Goal: Task Accomplishment & Management: Complete application form

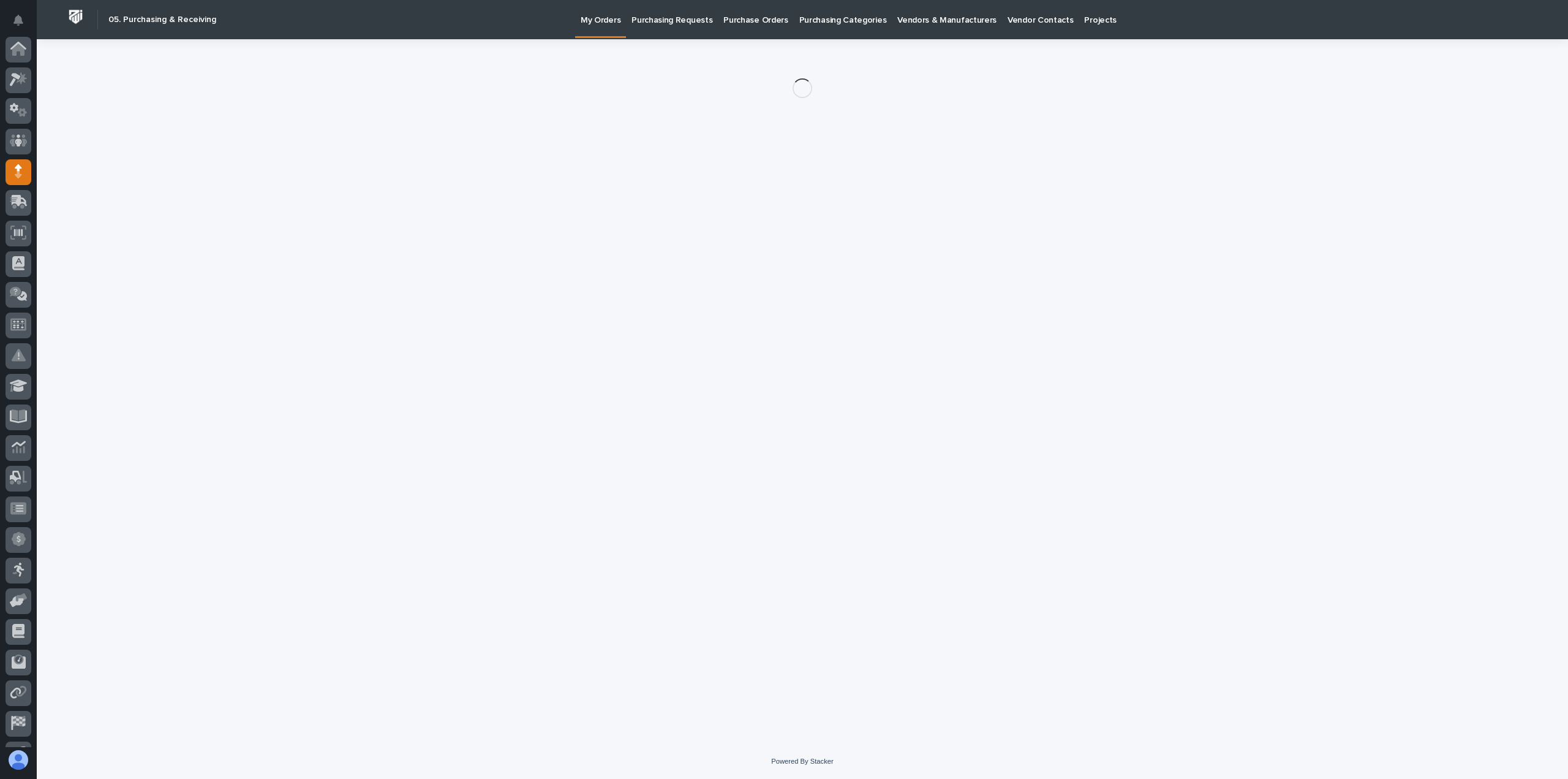
scroll to position [85, 0]
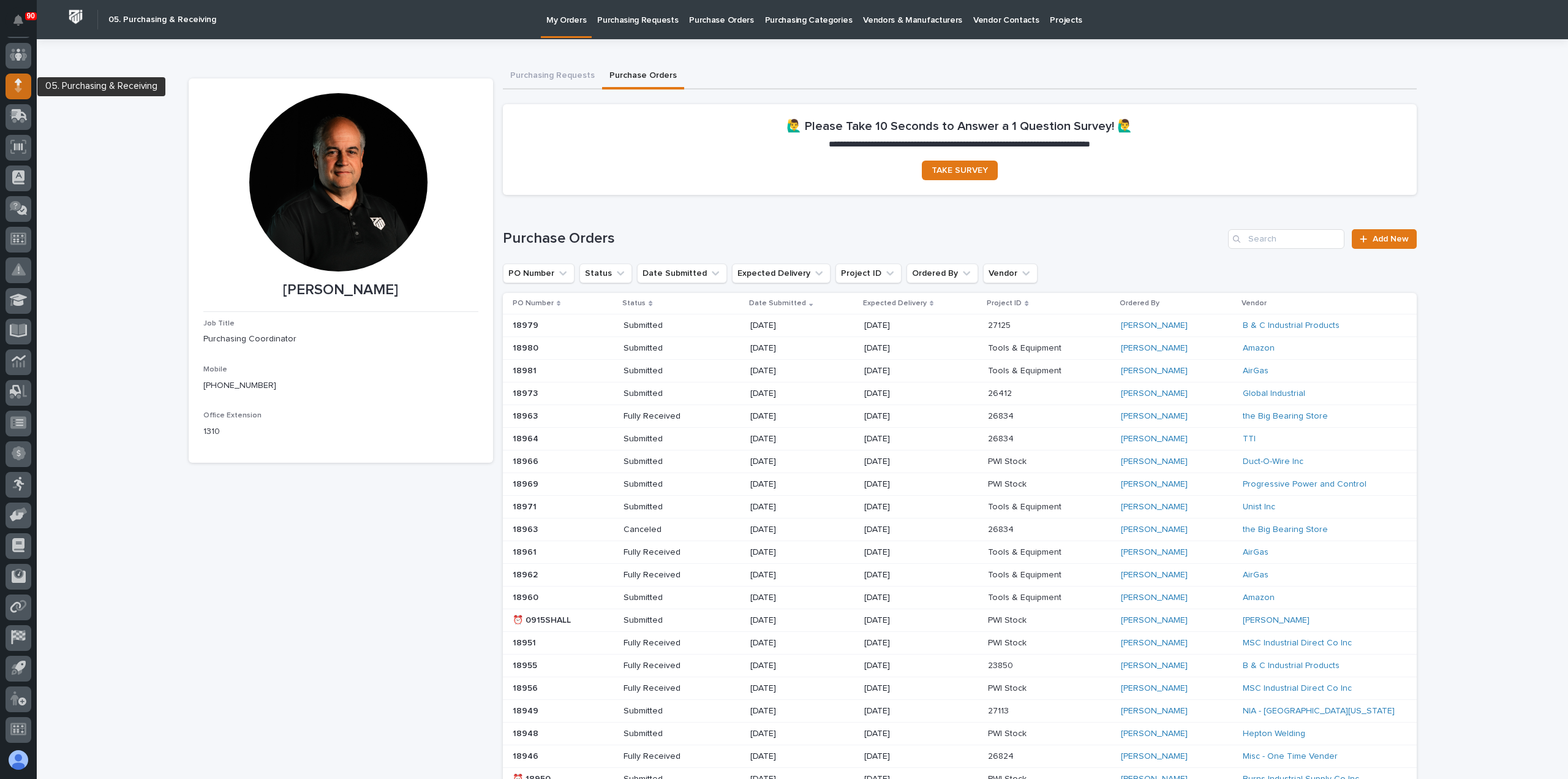
click at [19, 79] on icon at bounding box center [18, 81] width 7 height 7
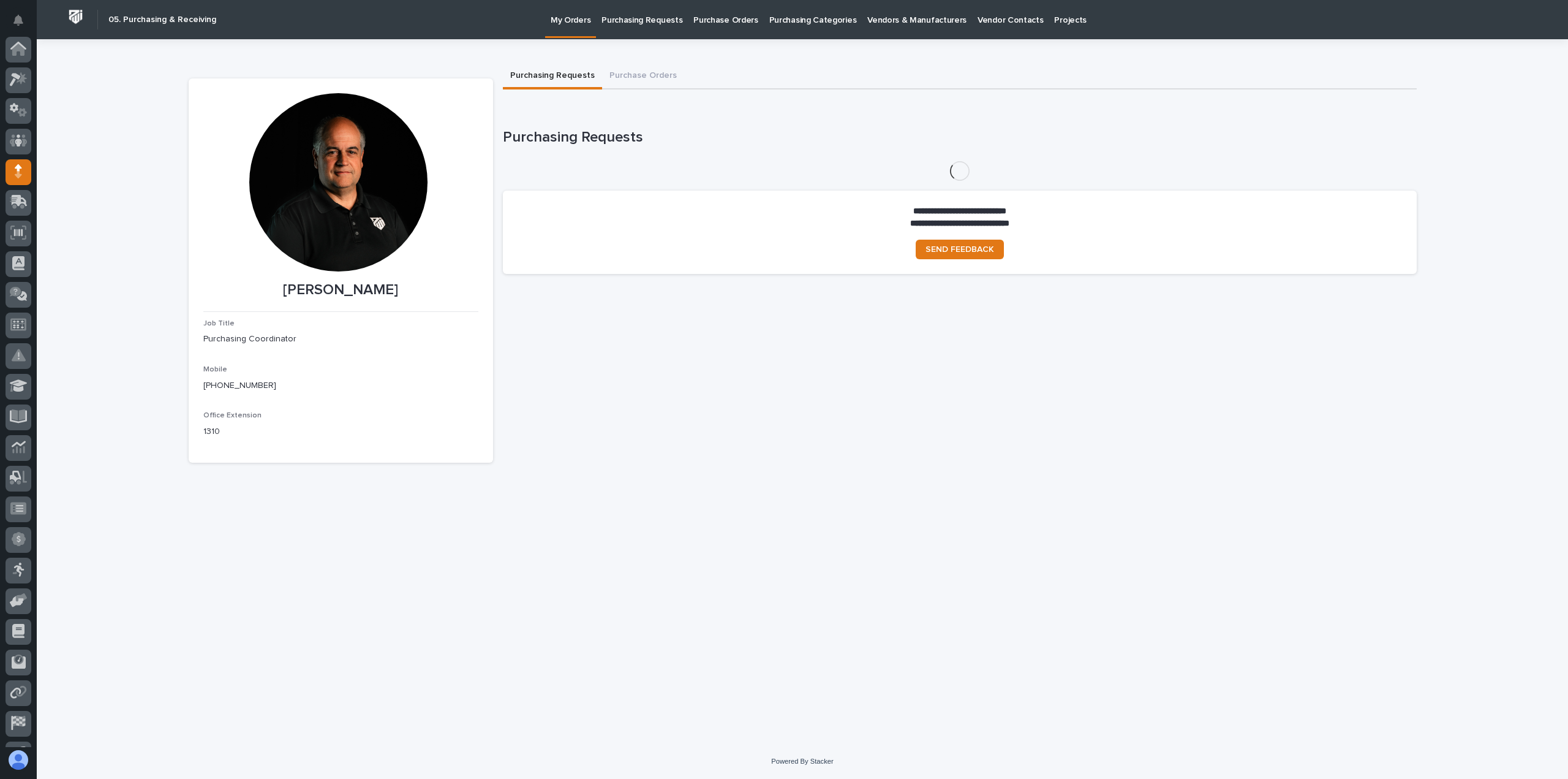
scroll to position [85, 0]
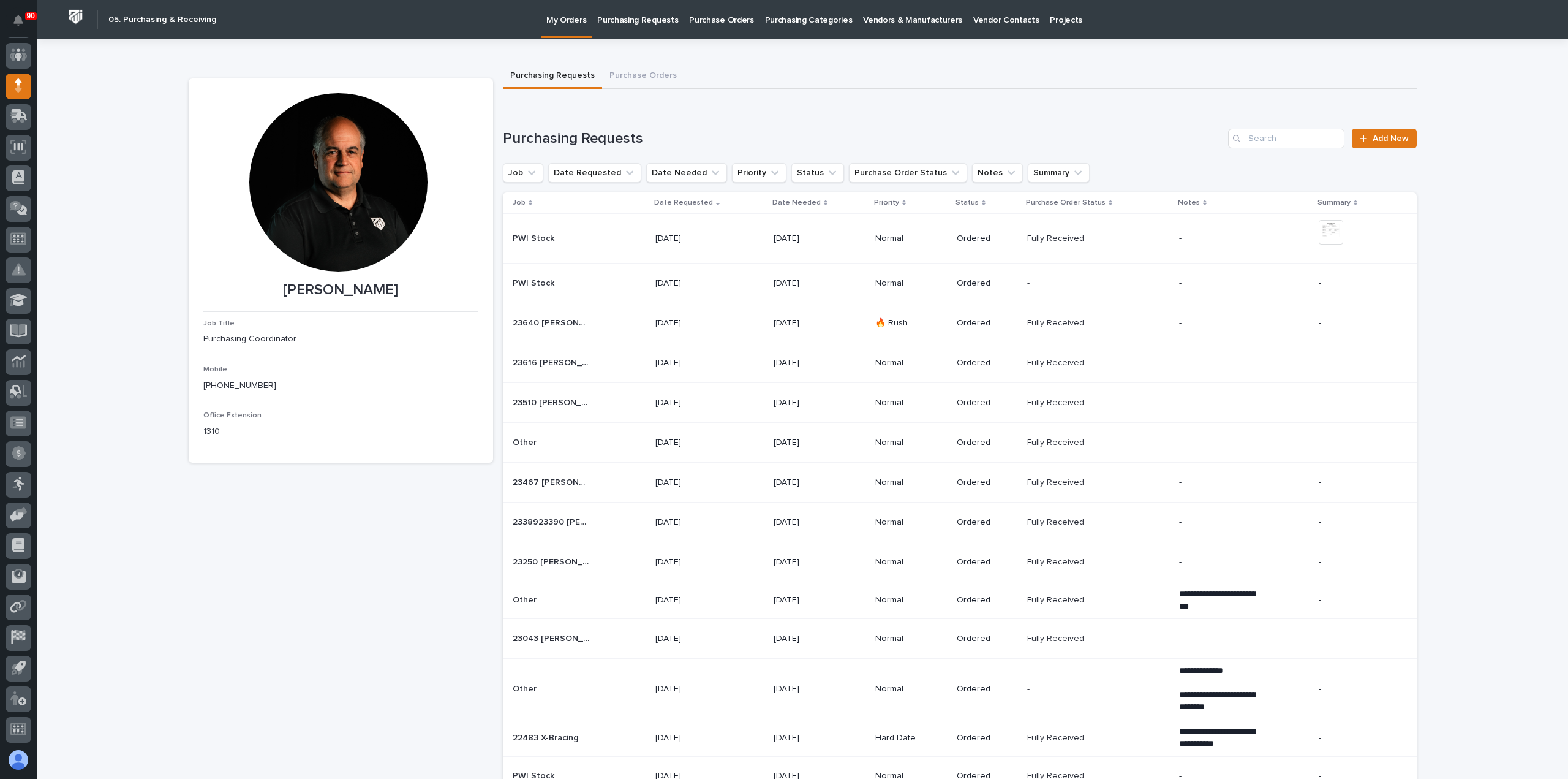
click at [632, 17] on p "Purchasing Requests" at bounding box center [637, 13] width 80 height 26
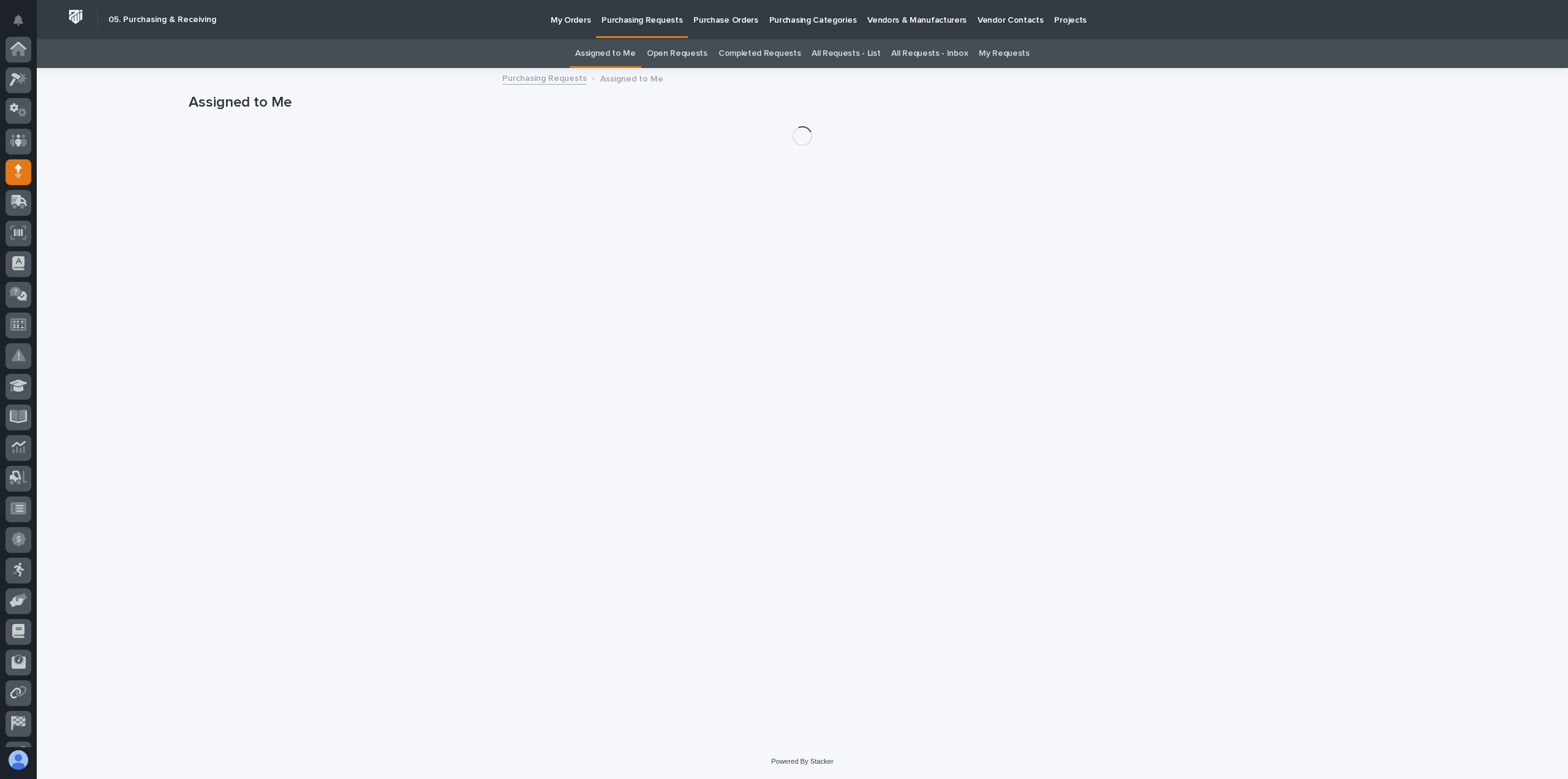
scroll to position [85, 0]
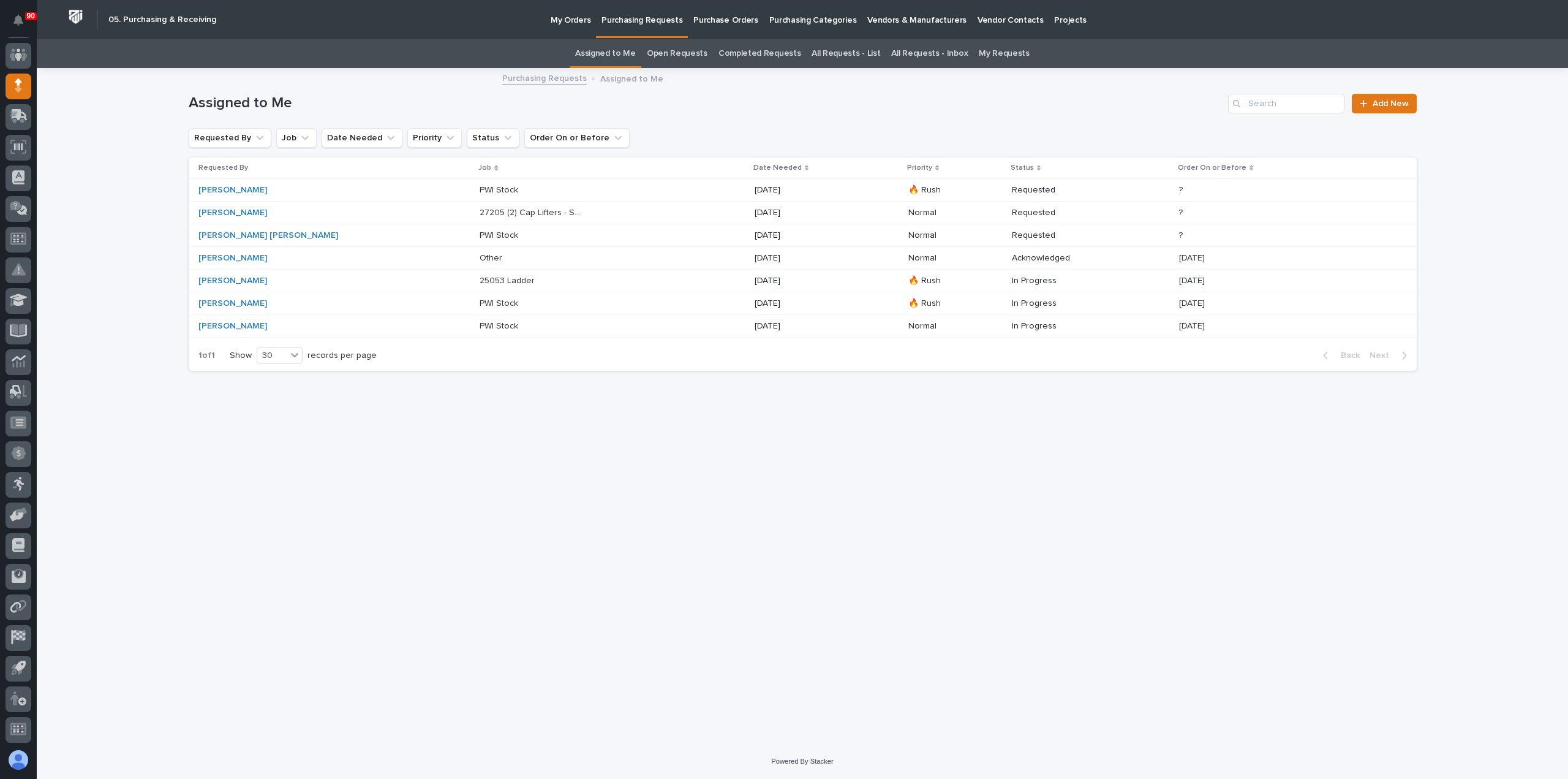
click at [573, 188] on div "PWI Stock PWI Stock" at bounding box center [611, 190] width 265 height 20
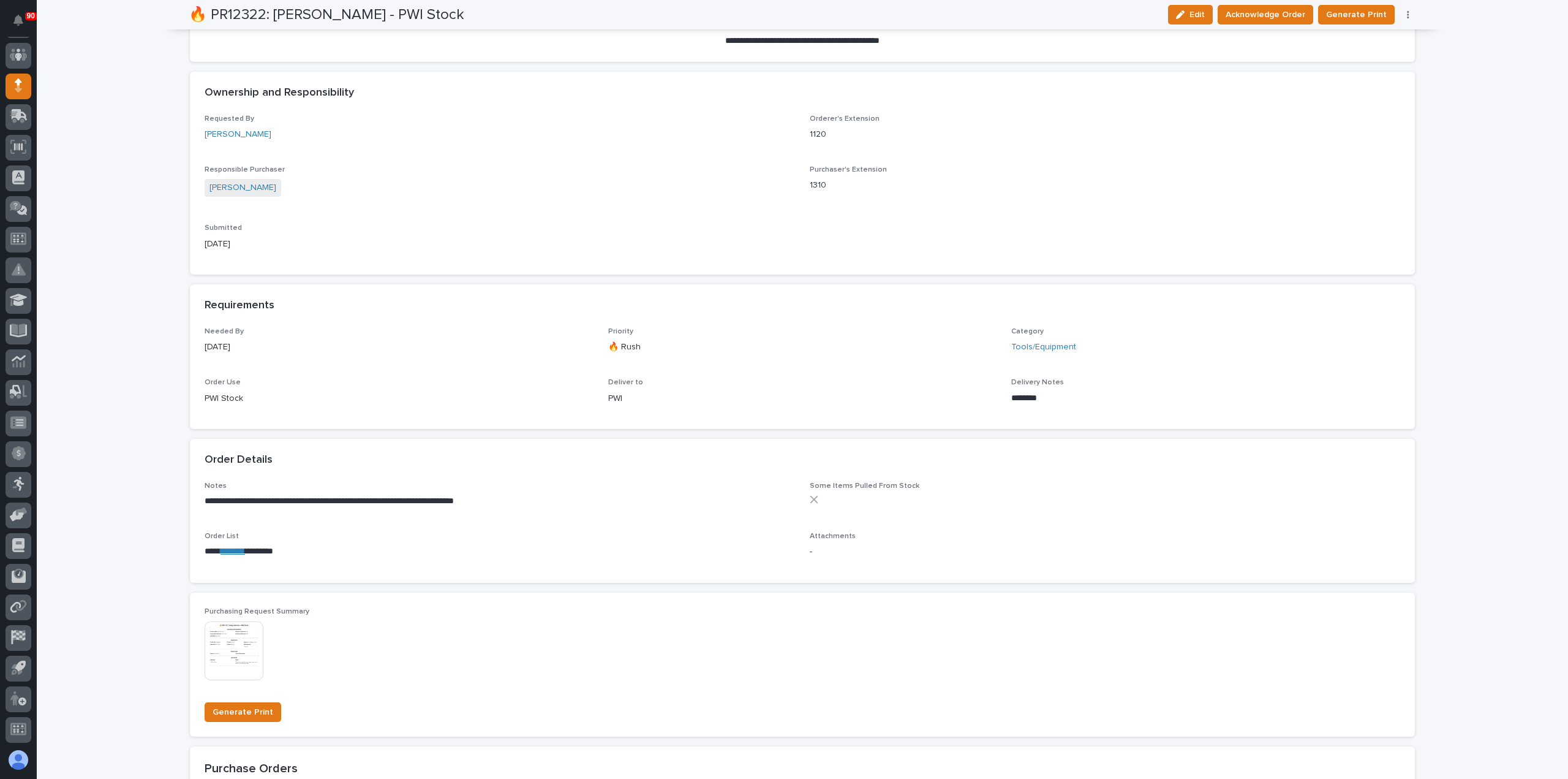
scroll to position [307, 0]
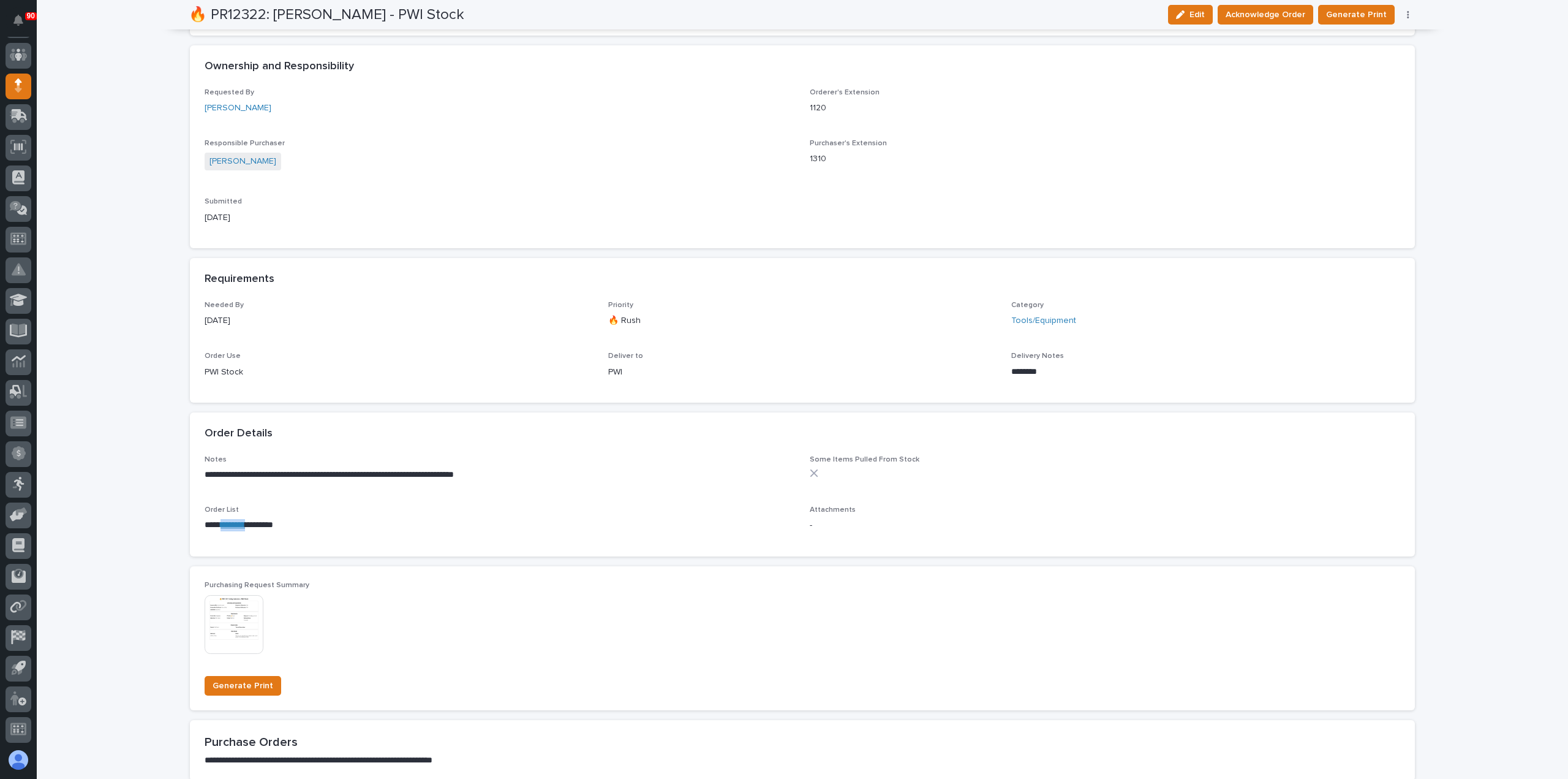
drag, startPoint x: 262, startPoint y: 525, endPoint x: 226, endPoint y: 524, distance: 36.0
click at [226, 524] on p "**** ******** ********" at bounding box center [499, 525] width 590 height 12
copy link "********"
click at [1278, 16] on span "Acknowledge Order" at bounding box center [1265, 14] width 79 height 15
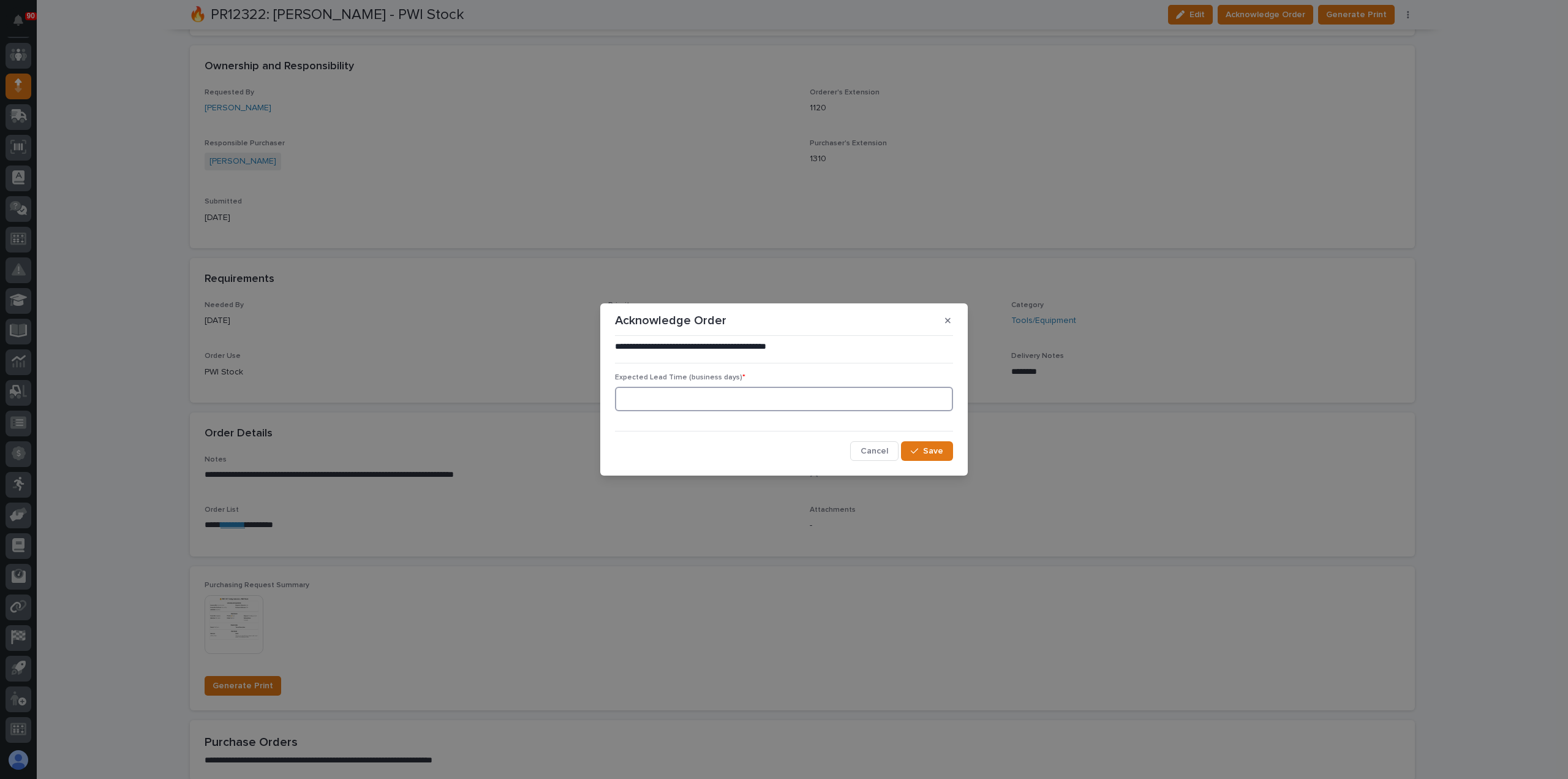
click at [662, 389] on input at bounding box center [784, 398] width 338 height 25
type input "0"
click at [916, 446] on button "Save" at bounding box center [927, 451] width 52 height 20
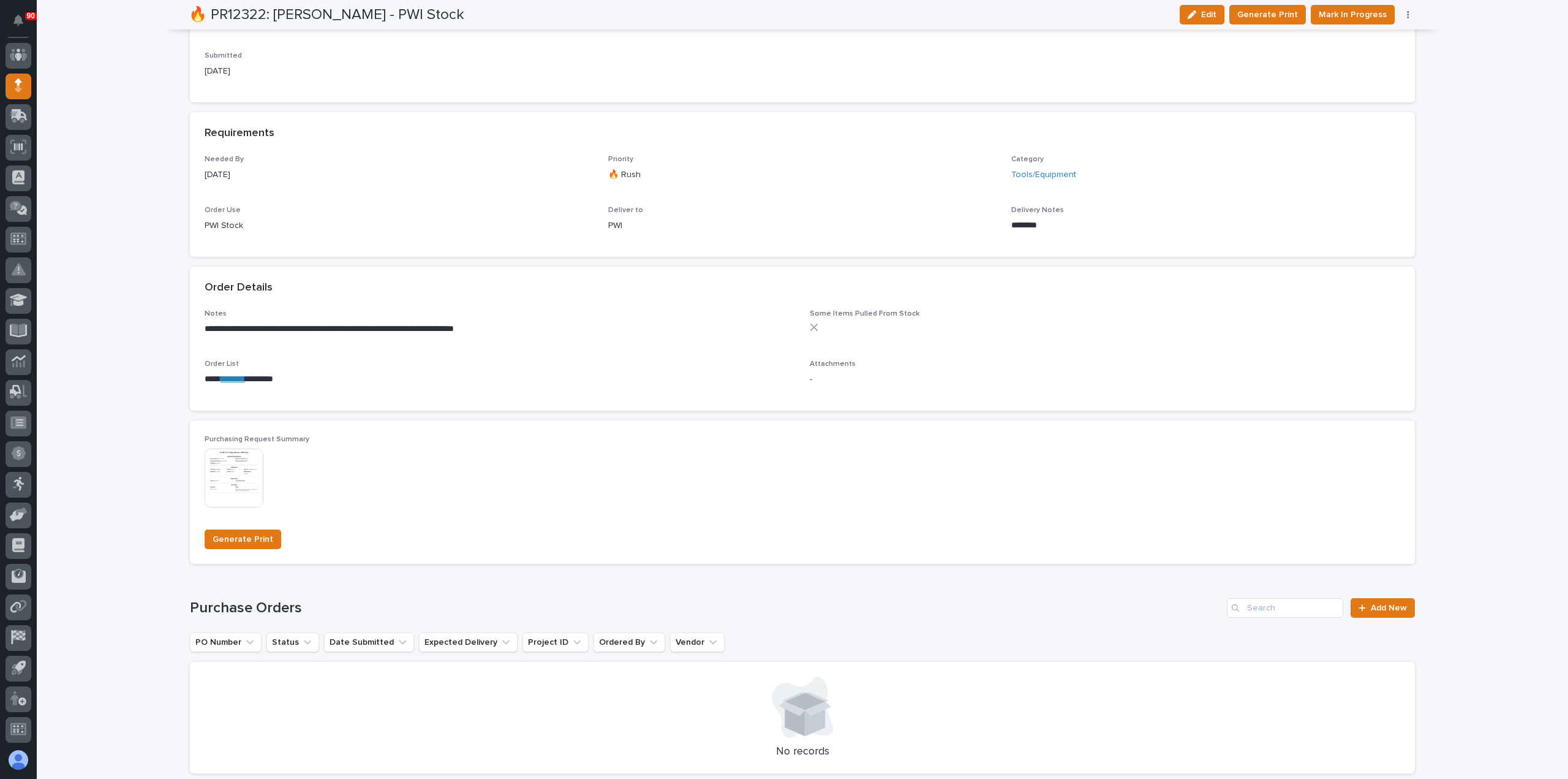
scroll to position [534, 0]
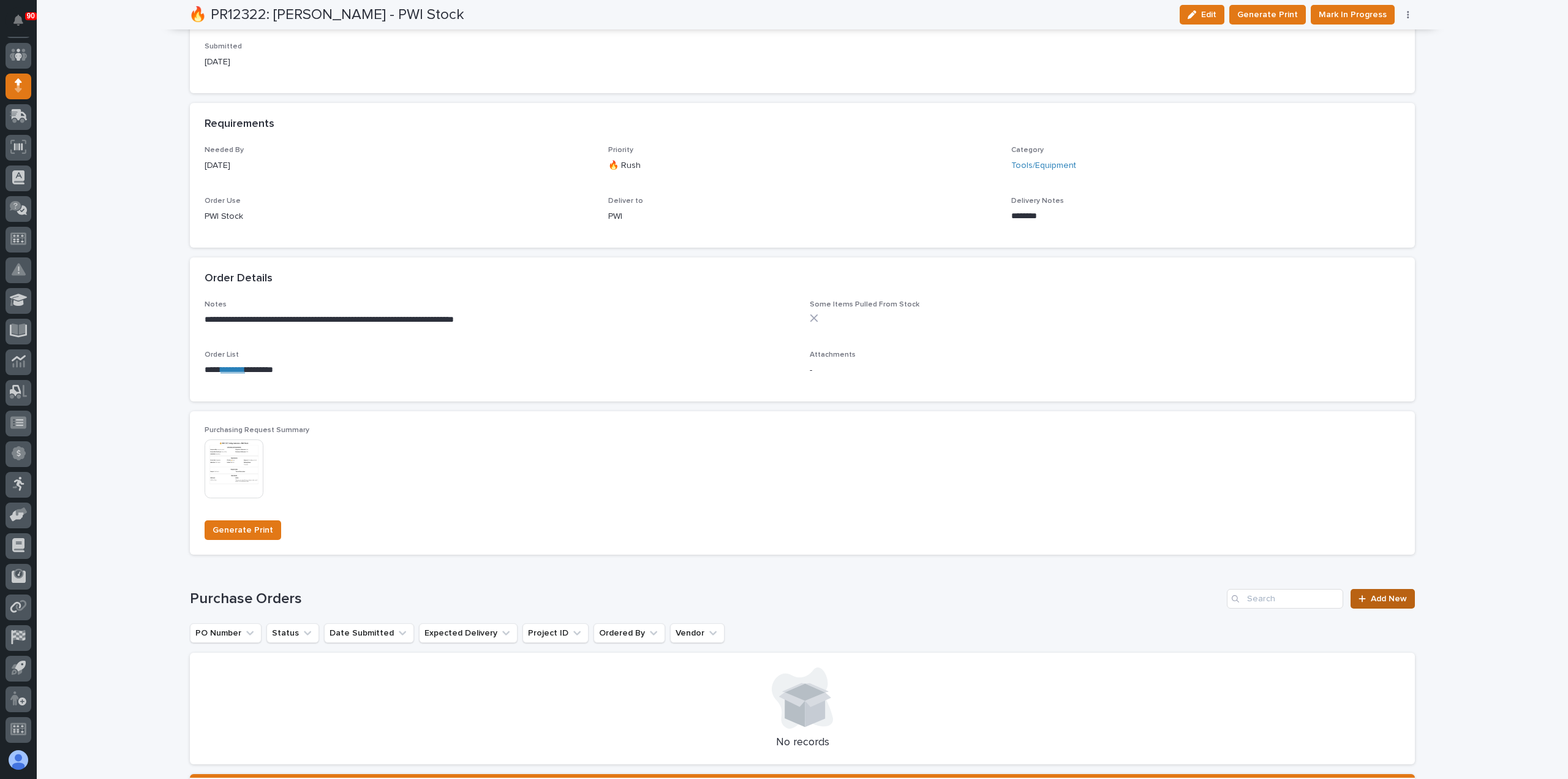
click at [1390, 597] on span "Add New" at bounding box center [1388, 598] width 36 height 9
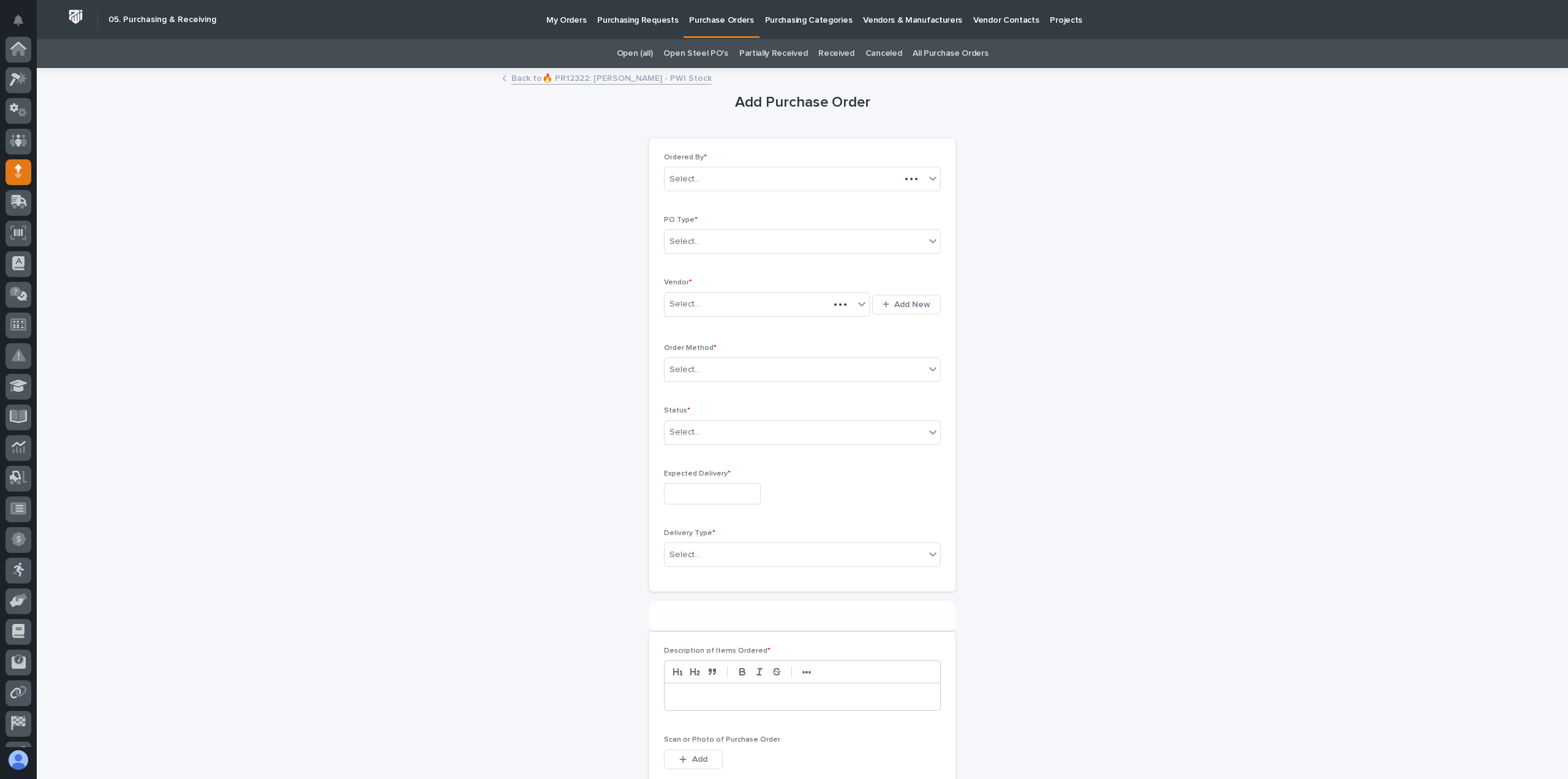
scroll to position [85, 0]
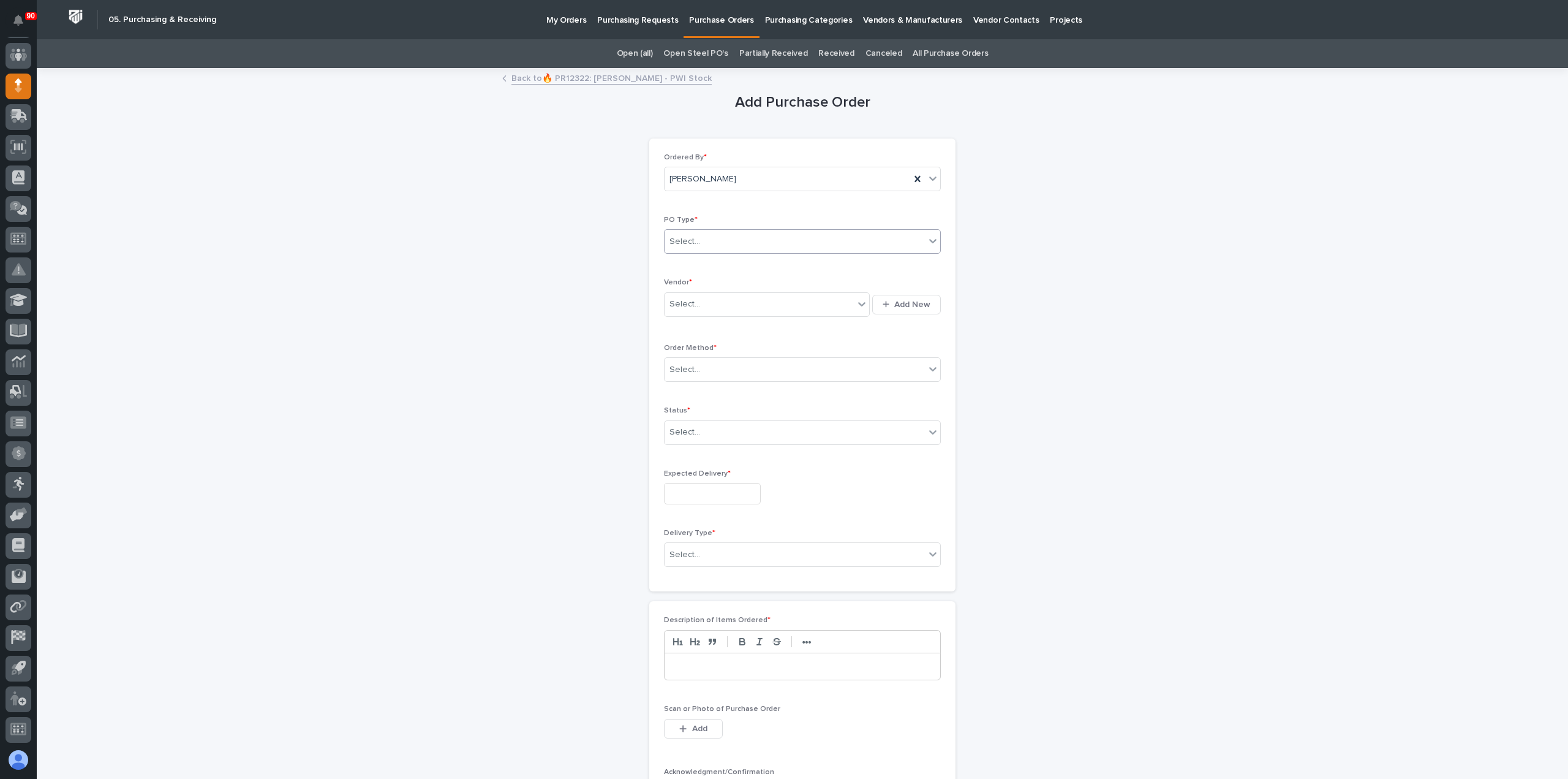
click at [747, 242] on div "Select..." at bounding box center [795, 241] width 260 height 20
drag, startPoint x: 730, startPoint y: 273, endPoint x: 722, endPoint y: 280, distance: 10.6
click at [722, 280] on div "Paper" at bounding box center [798, 286] width 276 height 22
click at [716, 302] on div "Select..." at bounding box center [759, 304] width 190 height 20
type input "***"
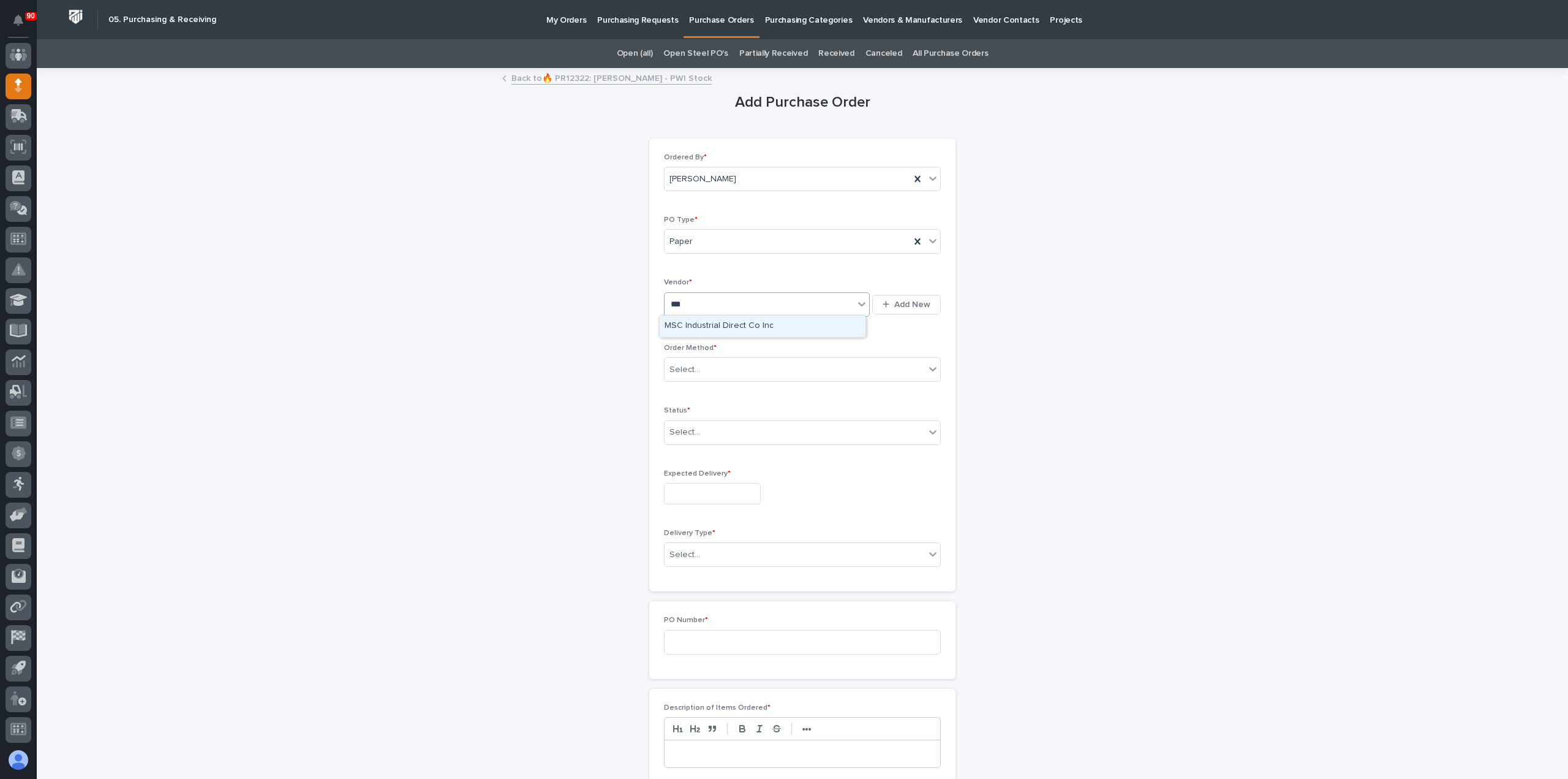
click at [728, 320] on div "MSC Industrial Direct Co Inc" at bounding box center [762, 326] width 205 height 22
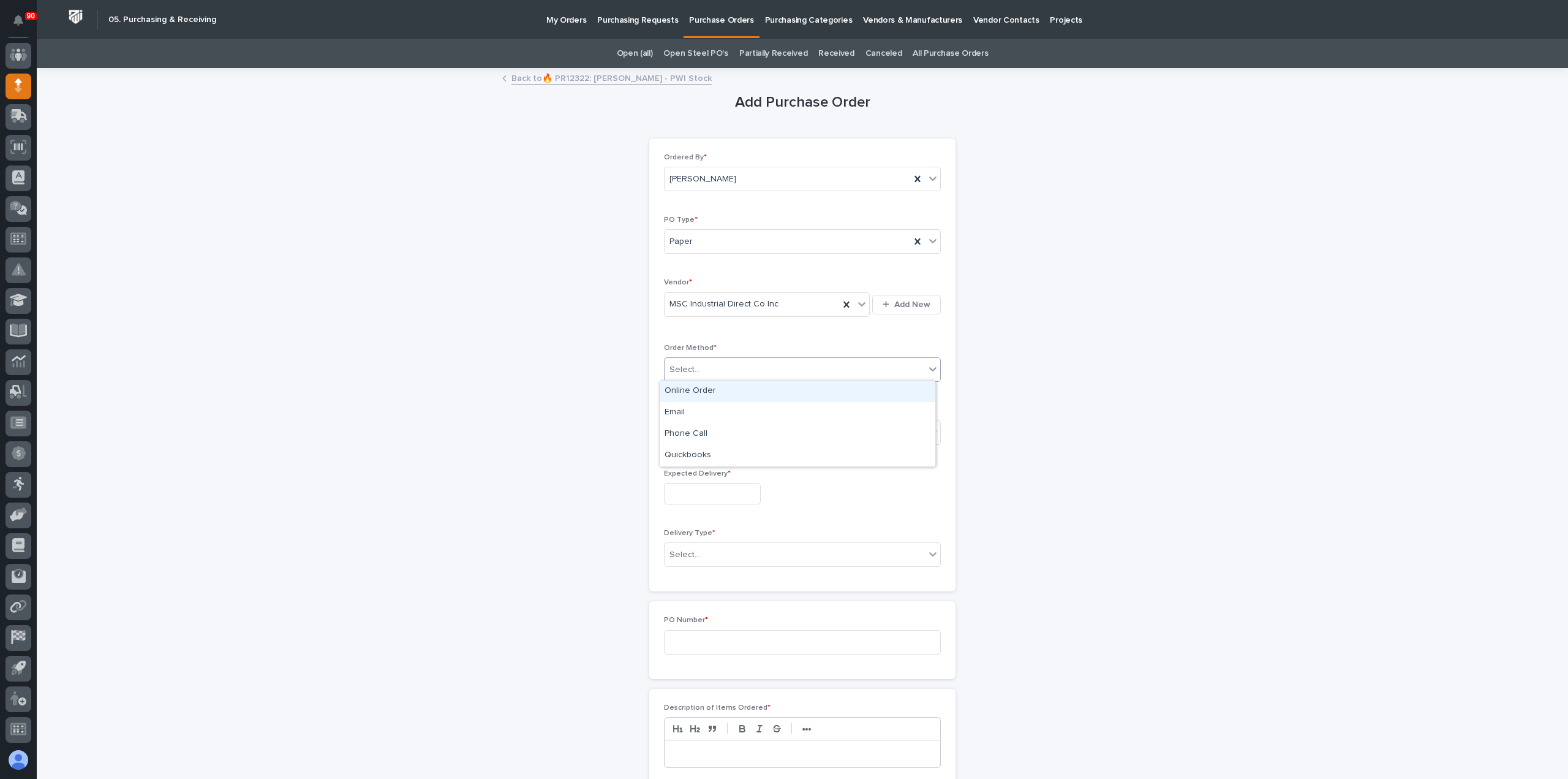
click at [715, 363] on div "Select..." at bounding box center [795, 369] width 260 height 20
click at [702, 391] on div "Online Order" at bounding box center [798, 391] width 276 height 22
click at [702, 428] on div "Select..." at bounding box center [795, 432] width 260 height 20
click at [715, 474] on div "Submitted" at bounding box center [798, 475] width 276 height 22
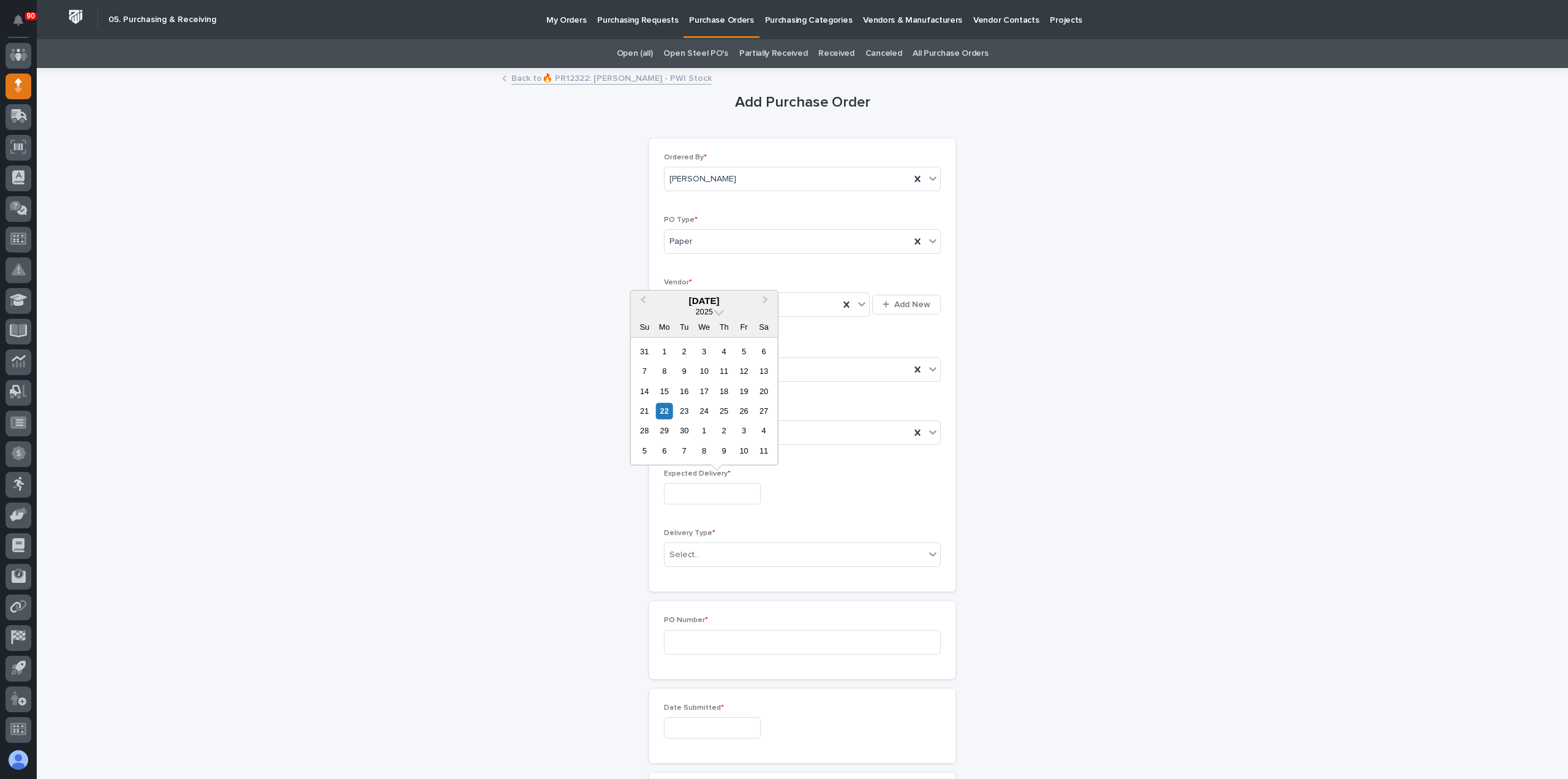
click at [718, 497] on input "text" at bounding box center [713, 493] width 97 height 22
click at [663, 412] on div "22" at bounding box center [664, 411] width 17 height 17
type input "**********"
click at [694, 550] on div "Select..." at bounding box center [685, 554] width 31 height 13
click at [709, 570] on div "Deliver to PWI" at bounding box center [798, 576] width 276 height 22
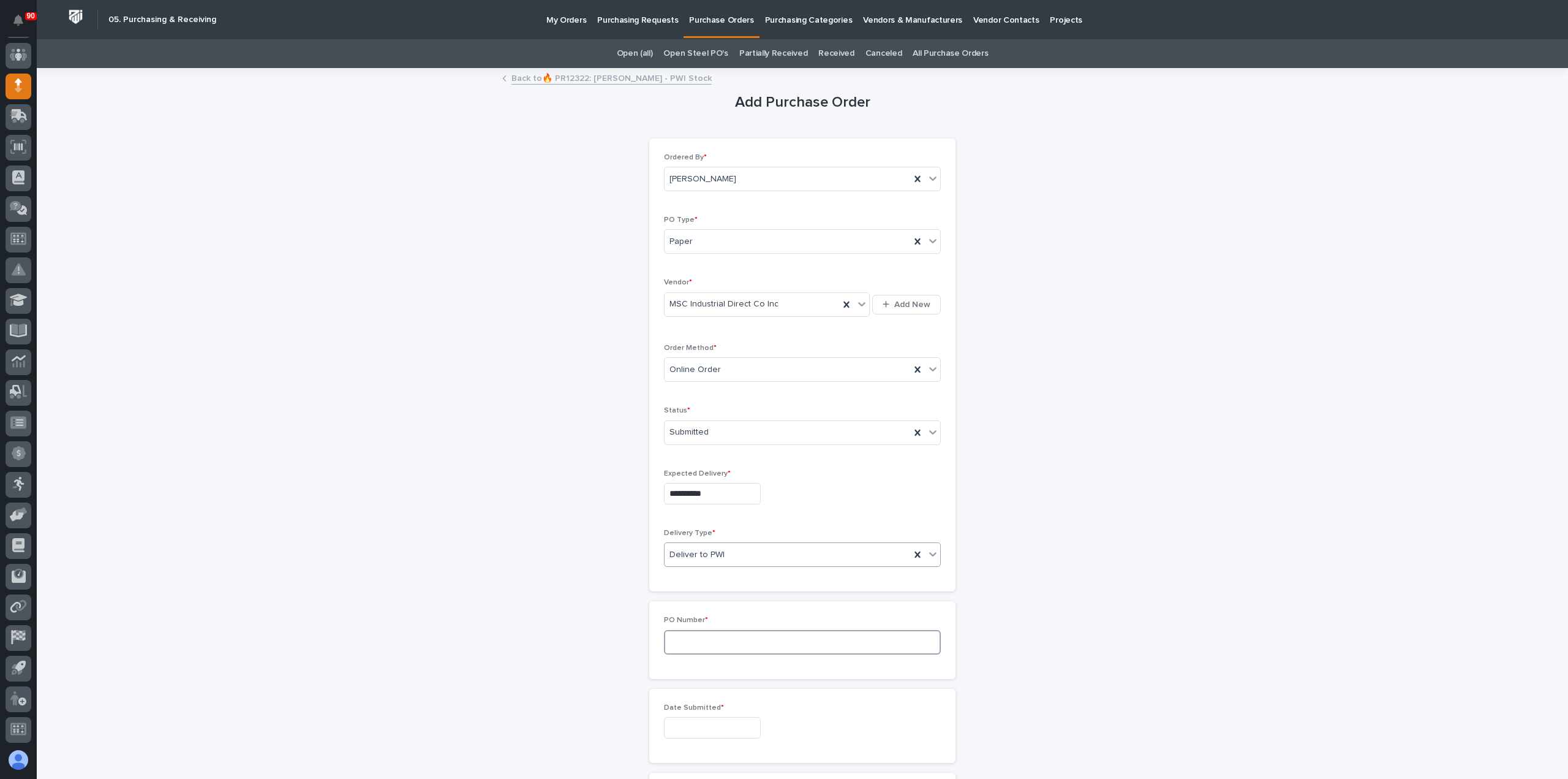
drag, startPoint x: 707, startPoint y: 631, endPoint x: 732, endPoint y: 634, distance: 25.2
click at [717, 634] on input at bounding box center [802, 642] width 277 height 25
type input "18982"
click at [725, 716] on input "text" at bounding box center [713, 727] width 97 height 22
click at [662, 644] on div "22" at bounding box center [664, 644] width 17 height 17
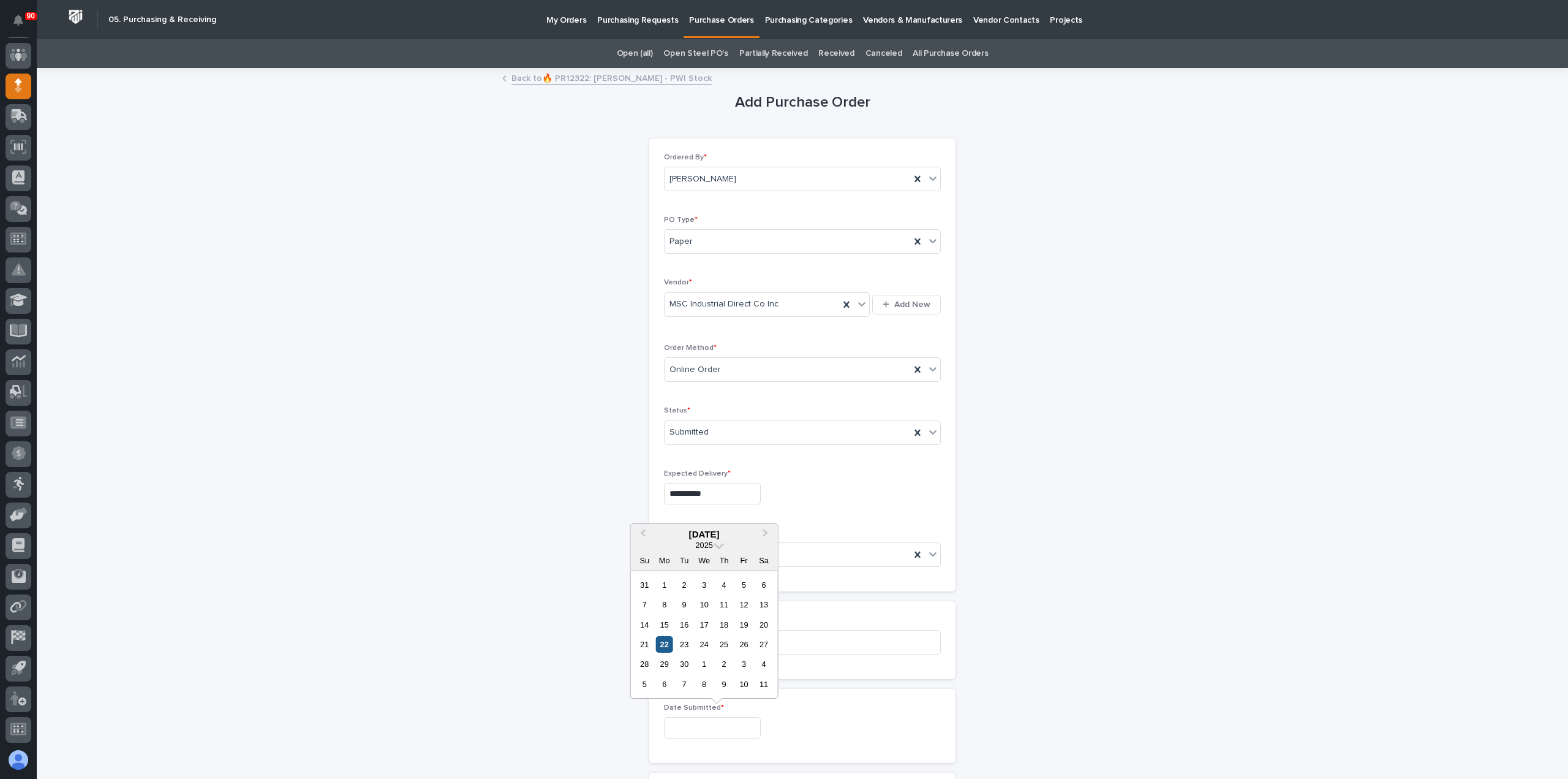
type input "**********"
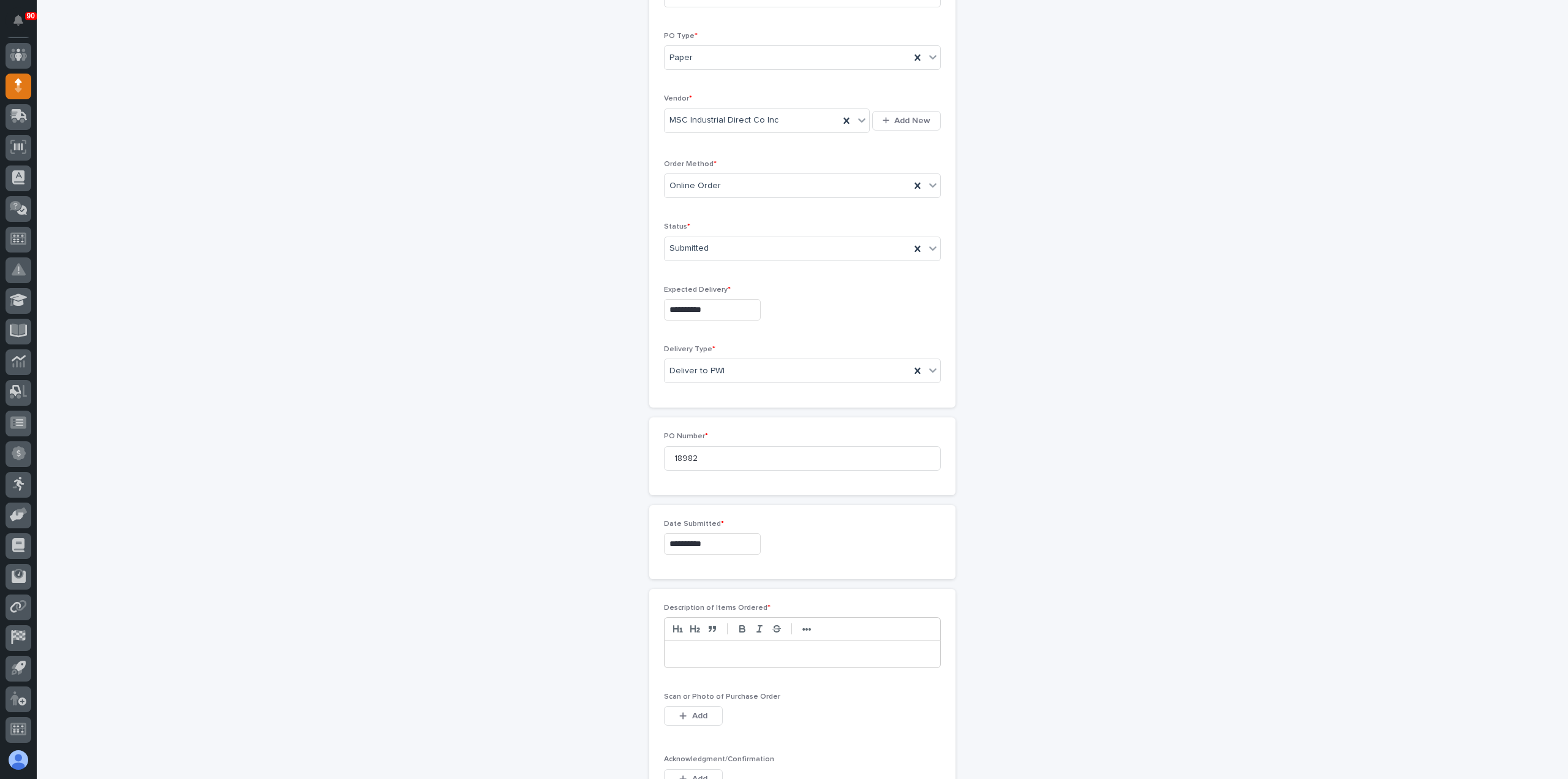
scroll to position [245, 0]
click at [706, 593] on p at bounding box center [802, 592] width 257 height 12
click at [697, 644] on button "Add" at bounding box center [693, 654] width 59 height 20
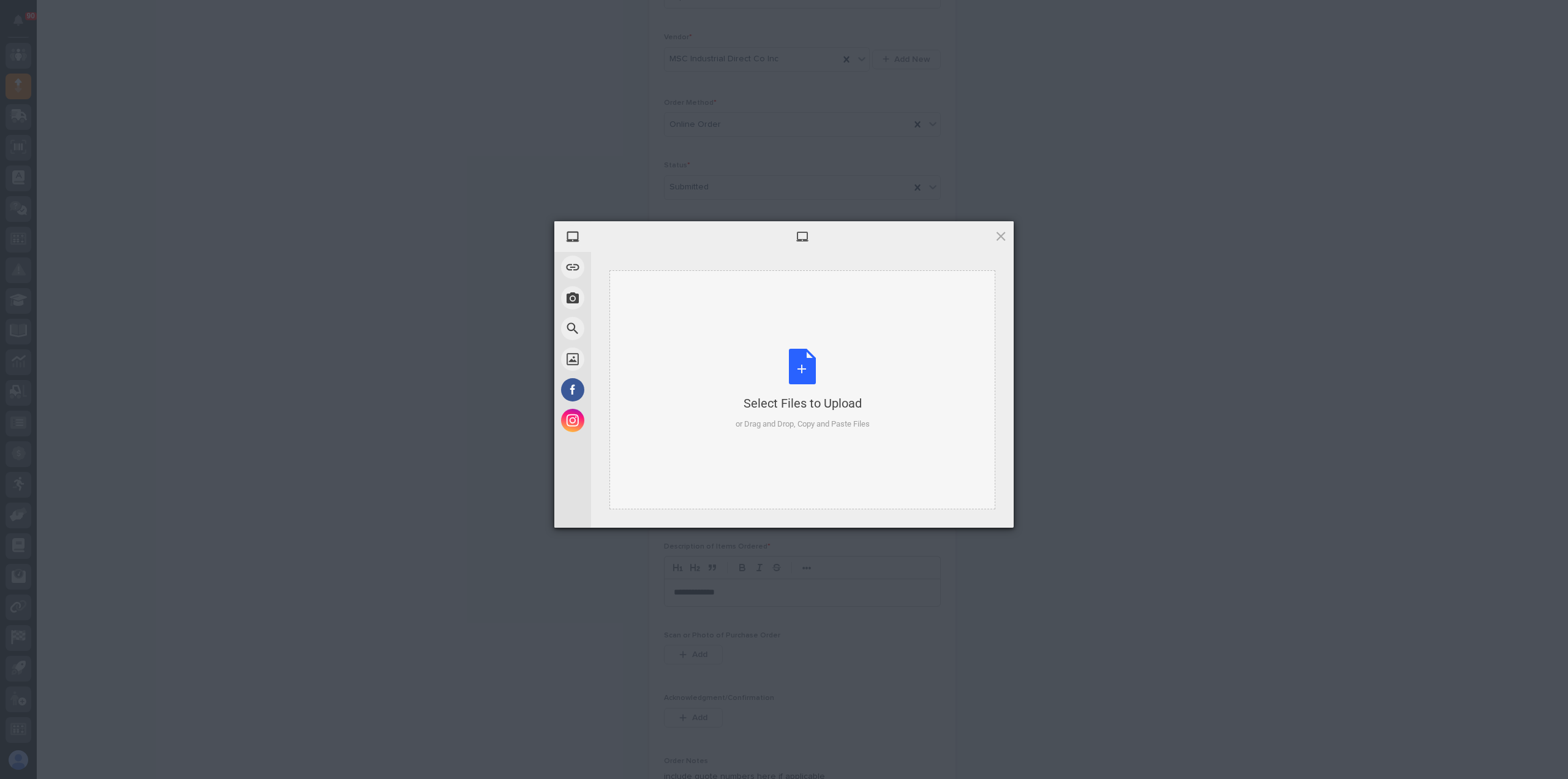
click at [800, 358] on div "Select Files to Upload or Drag and Drop, Copy and Paste Files" at bounding box center [802, 389] width 134 height 81
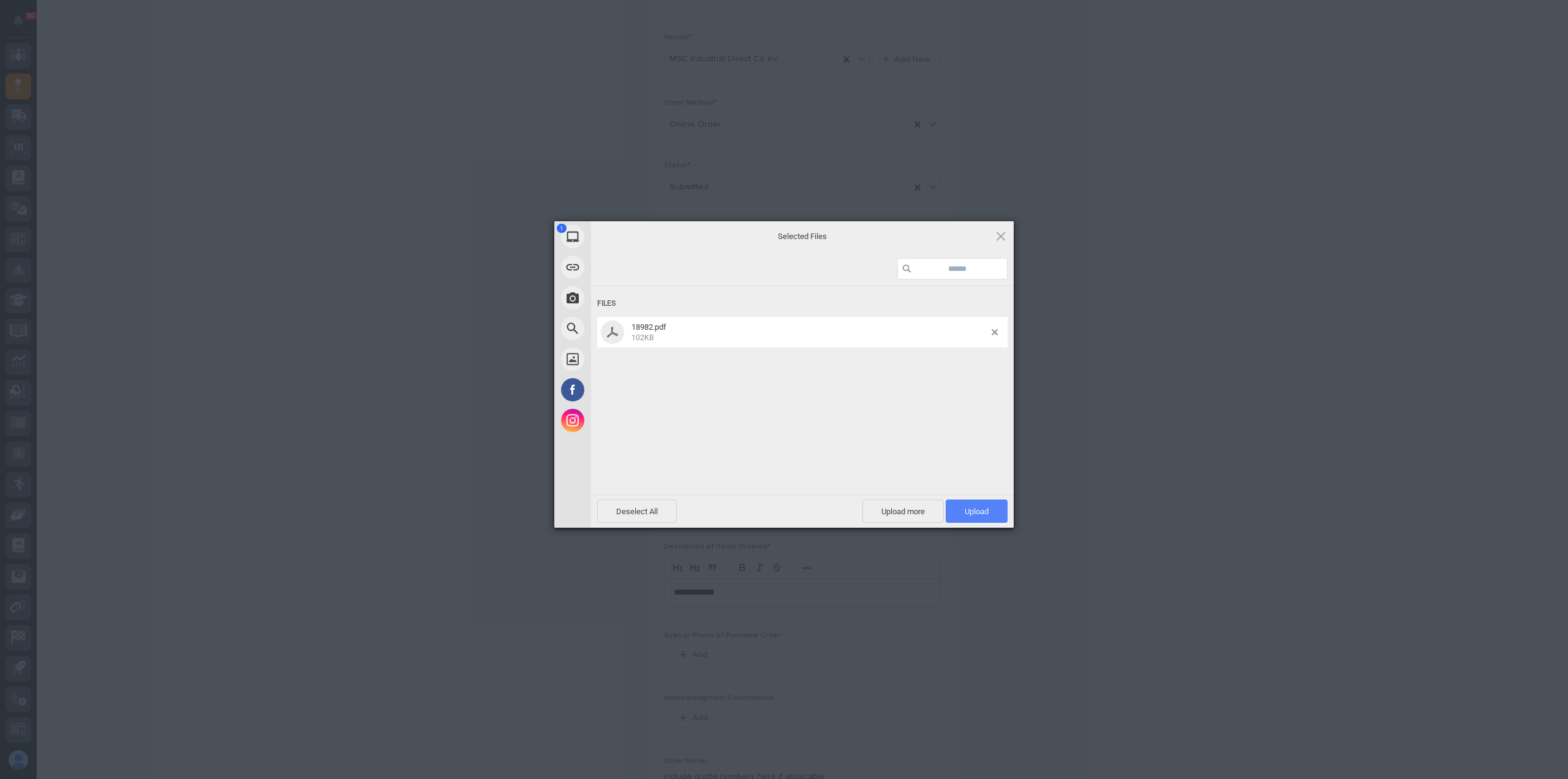
click at [970, 505] on span "Upload 1" at bounding box center [977, 510] width 62 height 23
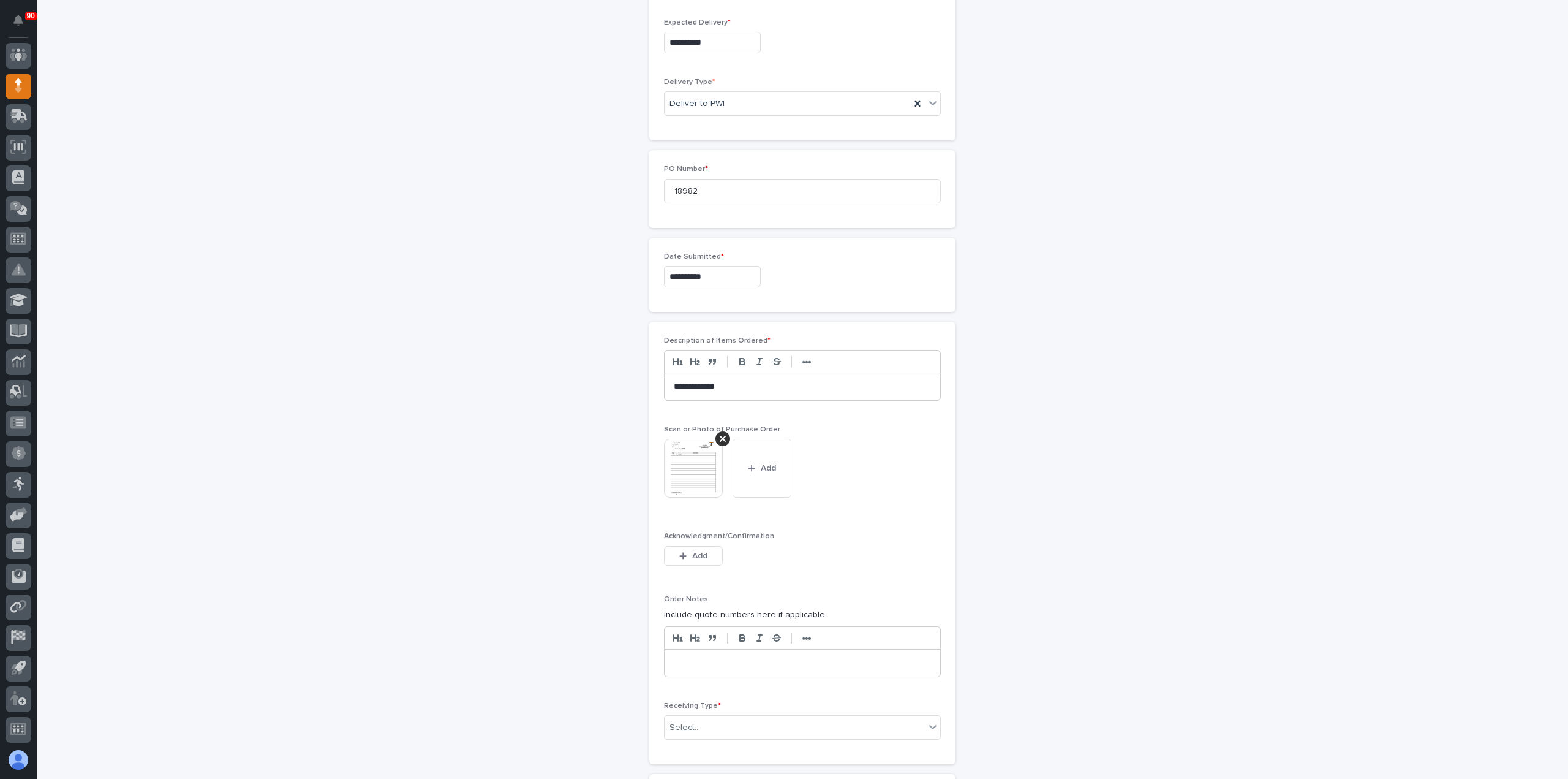
scroll to position [634, 0]
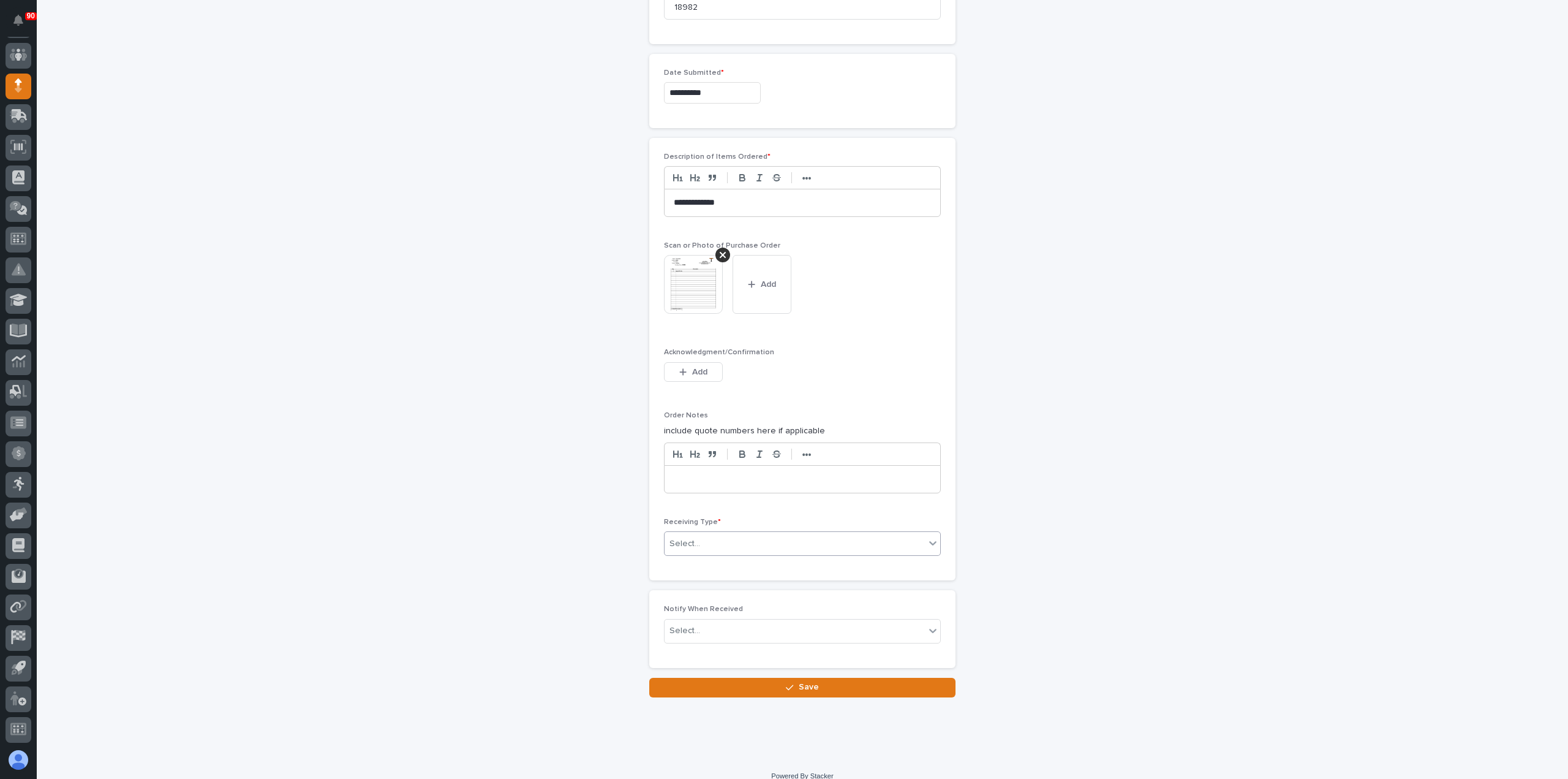
click at [720, 538] on div "Select..." at bounding box center [795, 544] width 260 height 20
click at [704, 620] on div "Deliver to" at bounding box center [798, 626] width 276 height 22
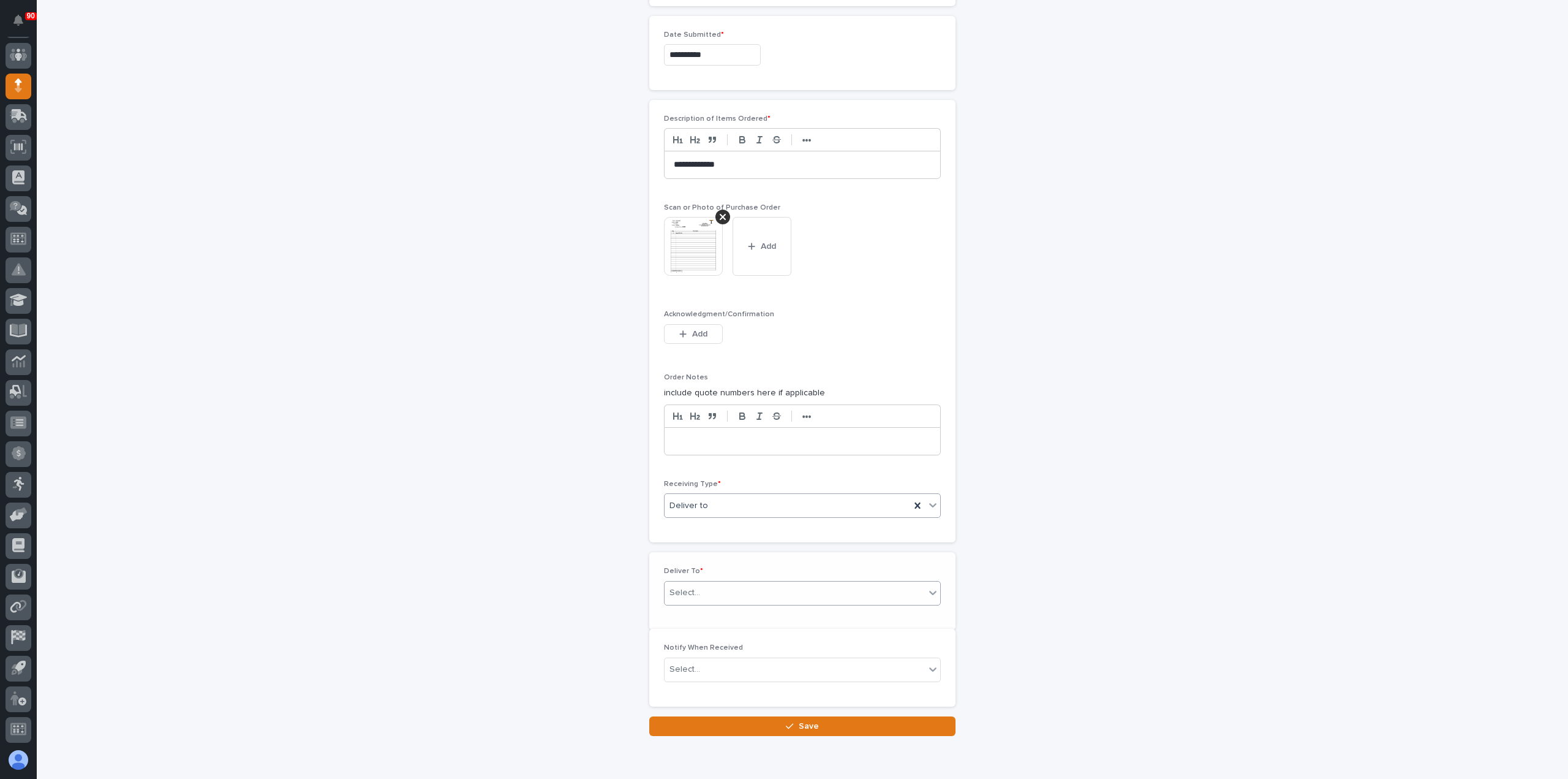
scroll to position [678, 0]
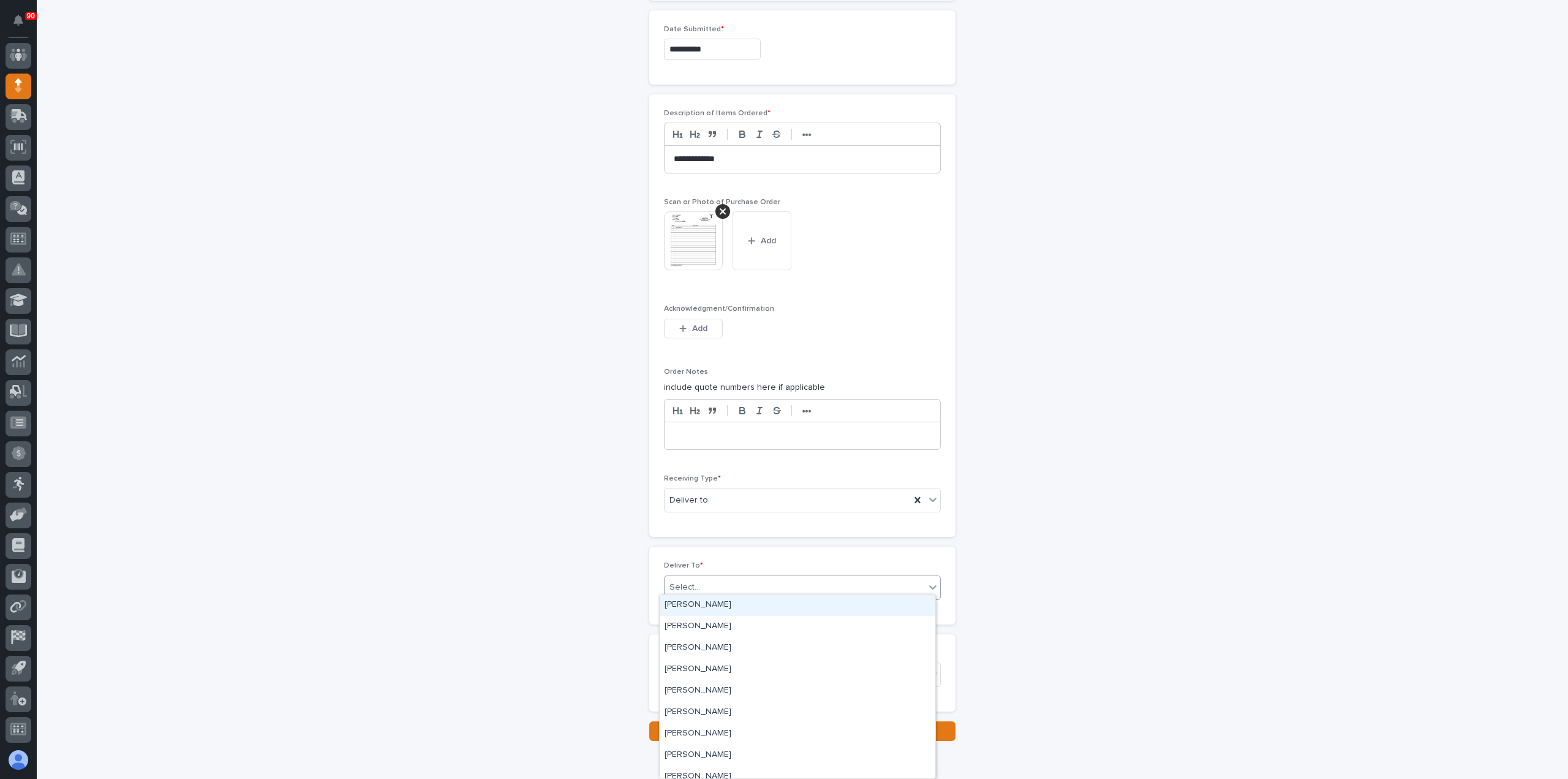
click at [719, 580] on div "Select..." at bounding box center [795, 586] width 260 height 20
type input "****"
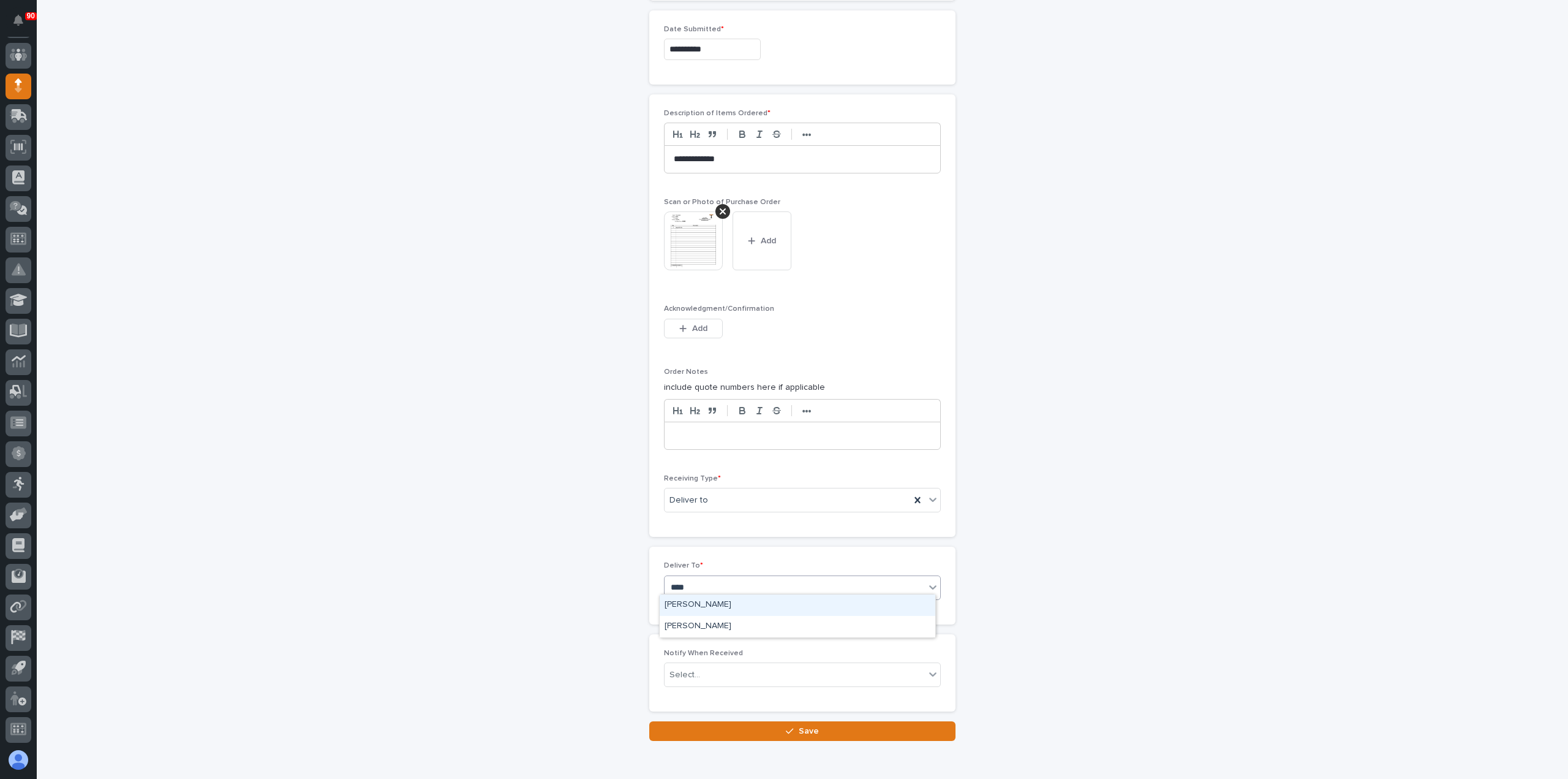
click at [700, 609] on div "[PERSON_NAME]" at bounding box center [798, 605] width 276 height 22
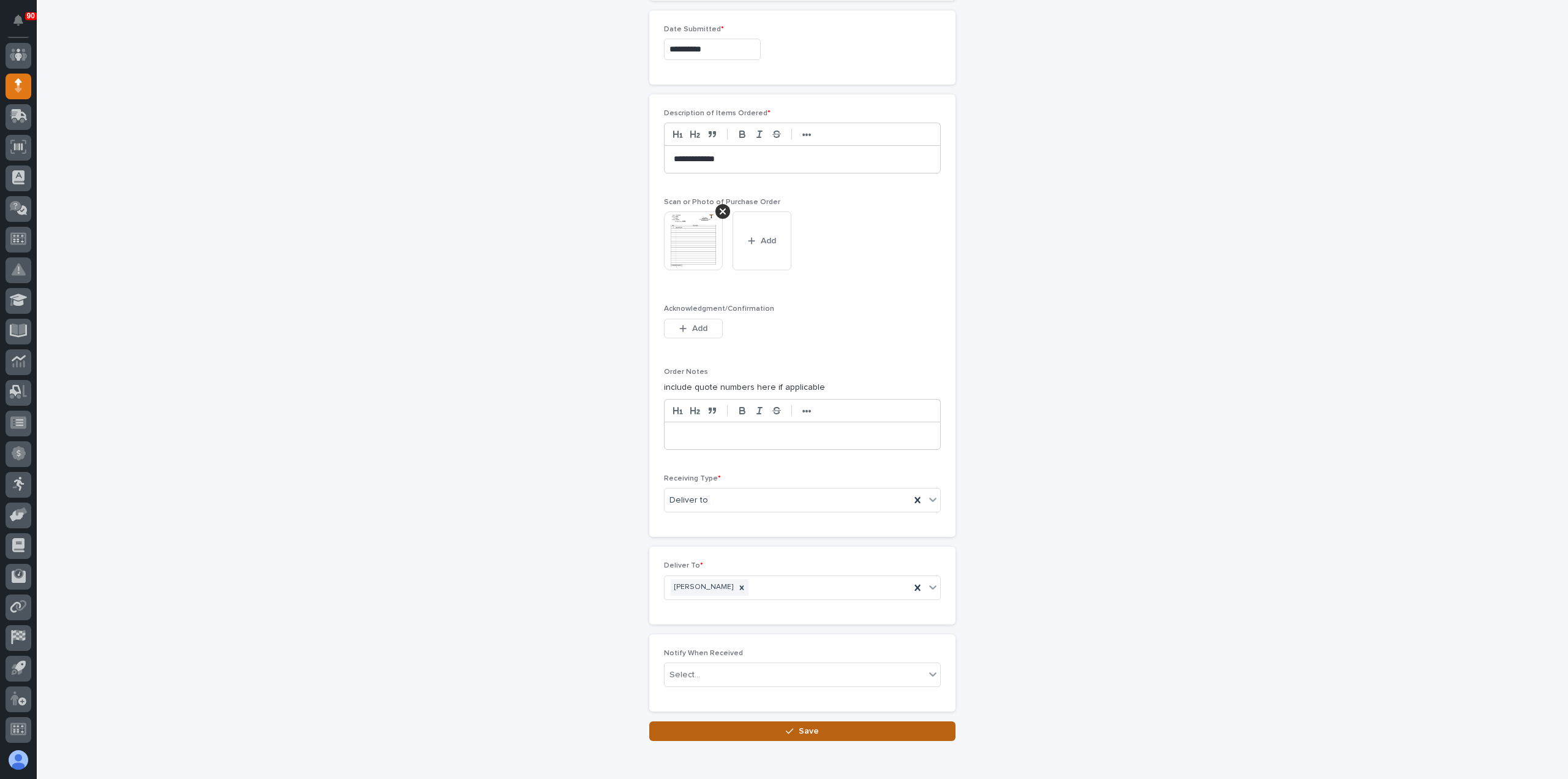
click at [775, 721] on button "Save" at bounding box center [802, 731] width 307 height 20
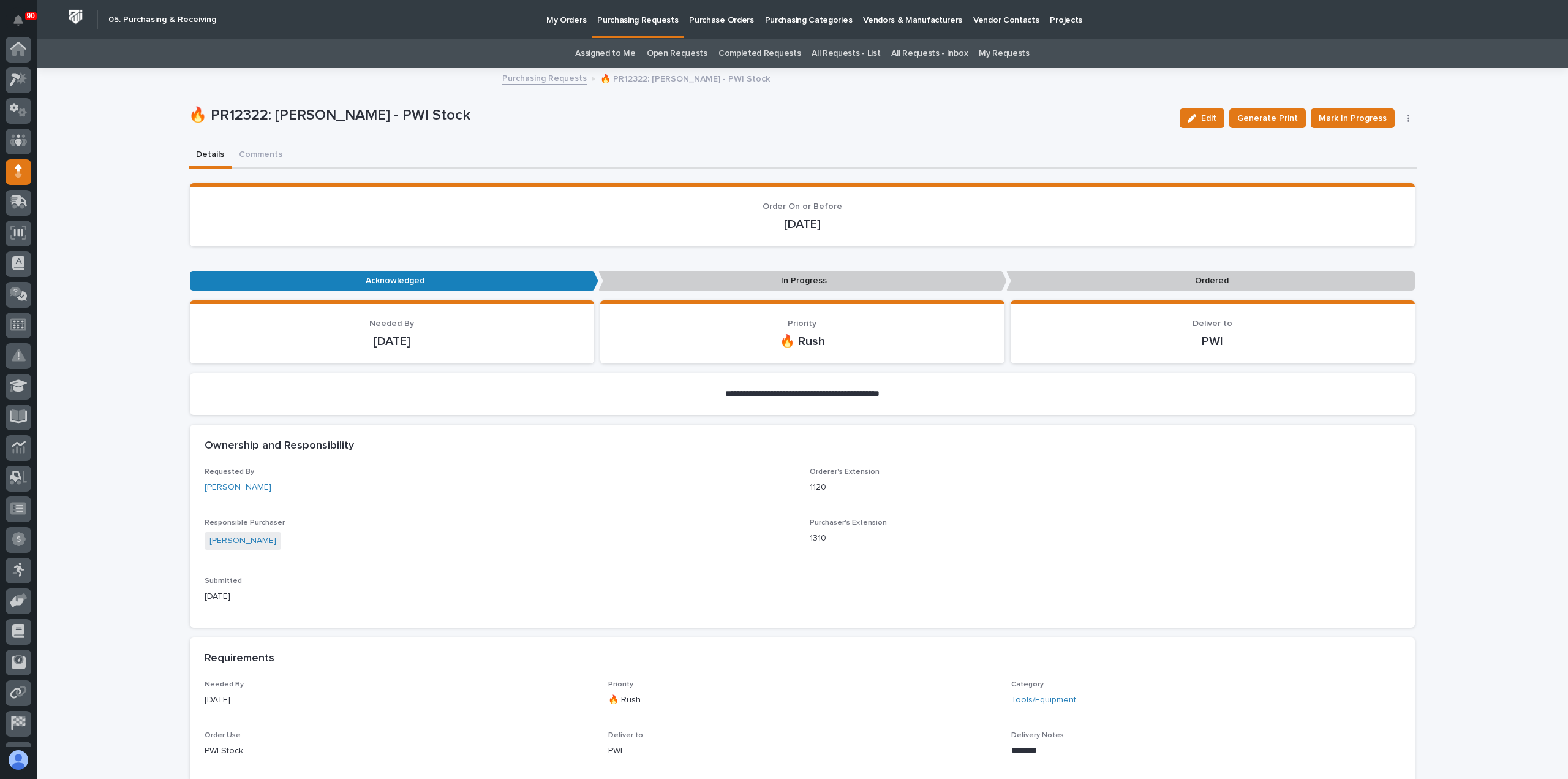
scroll to position [85, 0]
click at [1334, 117] on span "Mark In Progress" at bounding box center [1353, 118] width 68 height 15
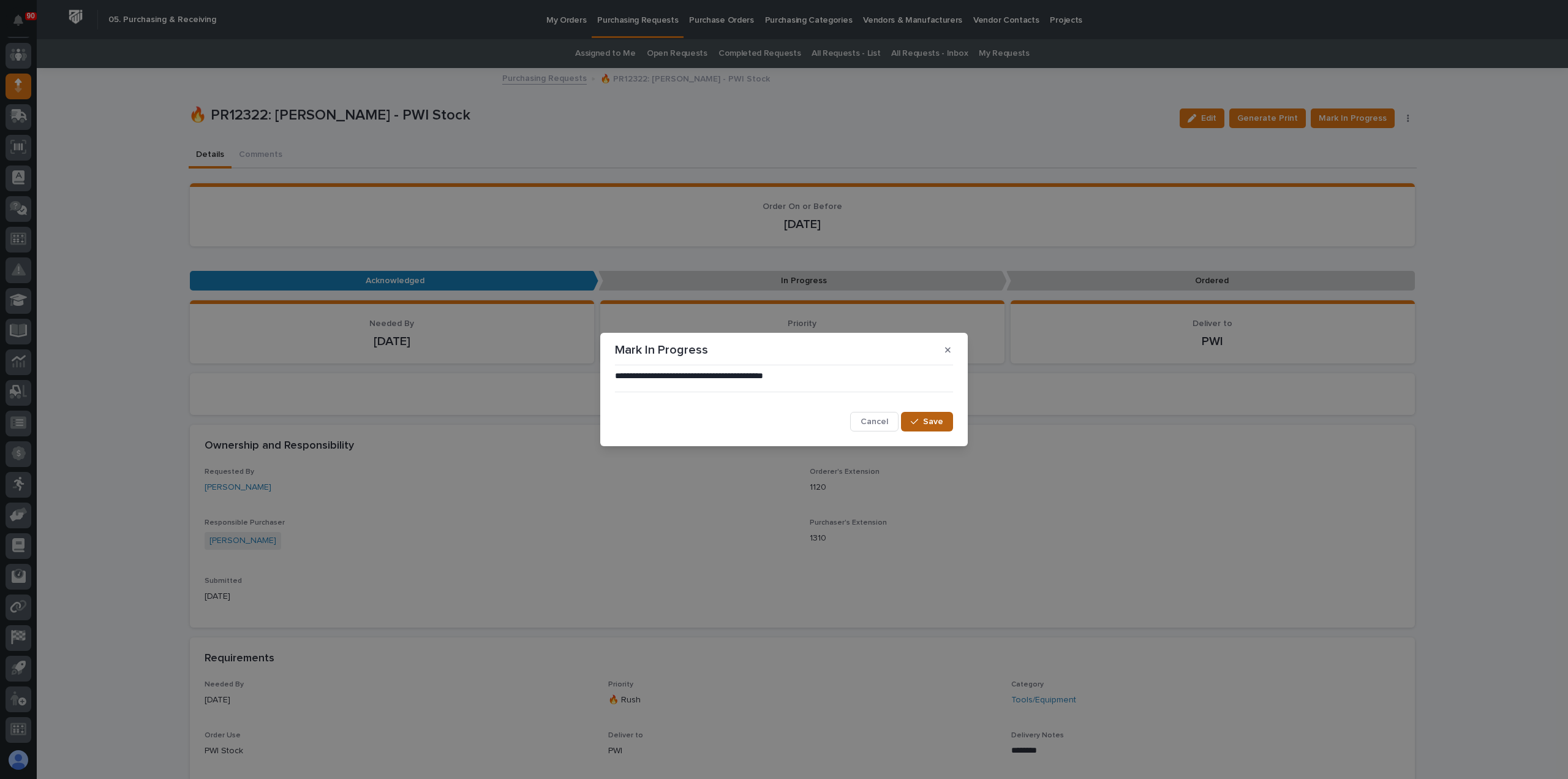
click at [910, 425] on button "Save" at bounding box center [927, 422] width 52 height 20
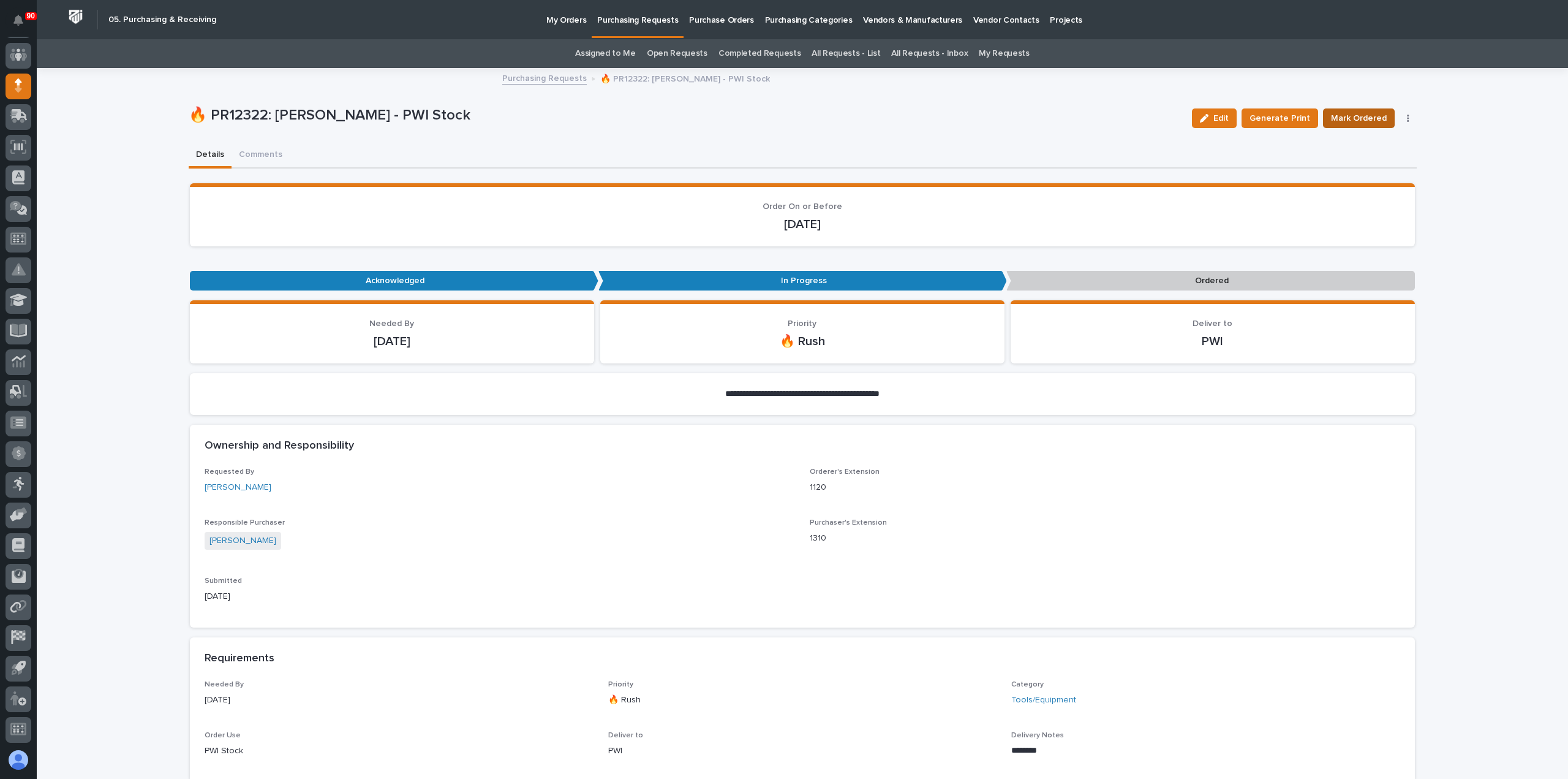
click at [1359, 118] on span "Mark Ordered" at bounding box center [1359, 118] width 56 height 15
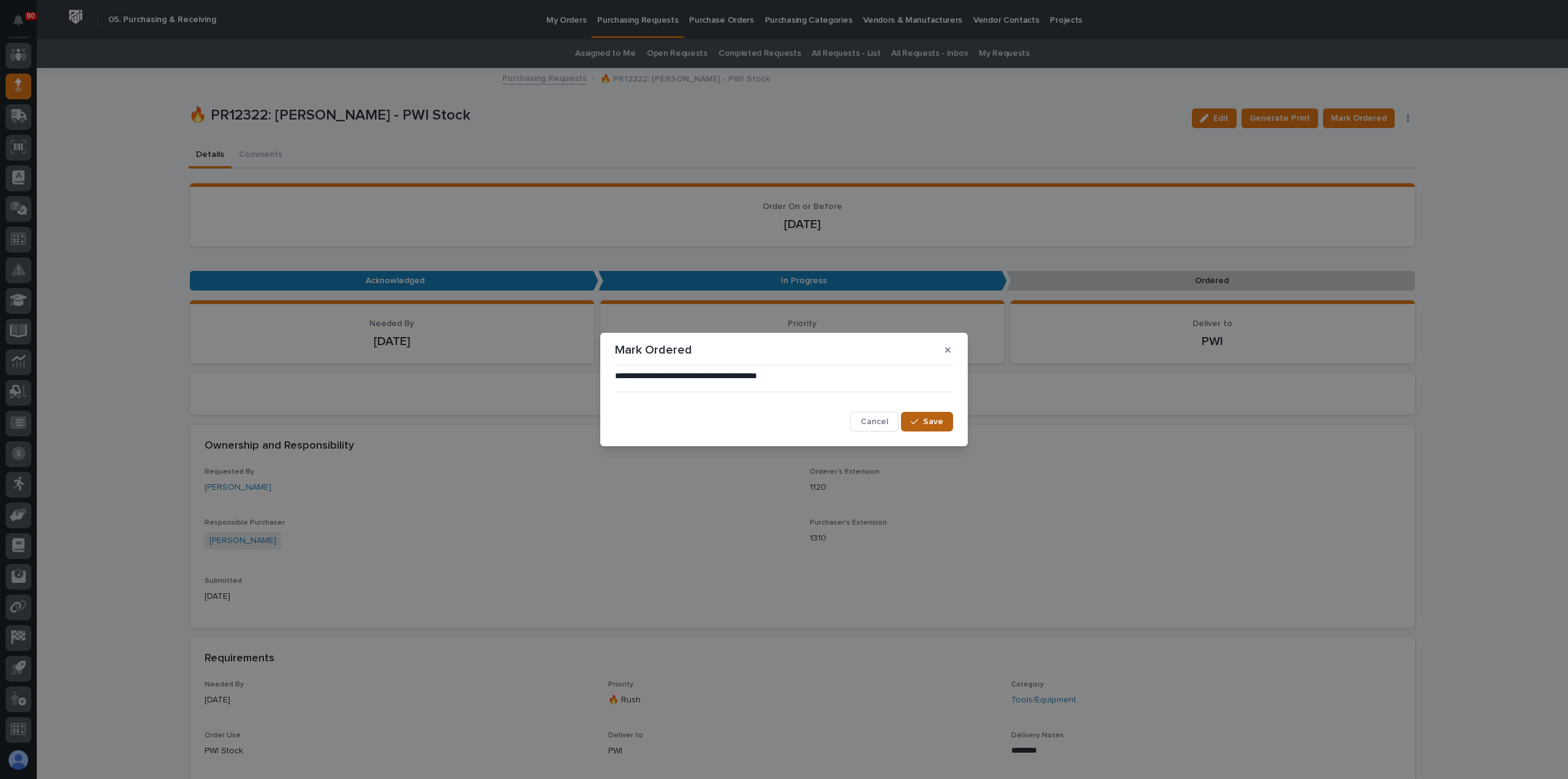
click at [927, 423] on span "Save" at bounding box center [933, 421] width 20 height 11
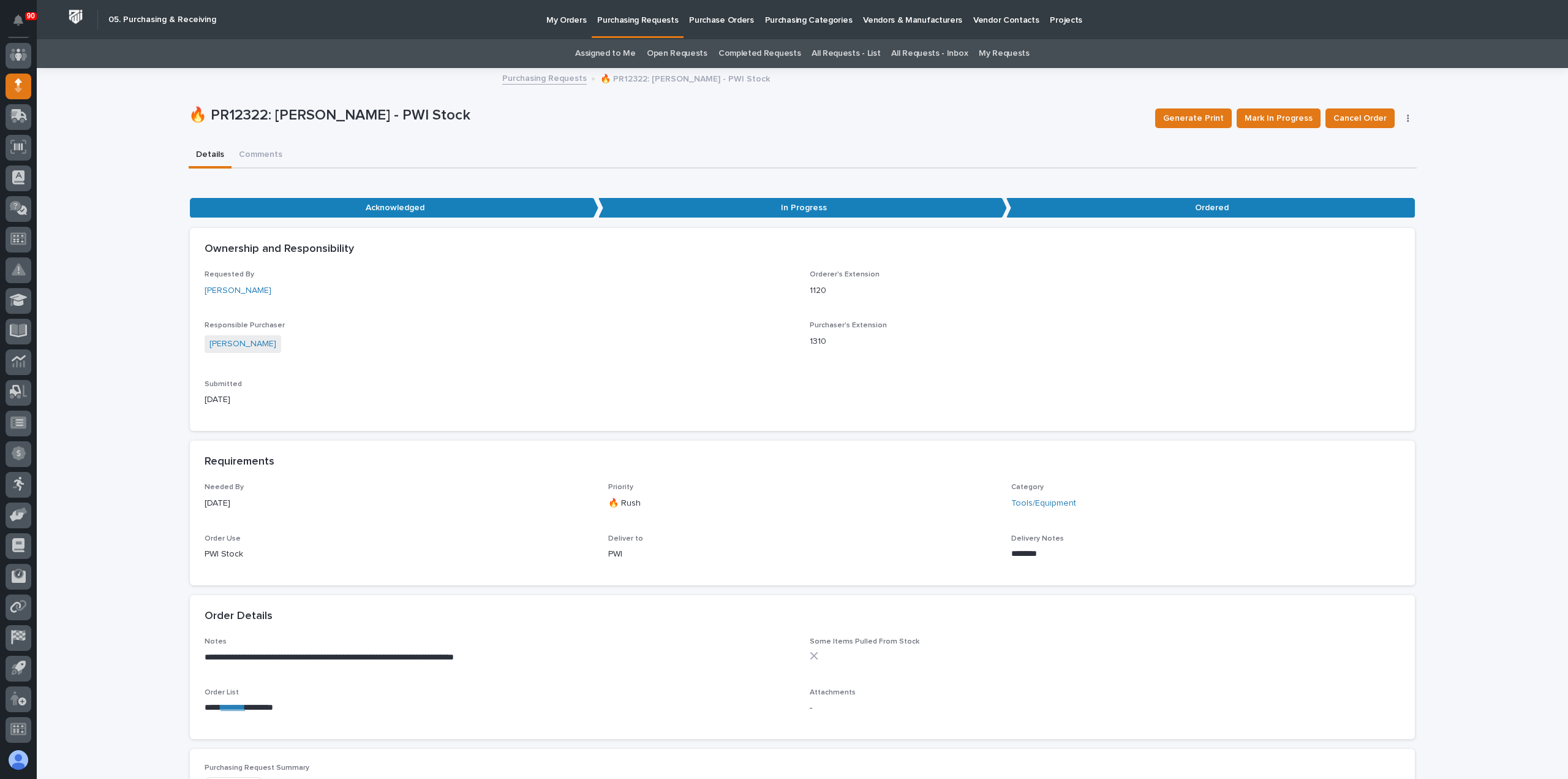
click at [642, 25] on p "Purchasing Requests" at bounding box center [637, 13] width 80 height 26
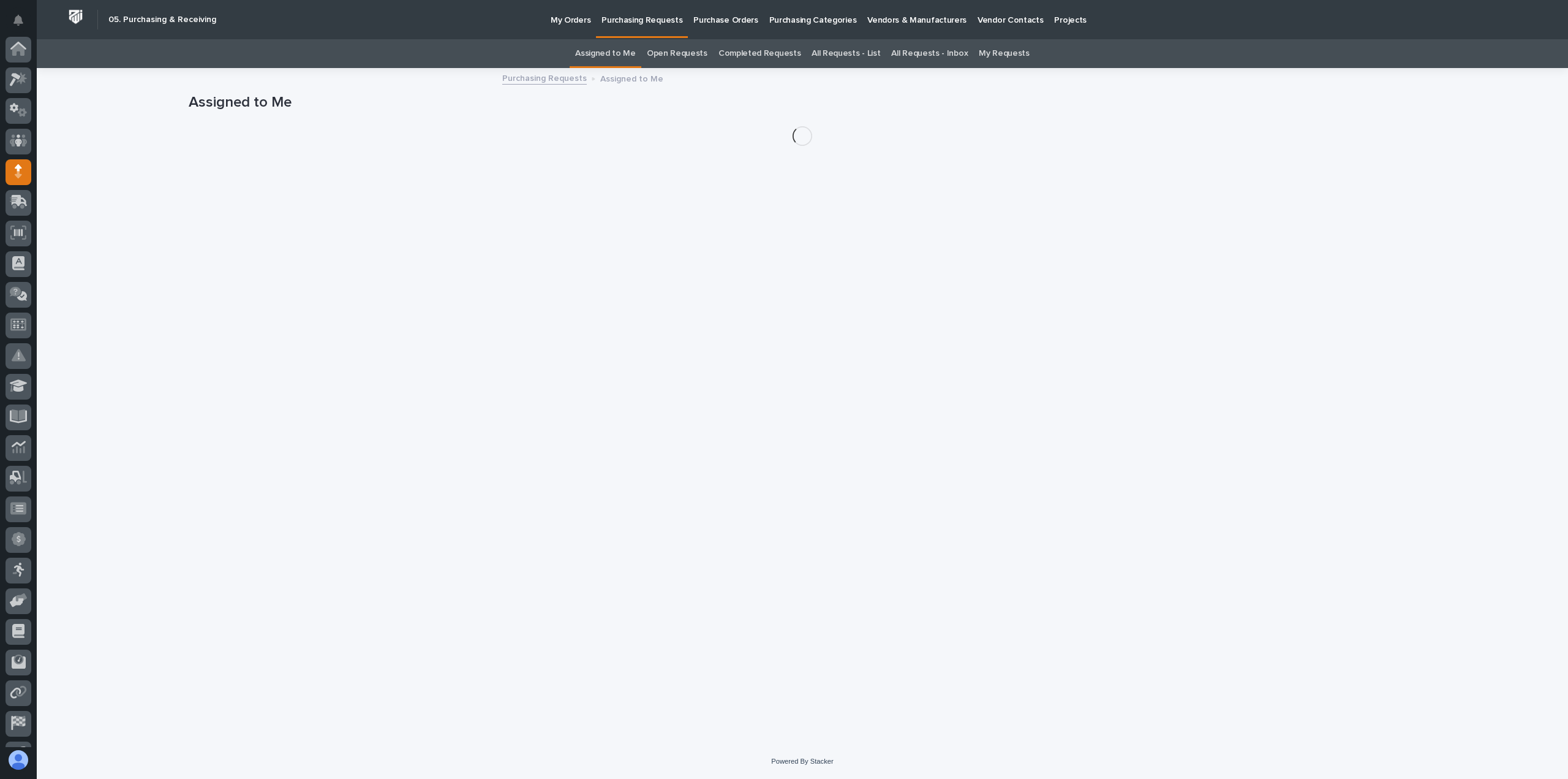
scroll to position [85, 0]
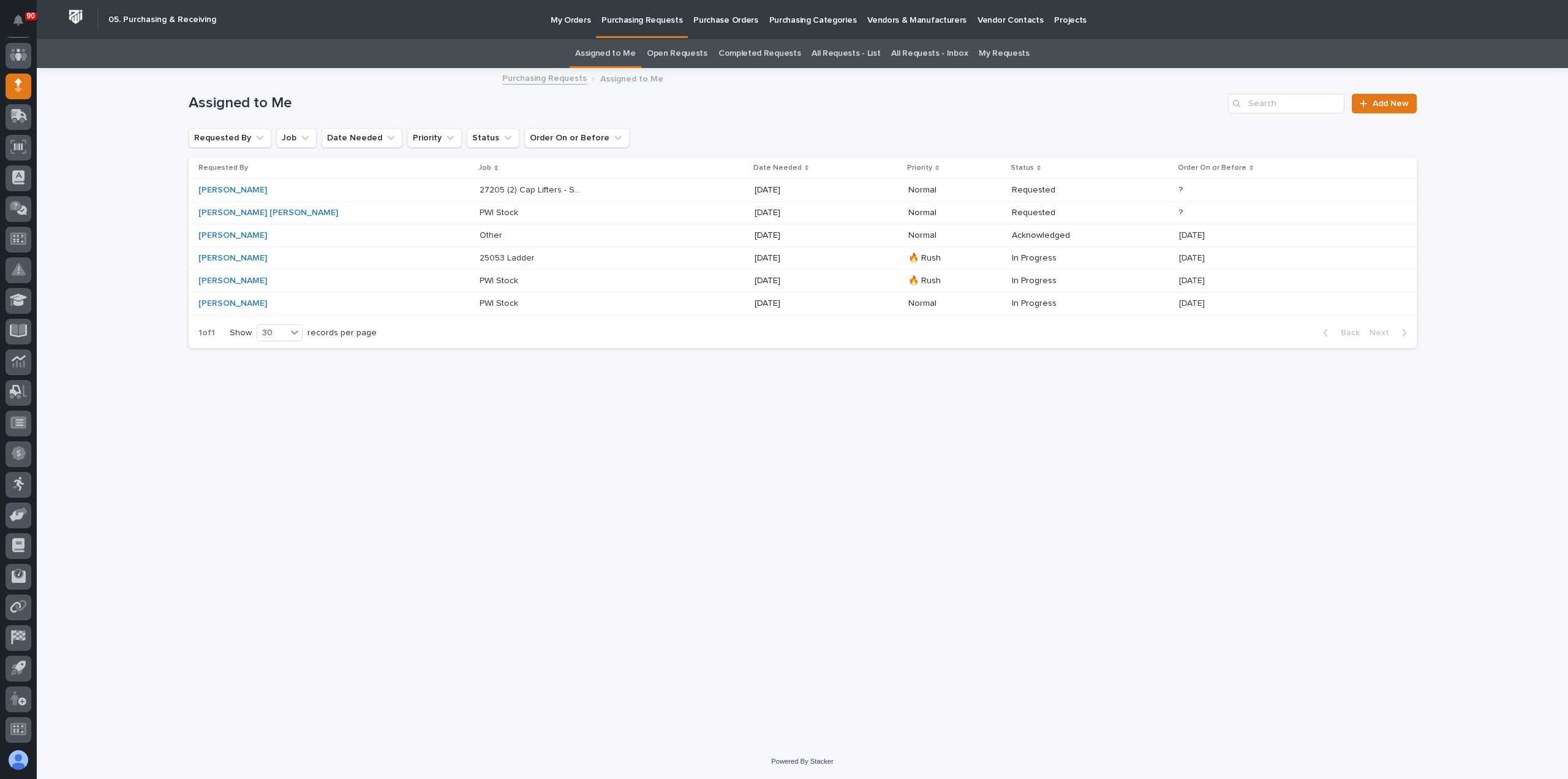
click at [479, 190] on p "27205 (2) Cap Lifters - Steel" at bounding box center [532, 189] width 105 height 13
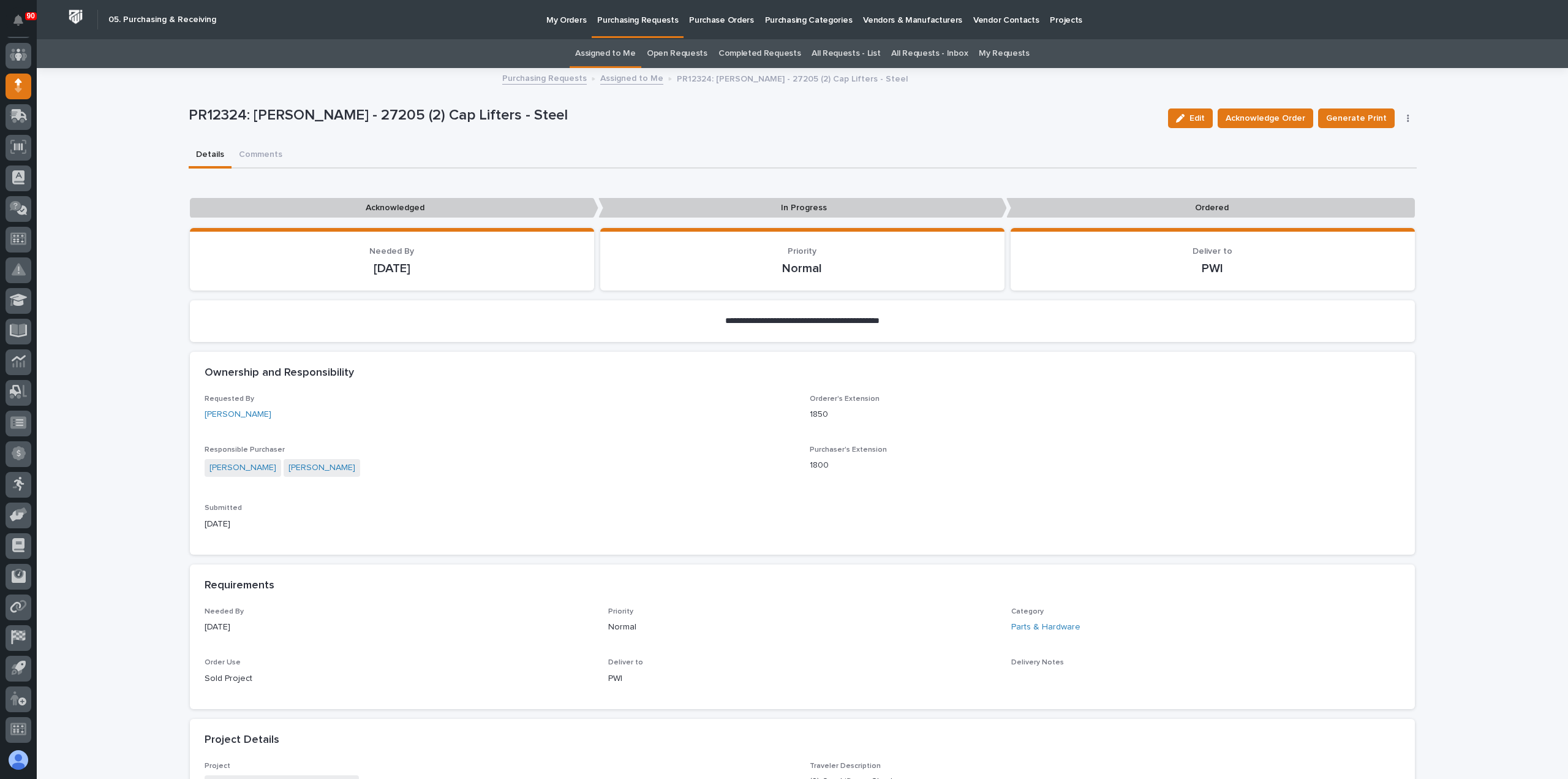
click at [632, 18] on p "Purchasing Requests" at bounding box center [637, 13] width 80 height 26
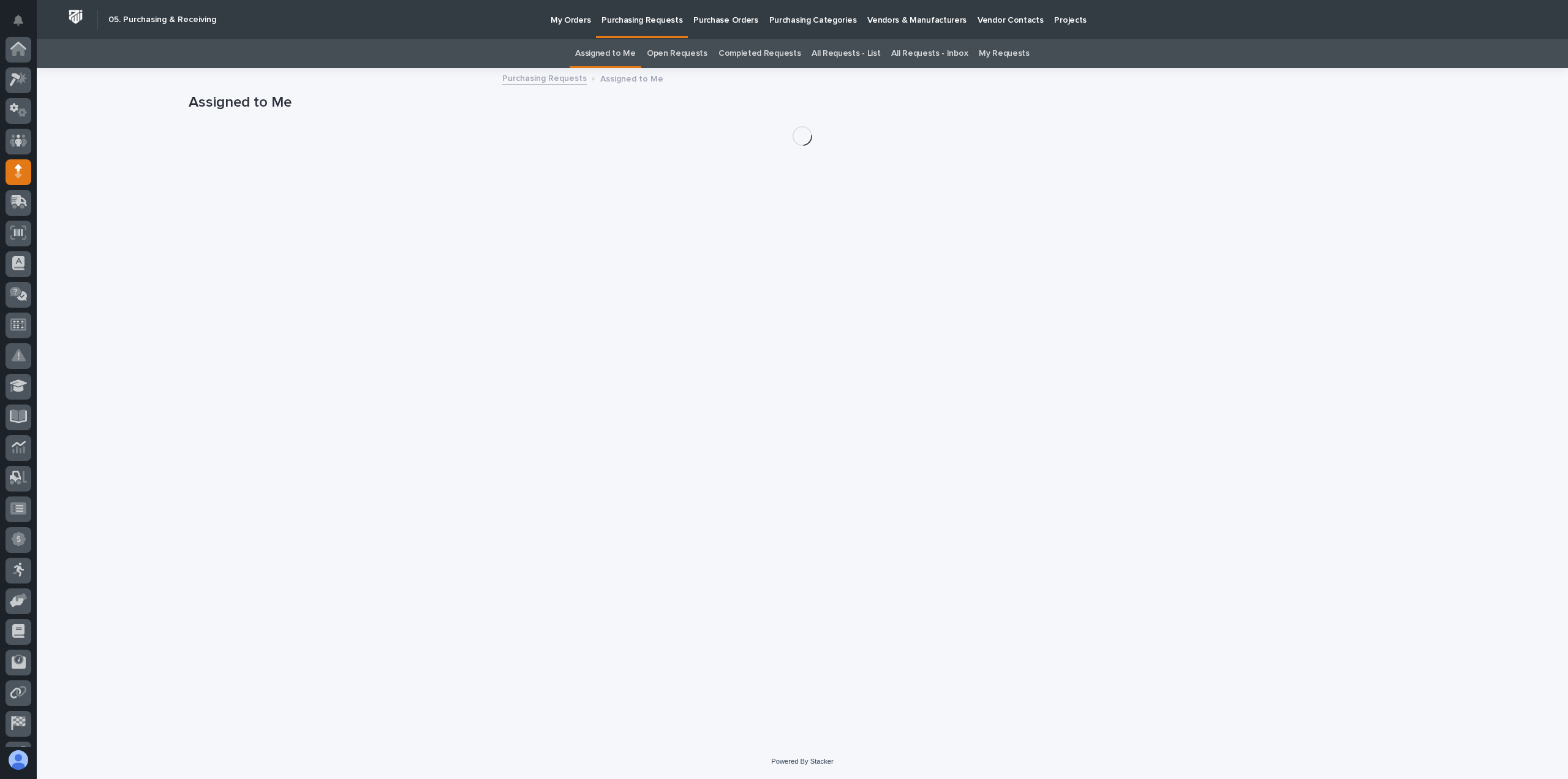
scroll to position [85, 0]
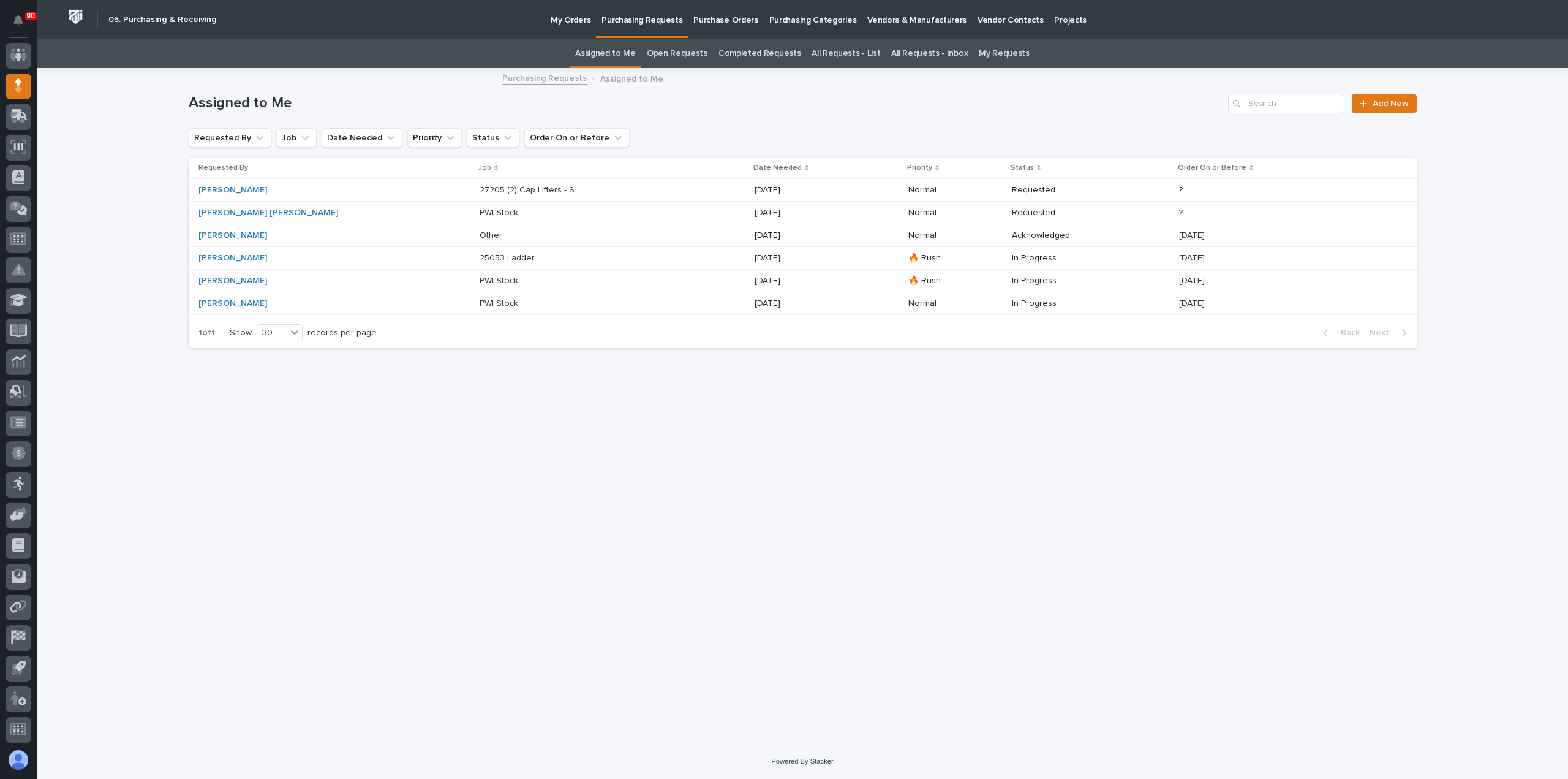
click at [573, 20] on p "My Orders" at bounding box center [571, 13] width 40 height 26
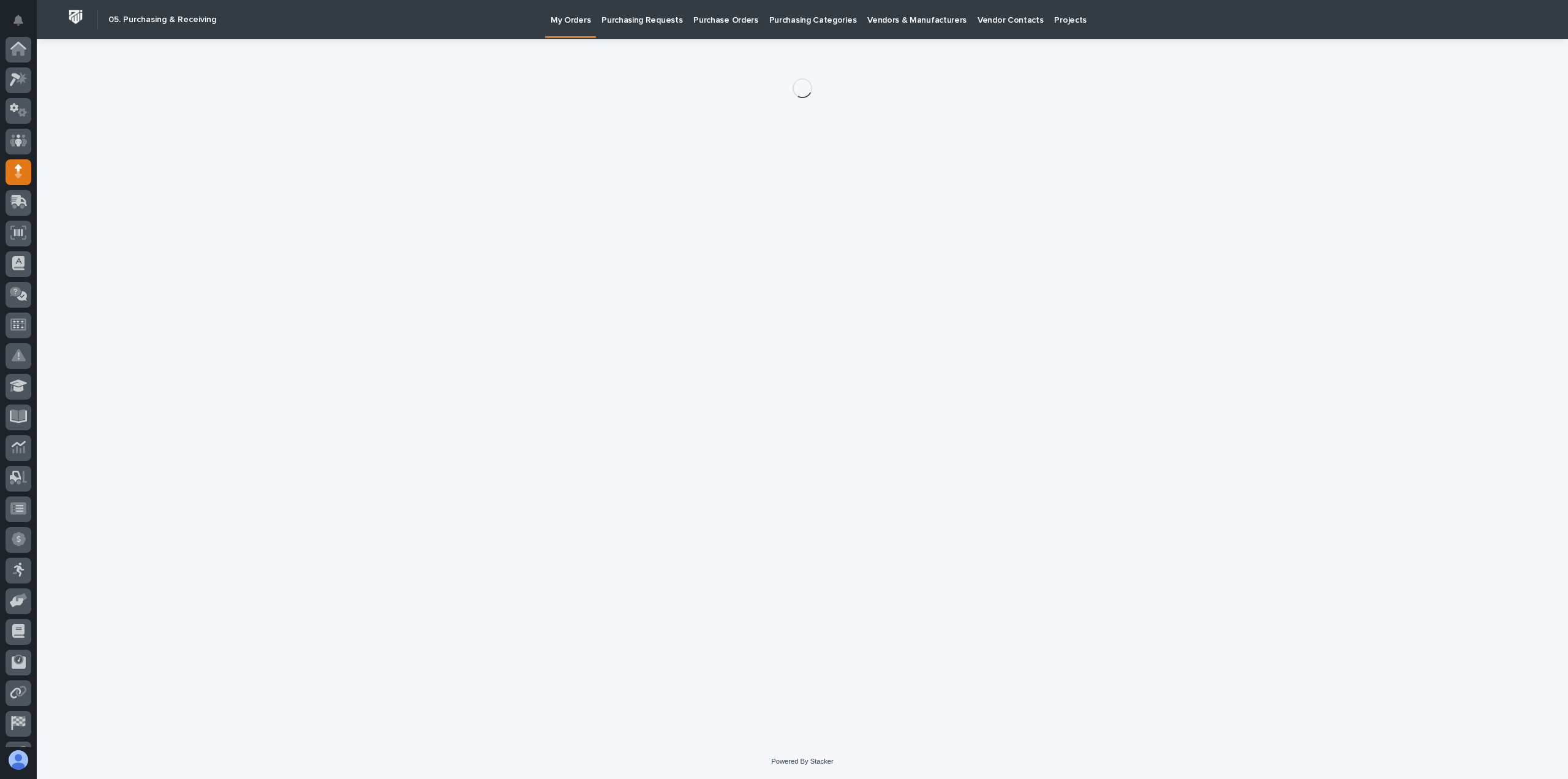
scroll to position [85, 0]
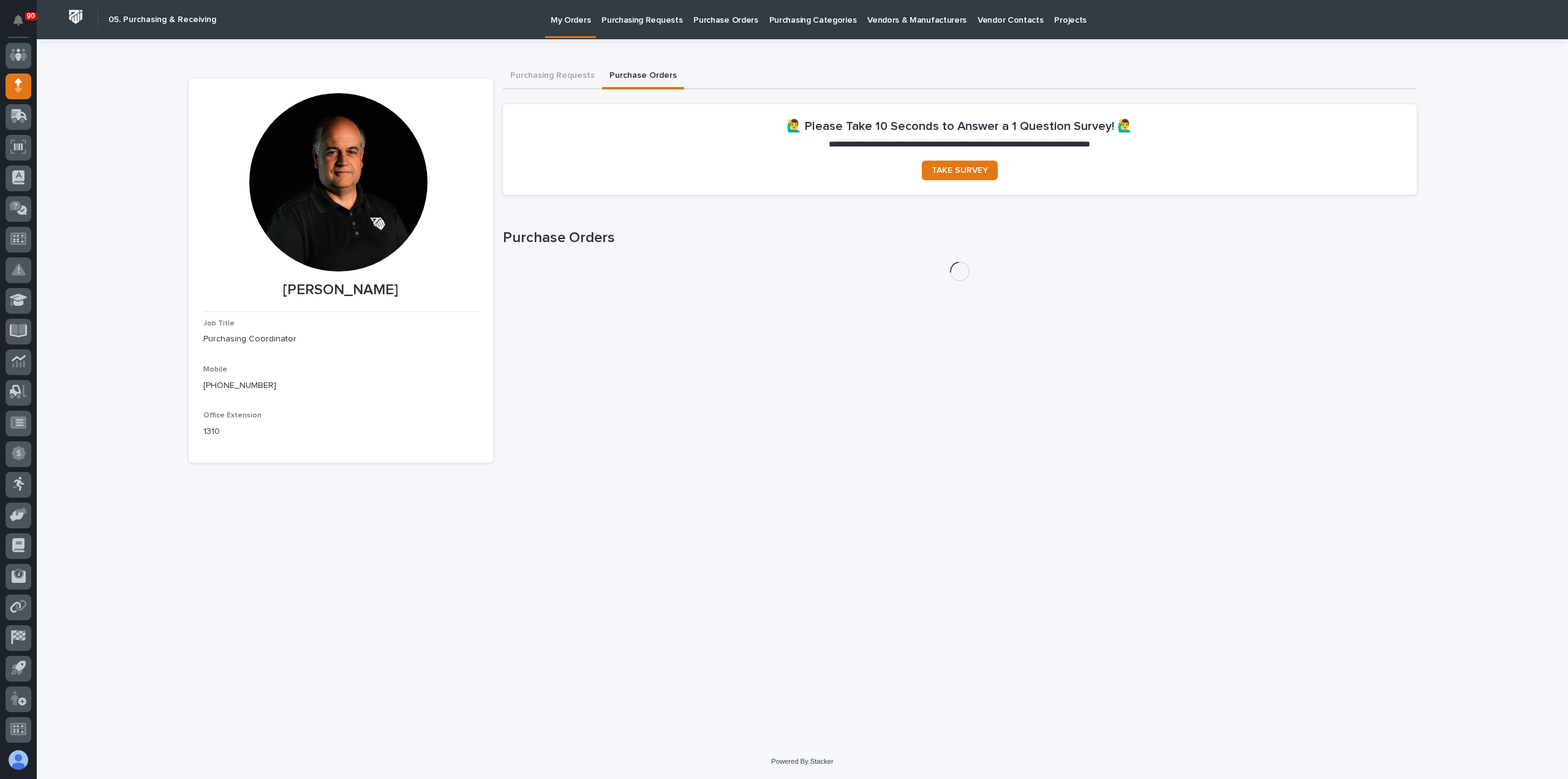
click at [654, 71] on button "Purchase Orders" at bounding box center [643, 76] width 82 height 26
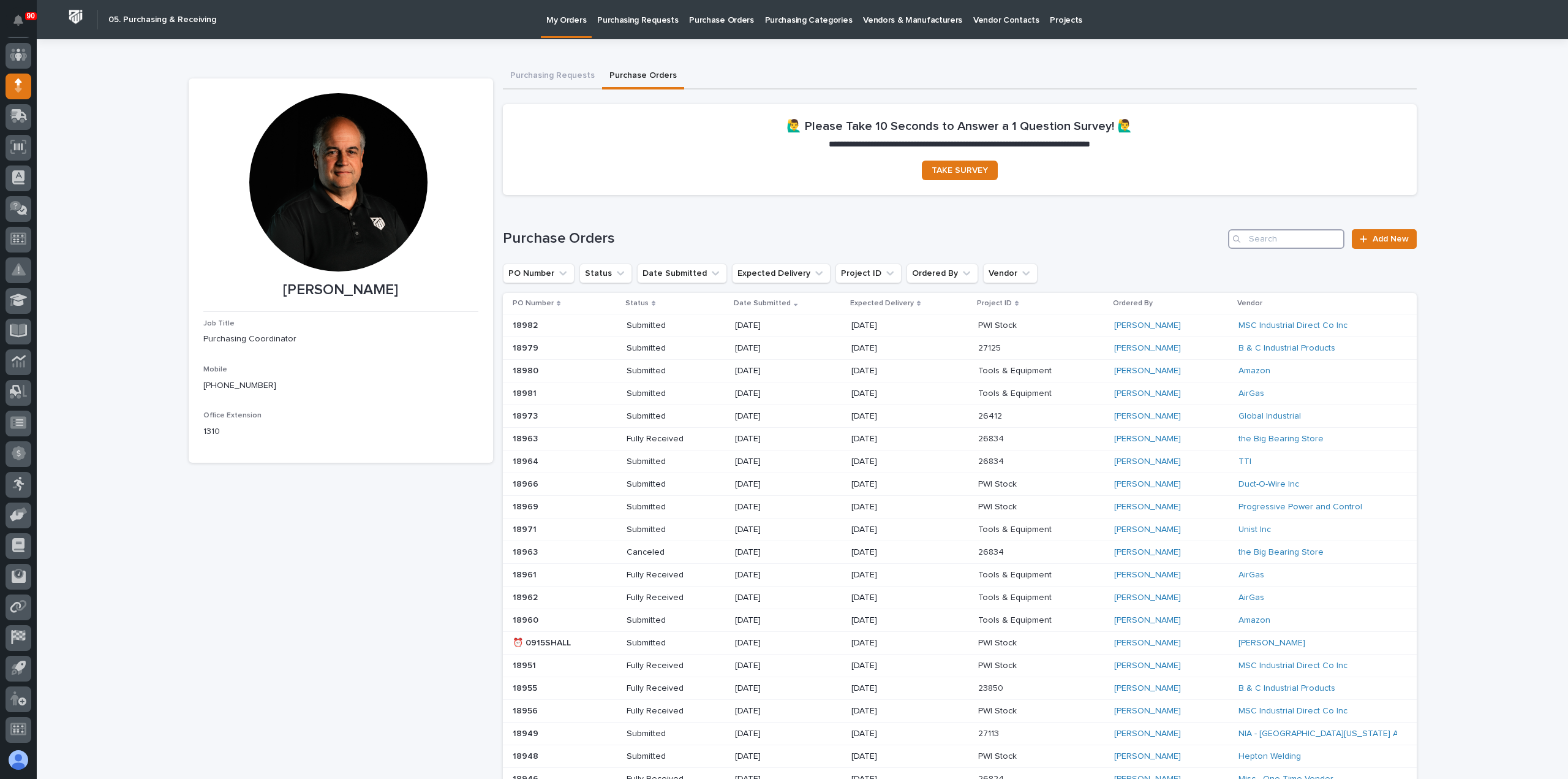
click at [1274, 239] on input "Search" at bounding box center [1286, 239] width 116 height 20
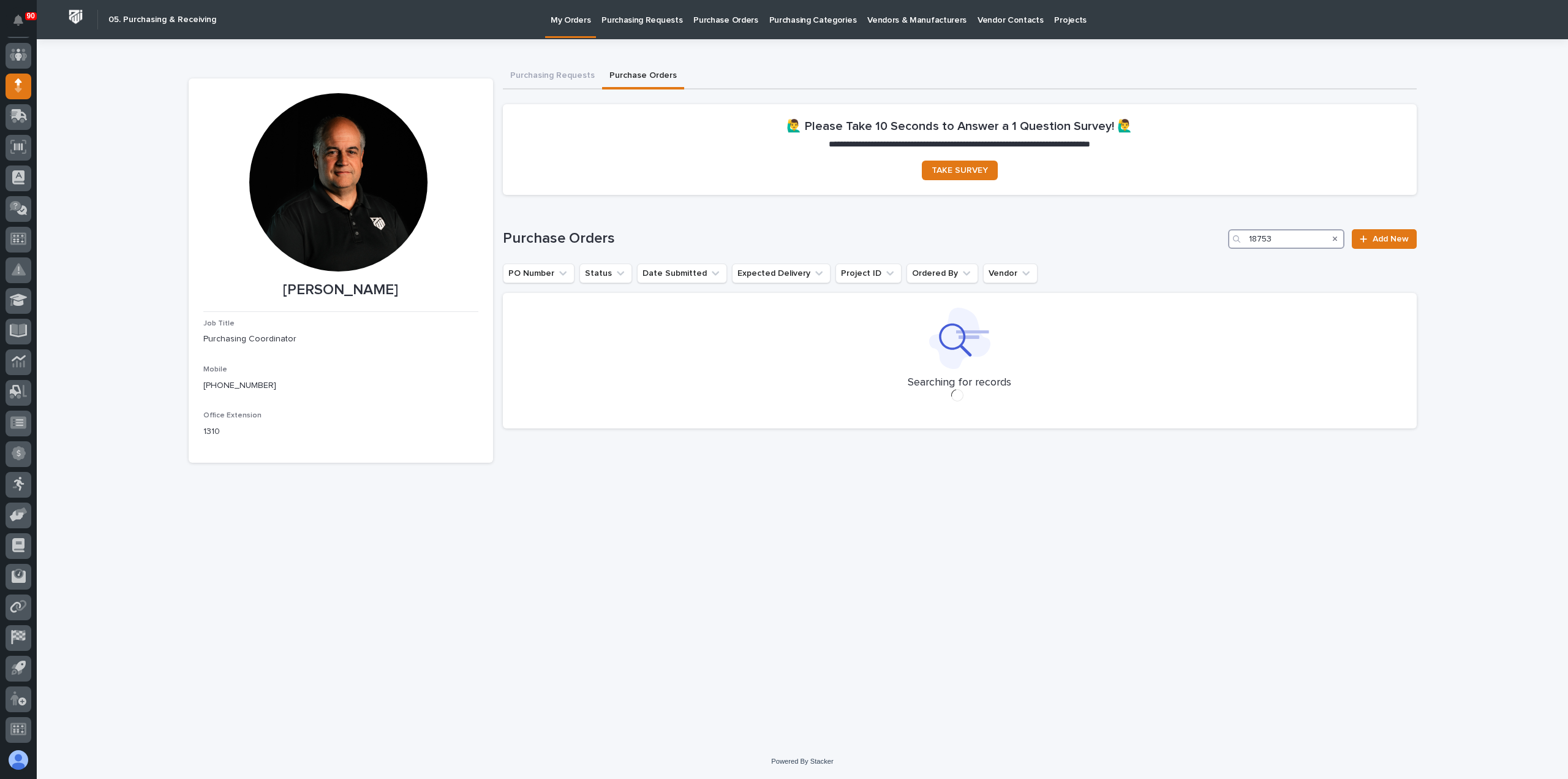
type input "18753"
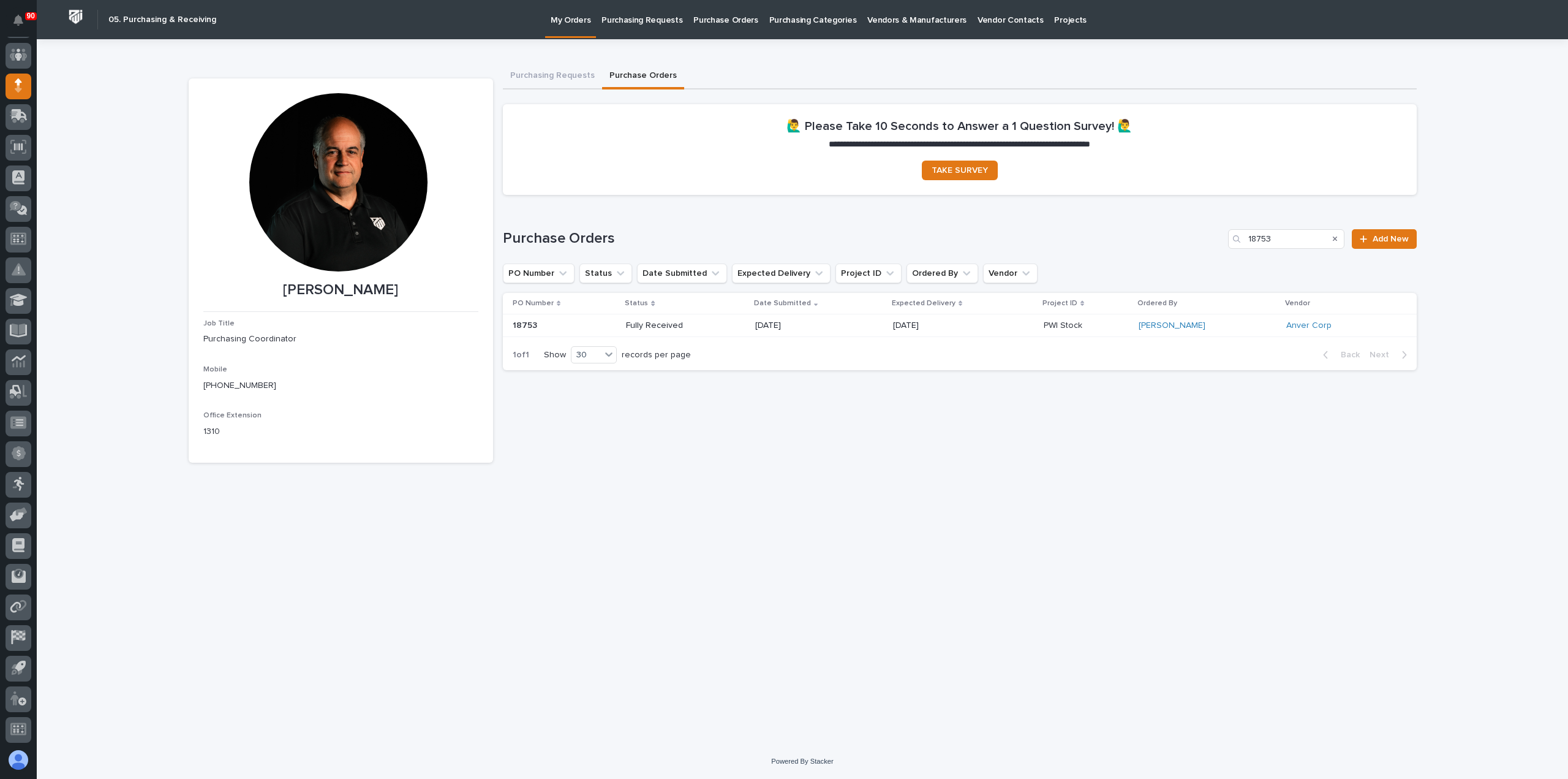
click at [843, 325] on p "[DATE]" at bounding box center [799, 325] width 87 height 10
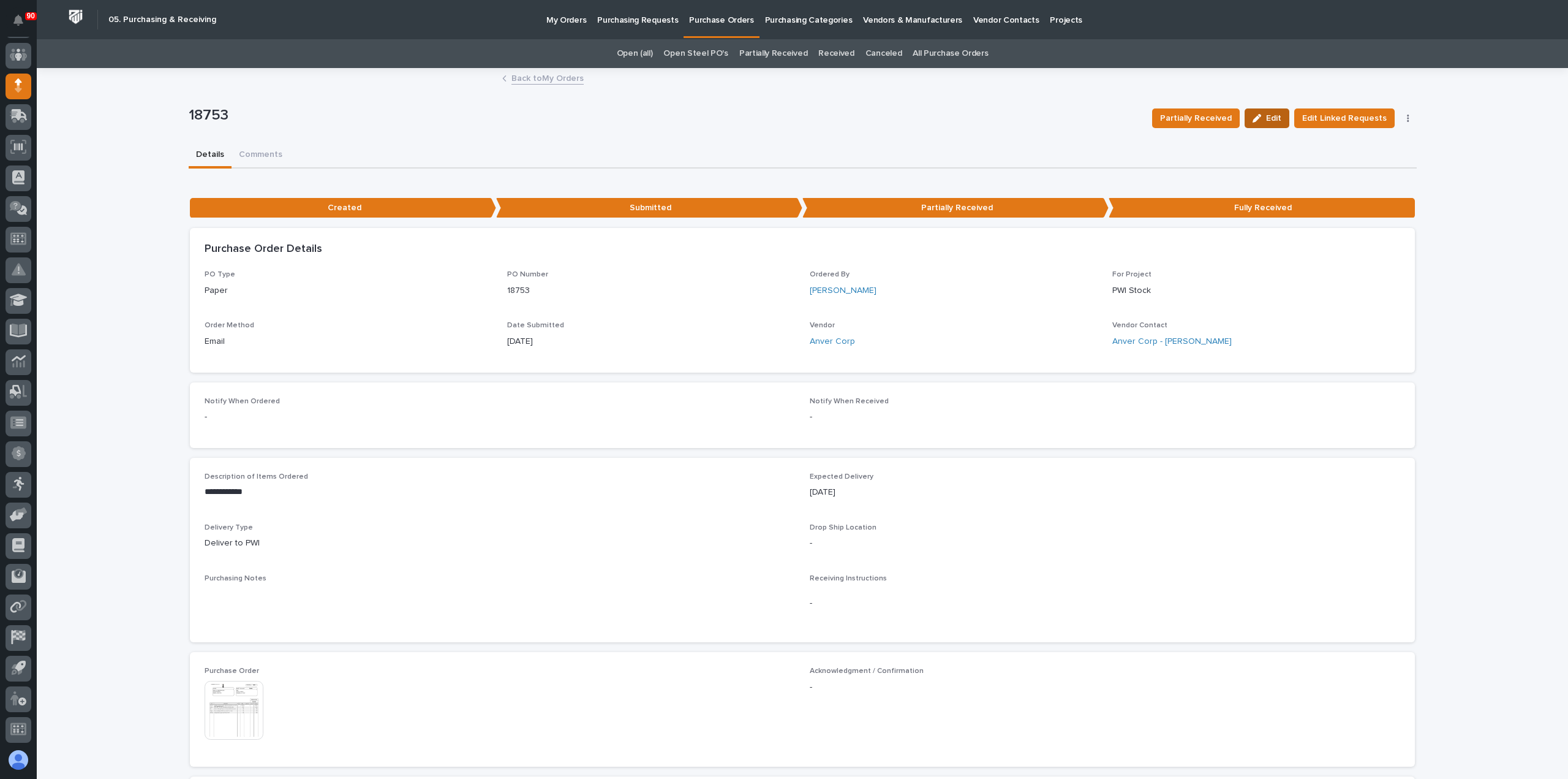
click at [1270, 117] on span "Edit" at bounding box center [1273, 118] width 15 height 11
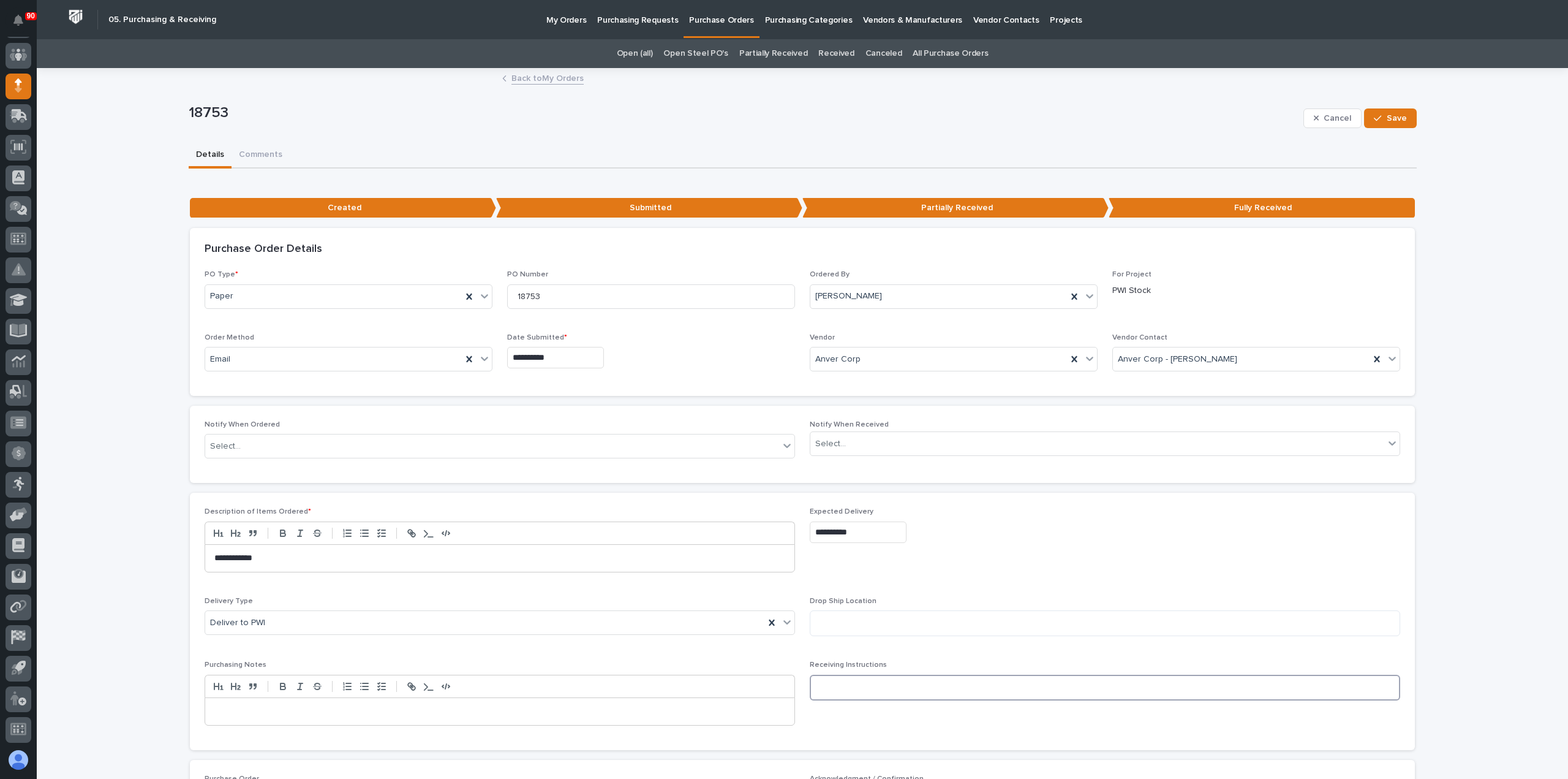
click at [822, 681] on textarea at bounding box center [1105, 688] width 590 height 26
type textarea "**********"
click at [1383, 112] on button "Save" at bounding box center [1390, 118] width 52 height 20
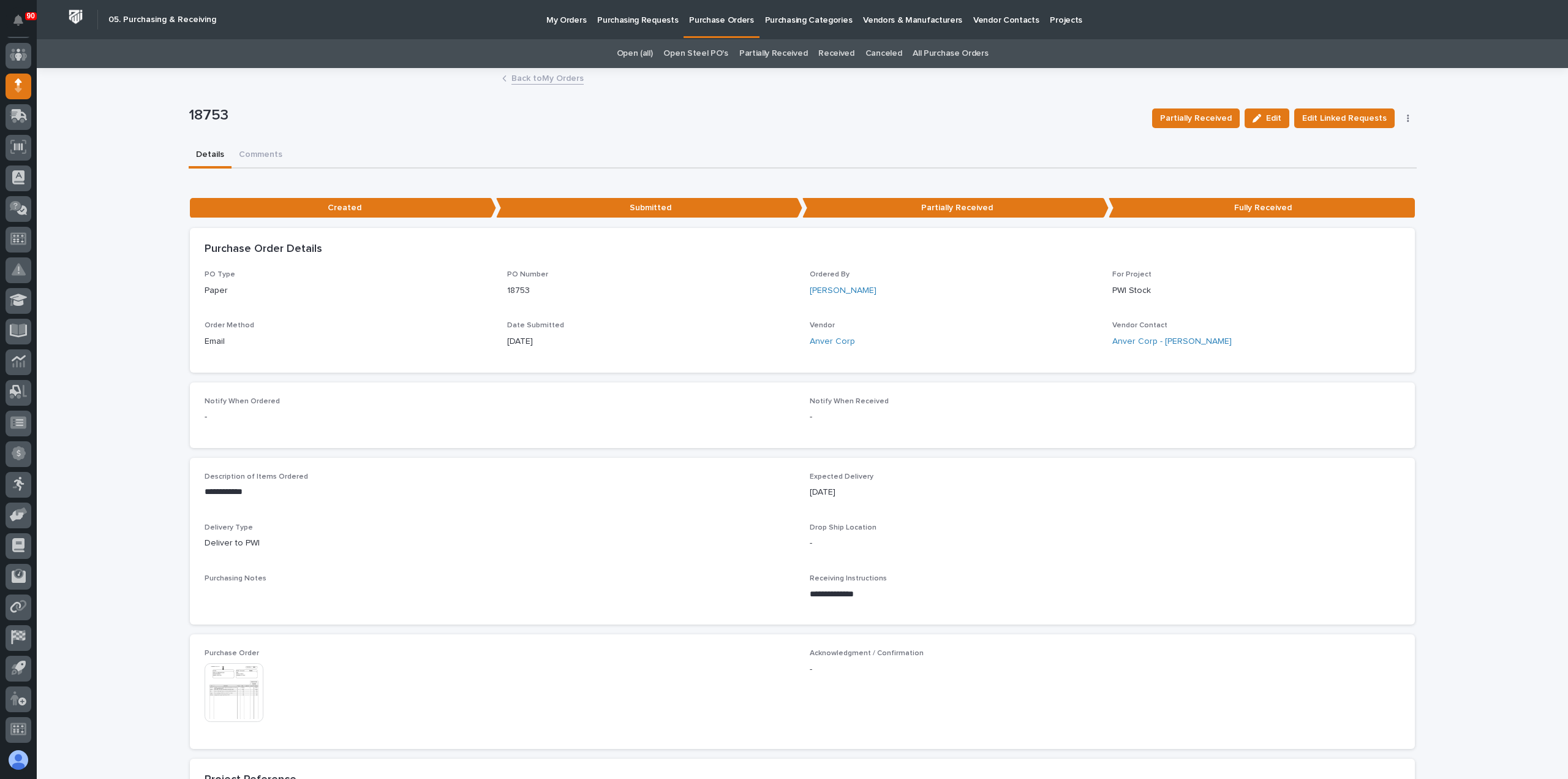
click at [534, 76] on link "Back to My Orders" at bounding box center [547, 77] width 72 height 14
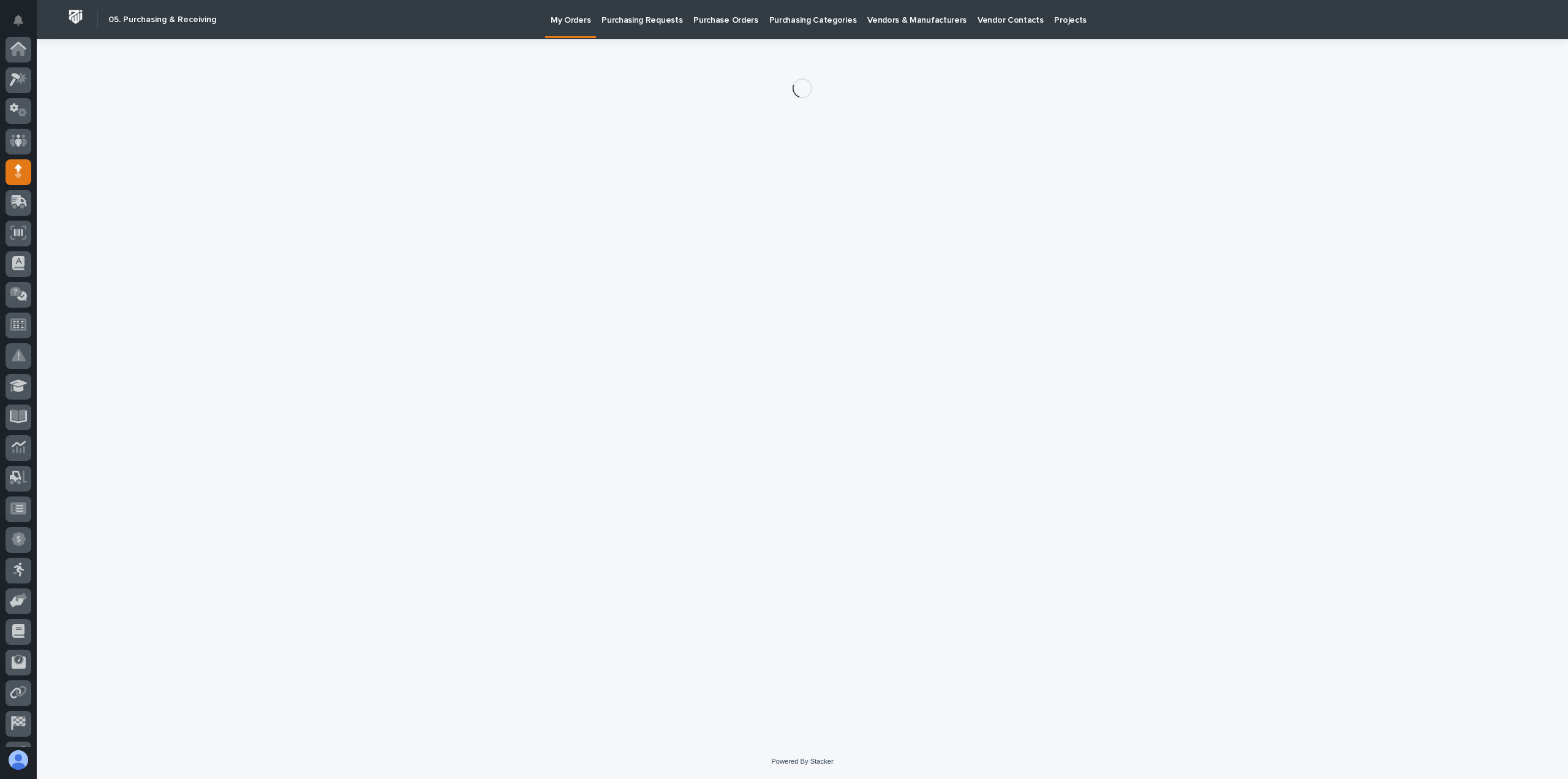
scroll to position [85, 0]
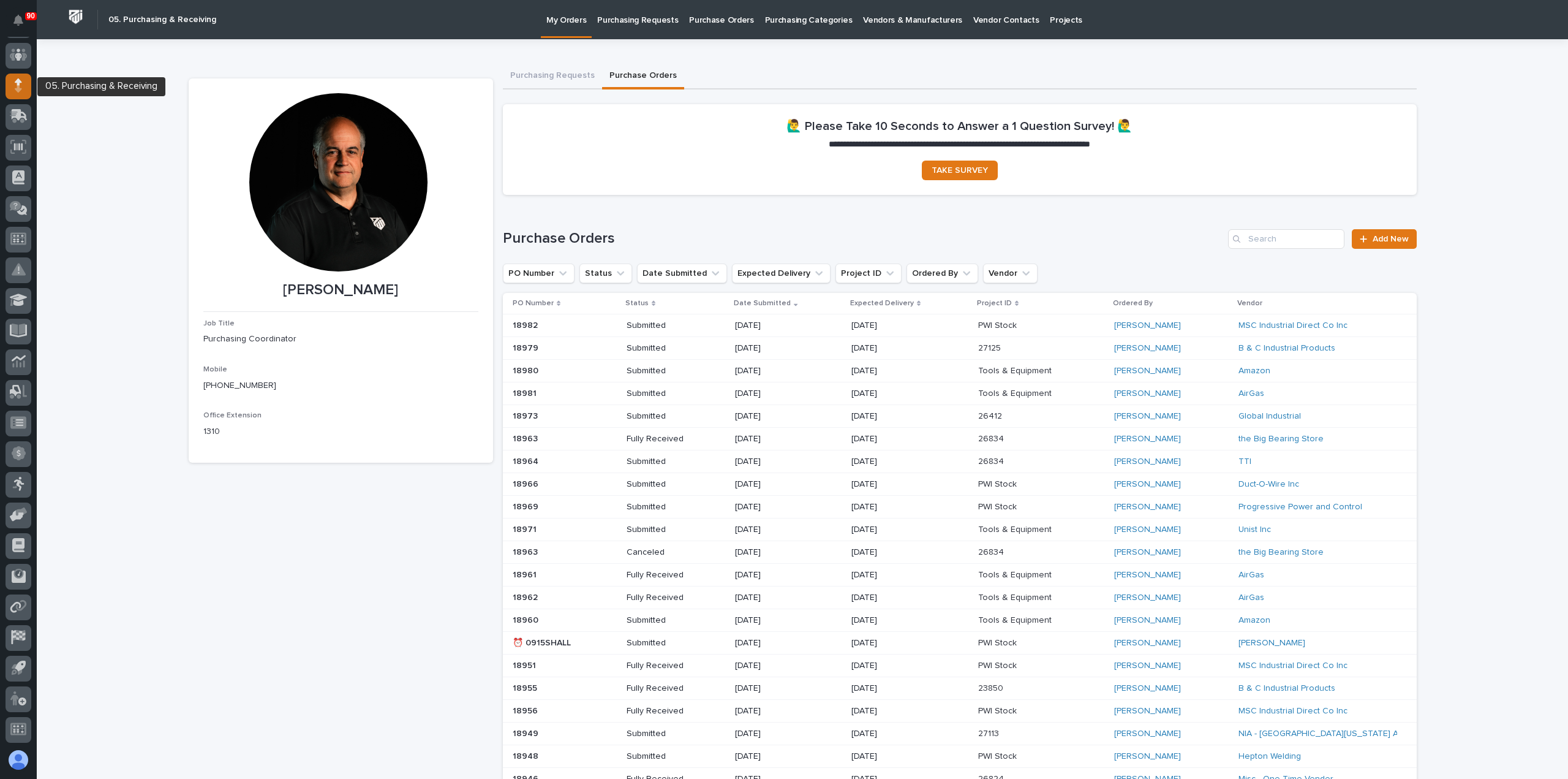
click at [17, 81] on icon at bounding box center [18, 81] width 7 height 7
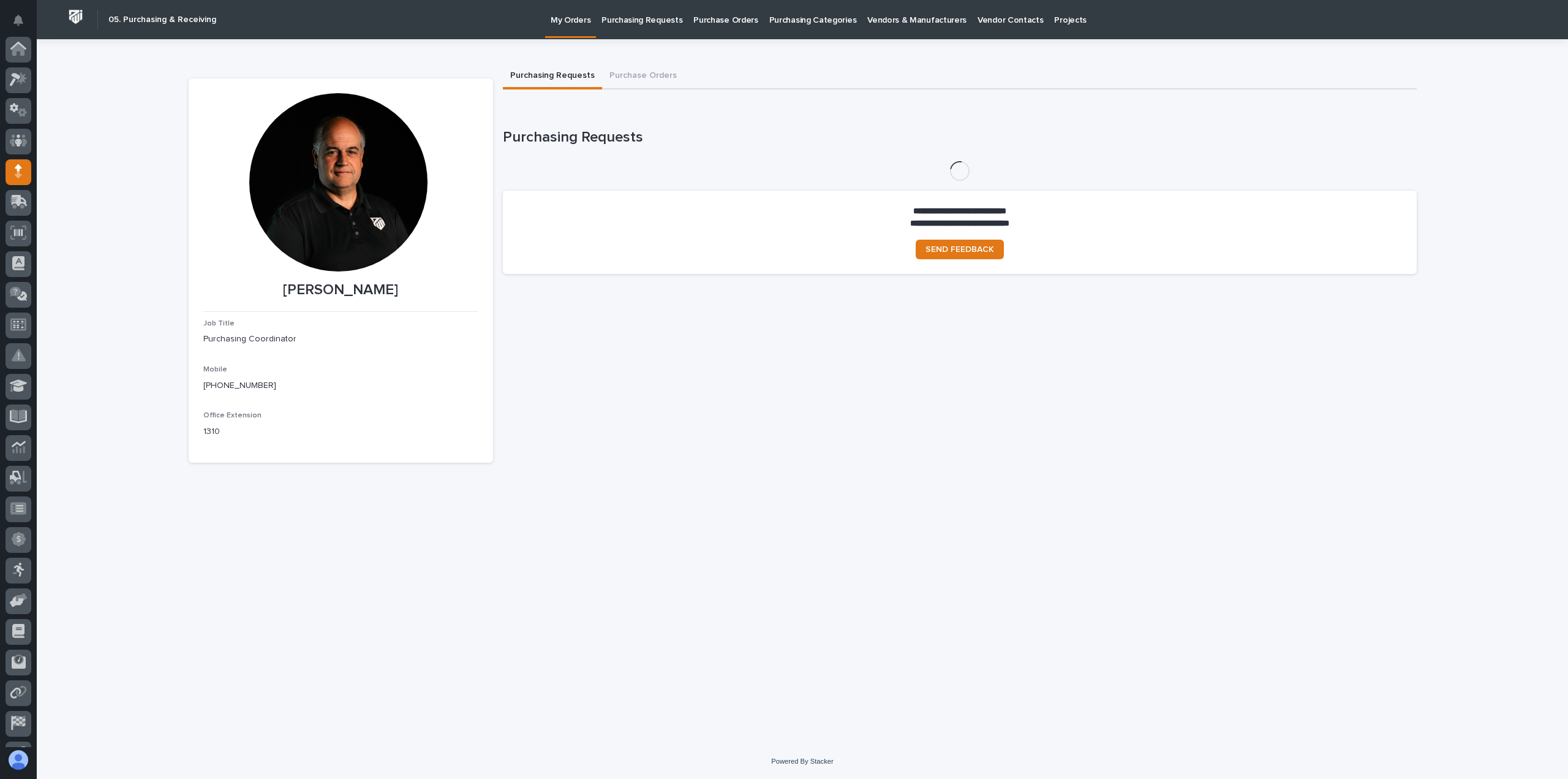
scroll to position [85, 0]
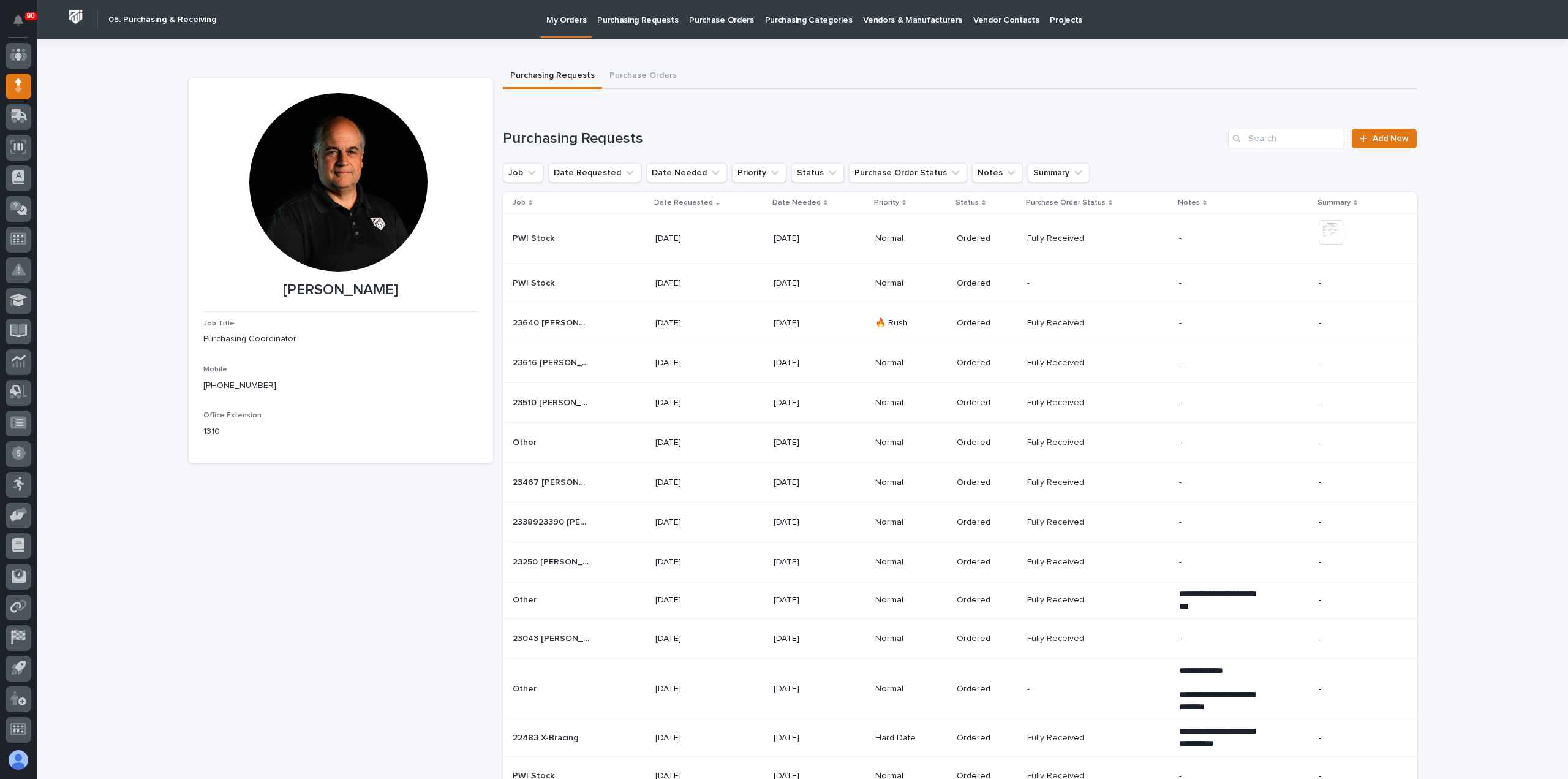
click at [648, 19] on p "Purchasing Requests" at bounding box center [637, 13] width 80 height 26
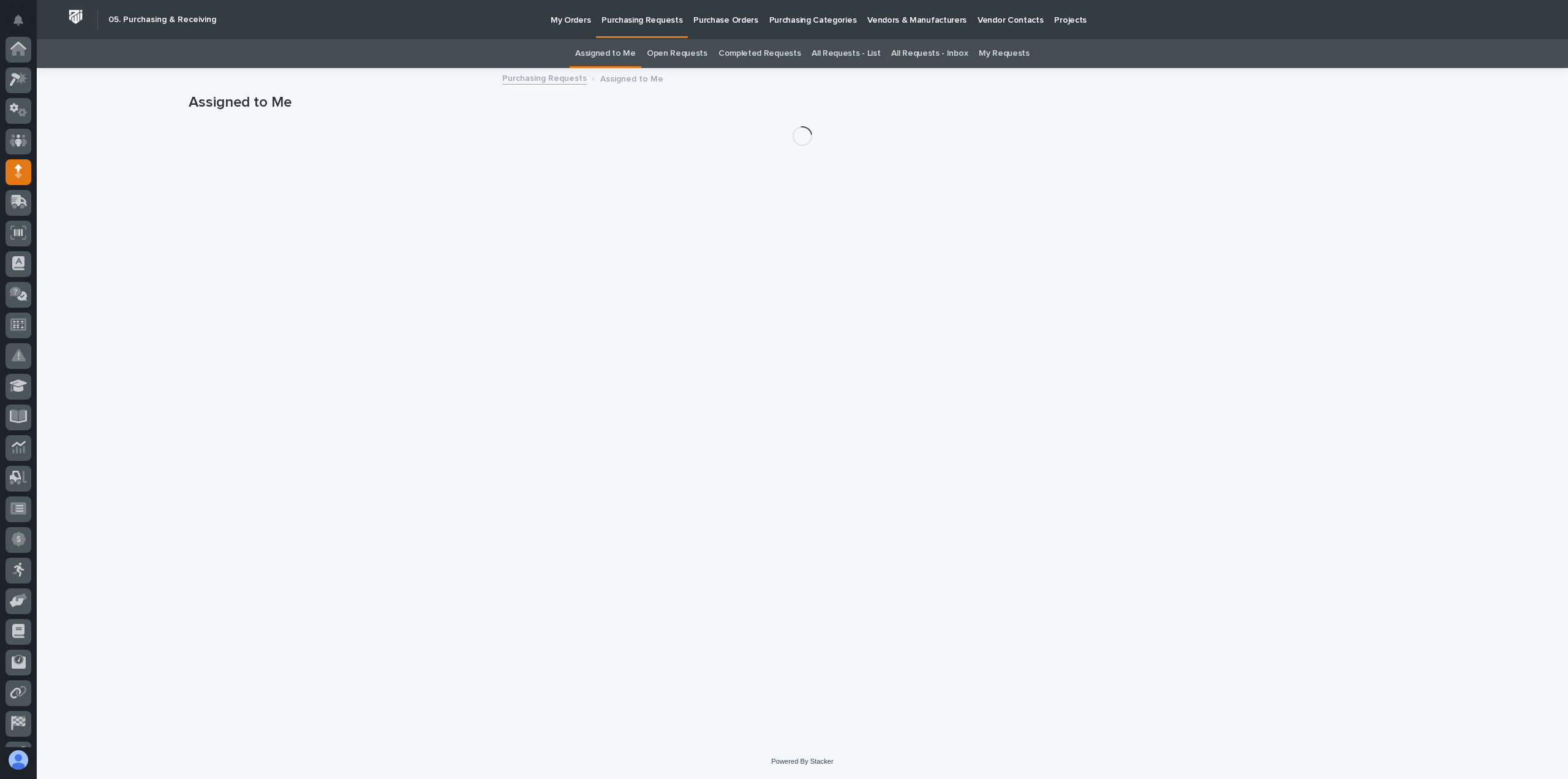
scroll to position [85, 0]
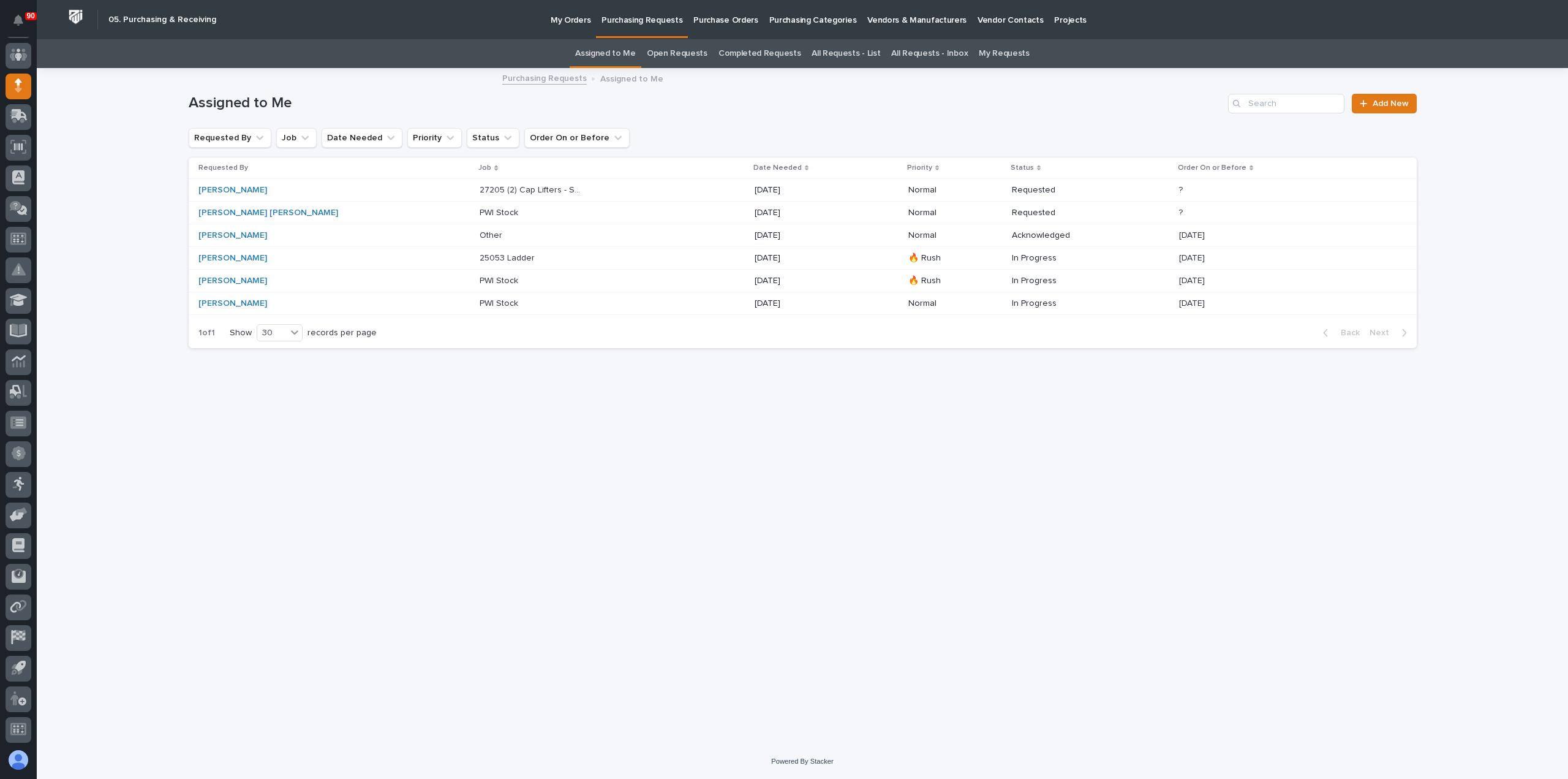
click at [523, 186] on div "27205 (2) Cap Lifters - Steel 27205 (2) Cap Lifters - Steel" at bounding box center [611, 190] width 265 height 20
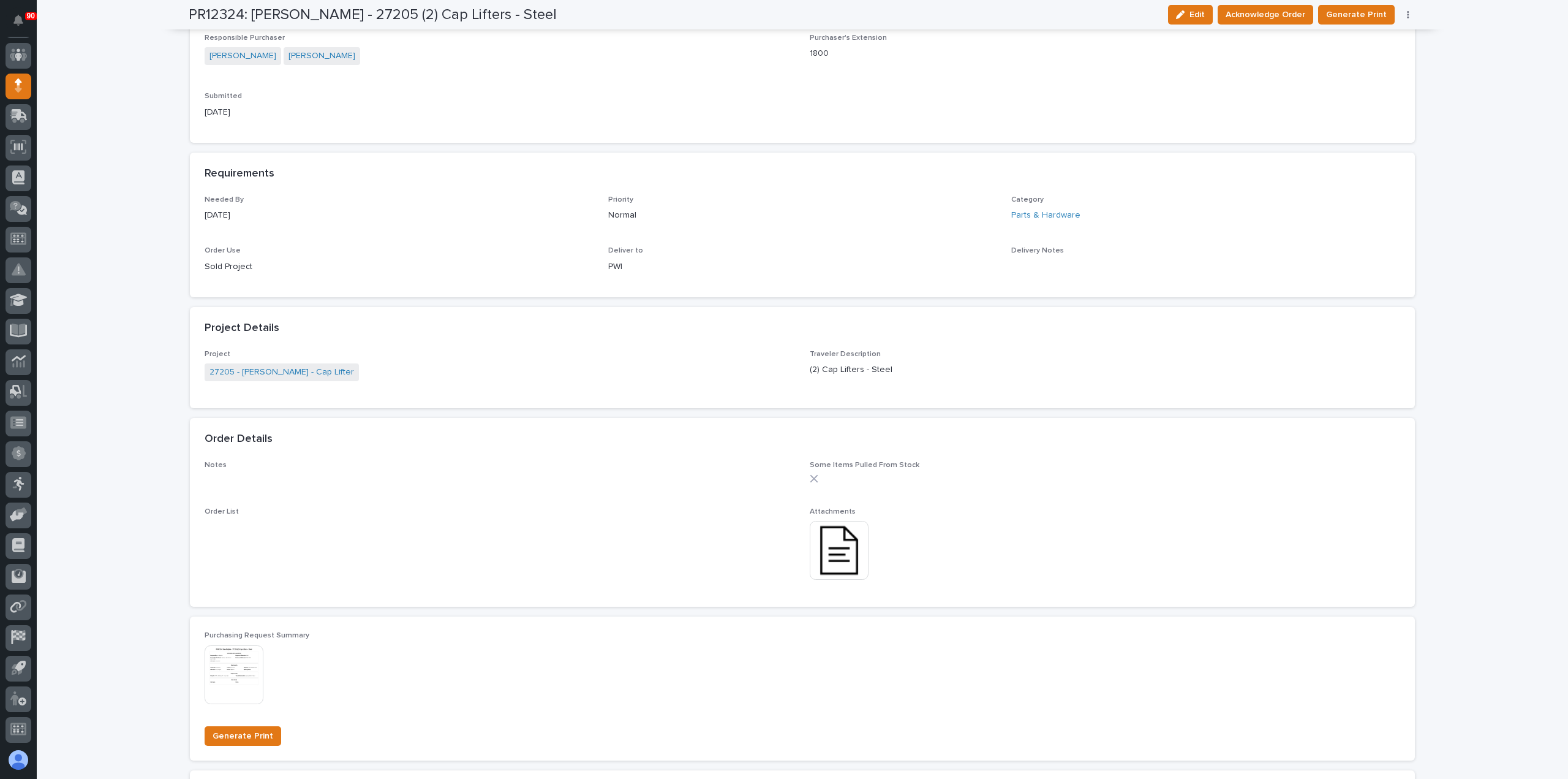
scroll to position [429, 0]
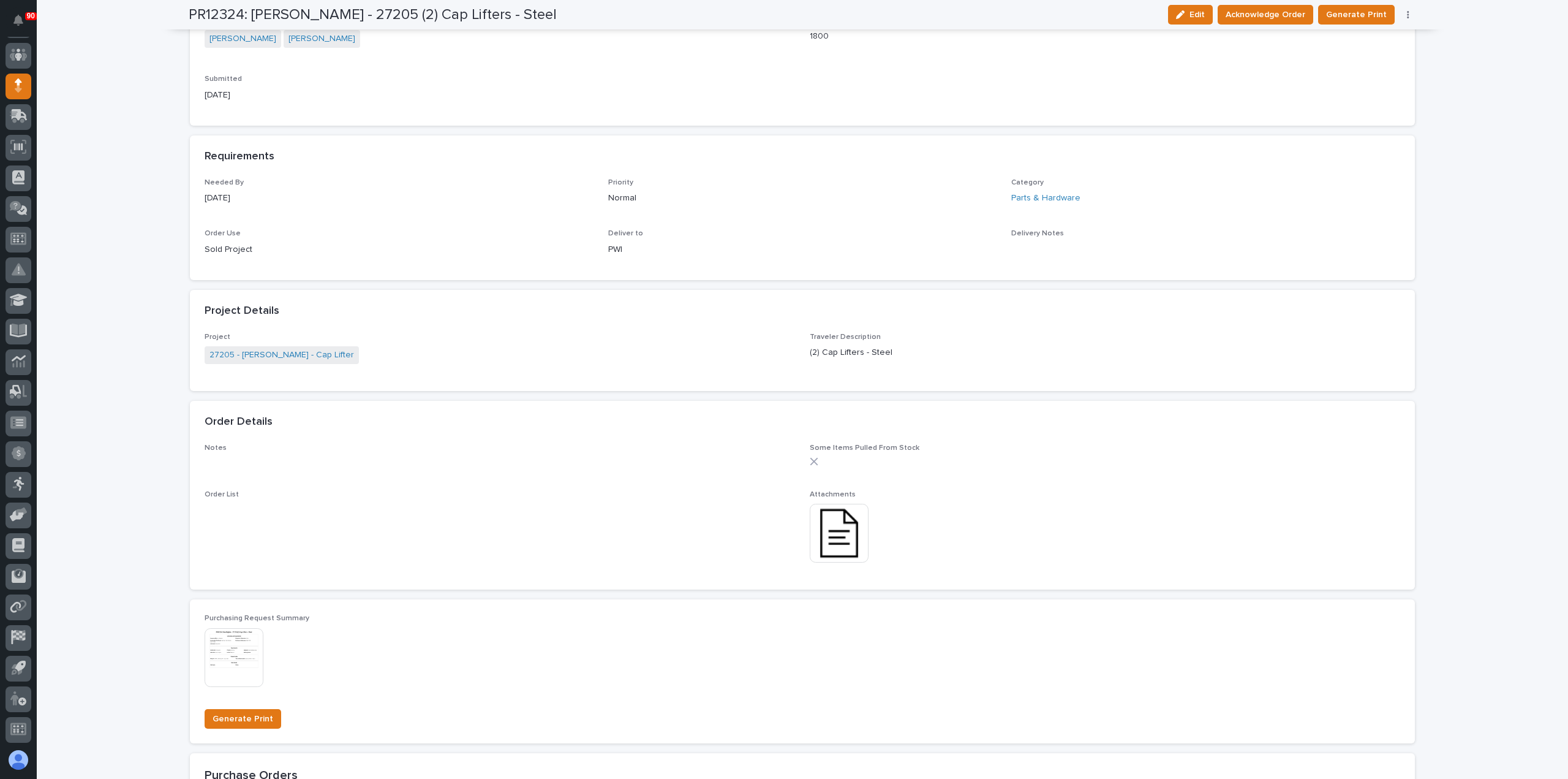
click at [830, 525] on img at bounding box center [839, 532] width 59 height 59
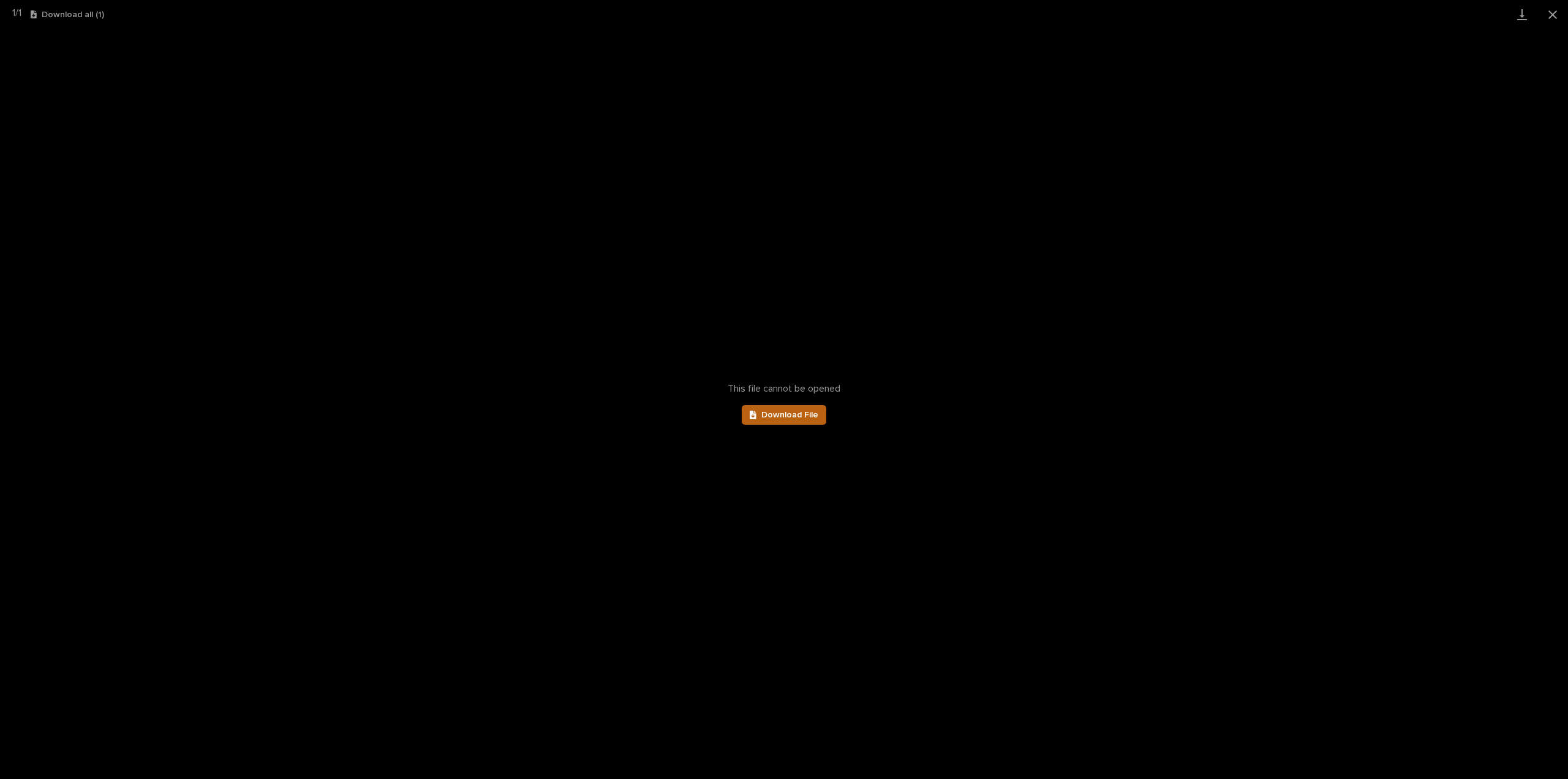
click at [780, 416] on span "Download File" at bounding box center [789, 415] width 57 height 9
click at [1552, 12] on button "Close gallery" at bounding box center [1552, 14] width 31 height 29
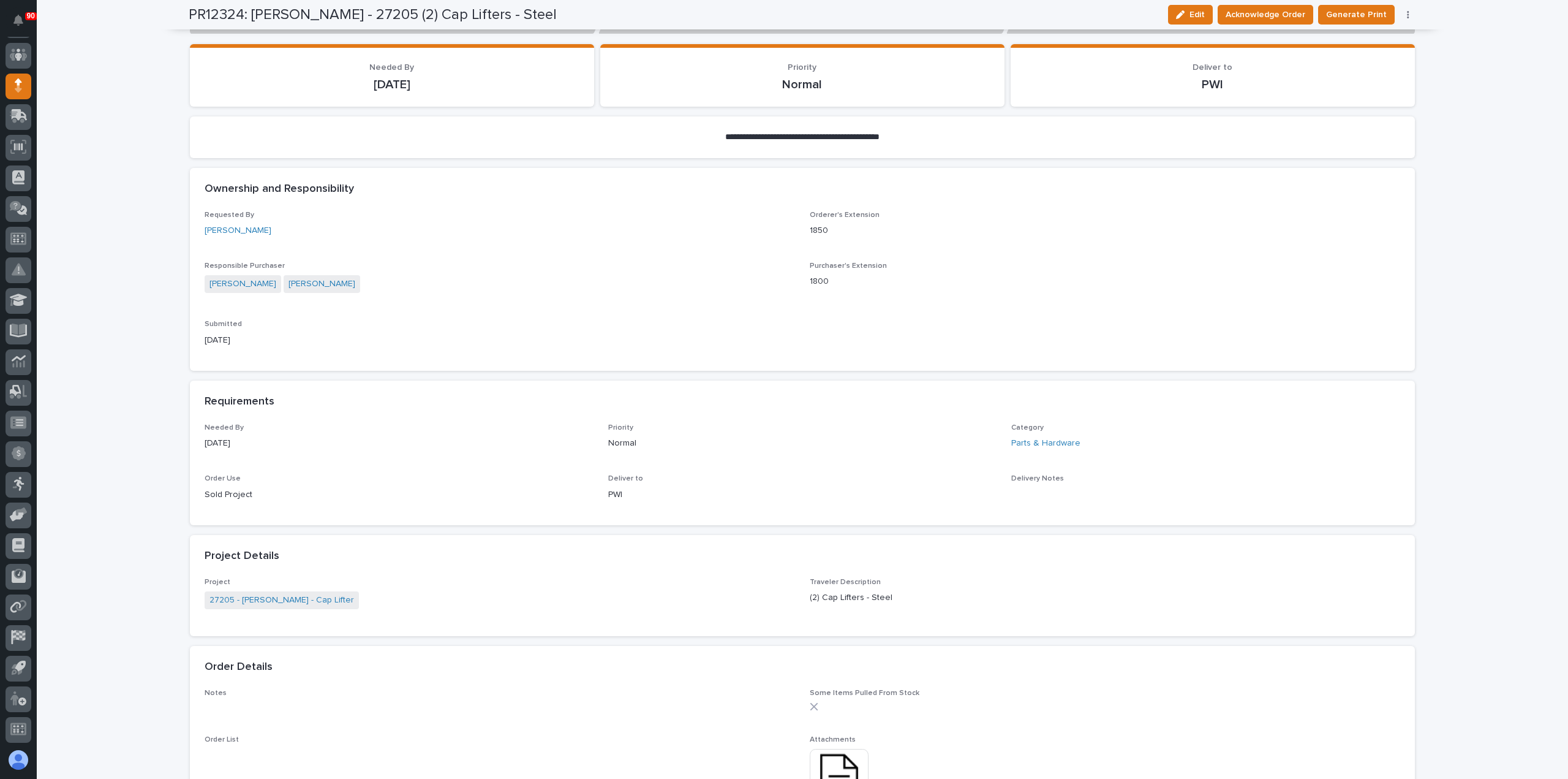
scroll to position [0, 0]
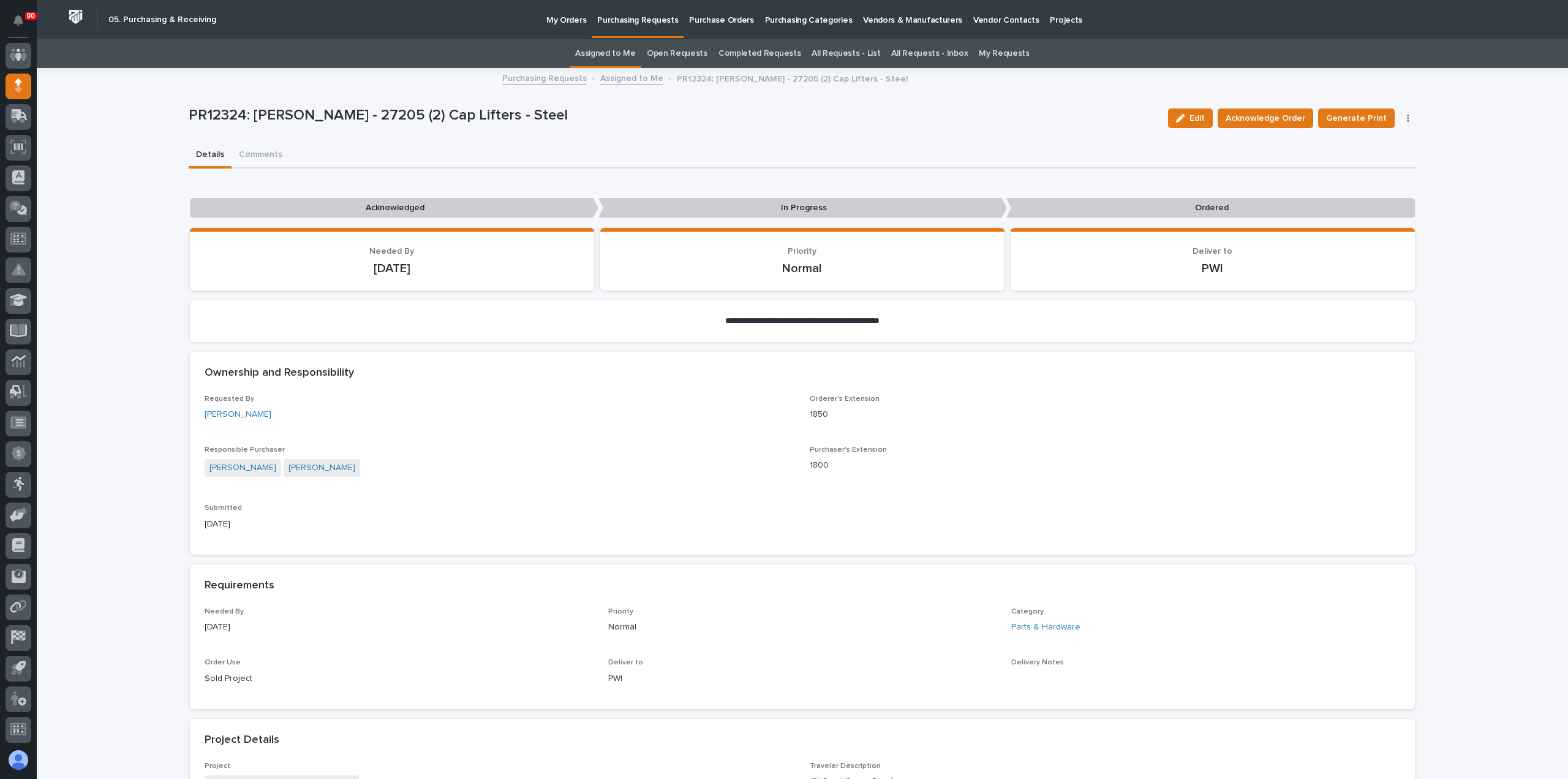
click at [646, 18] on p "Purchasing Requests" at bounding box center [637, 13] width 80 height 26
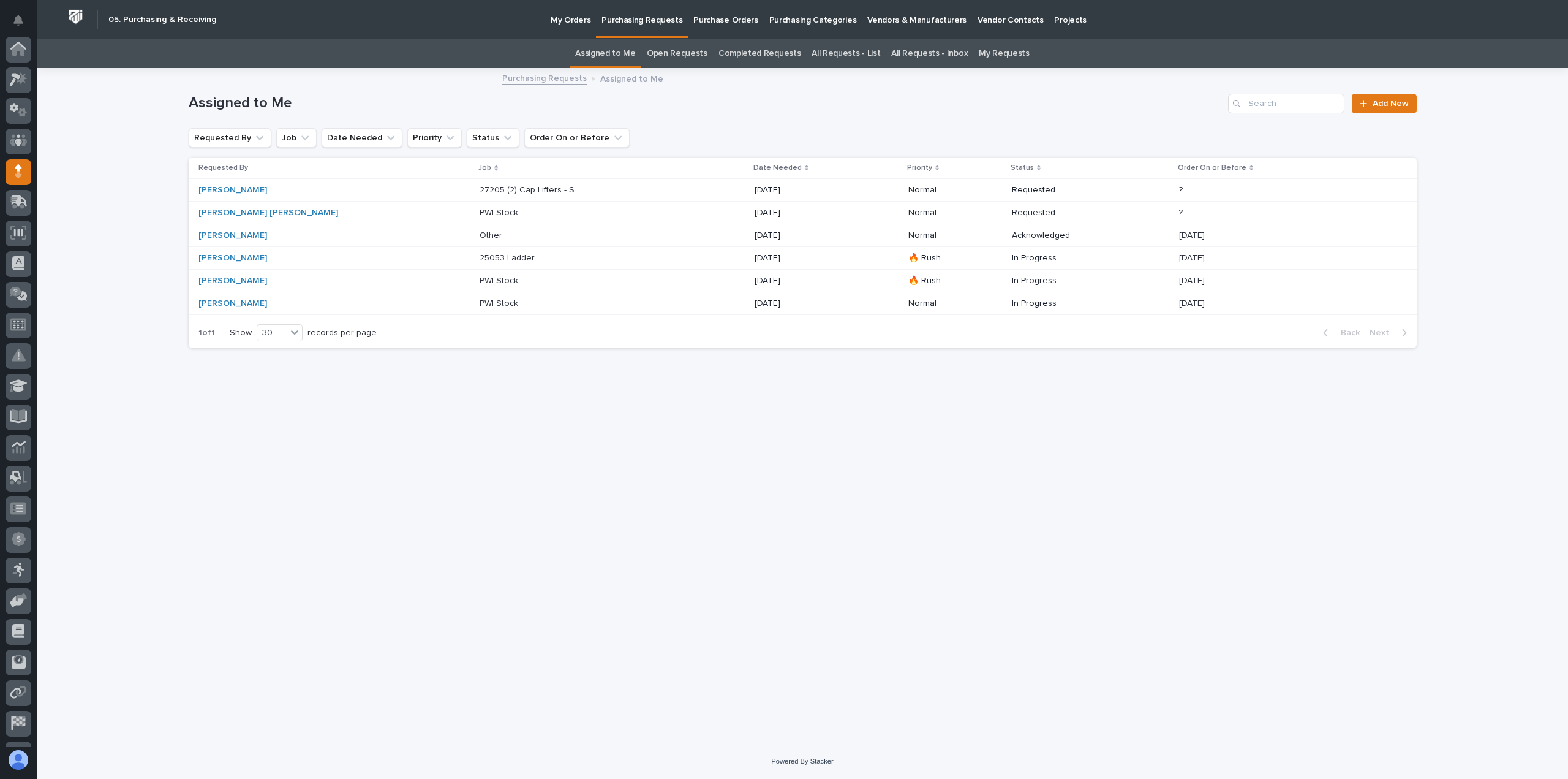
scroll to position [85, 0]
click at [479, 210] on p "PWI Stock" at bounding box center [499, 211] width 41 height 13
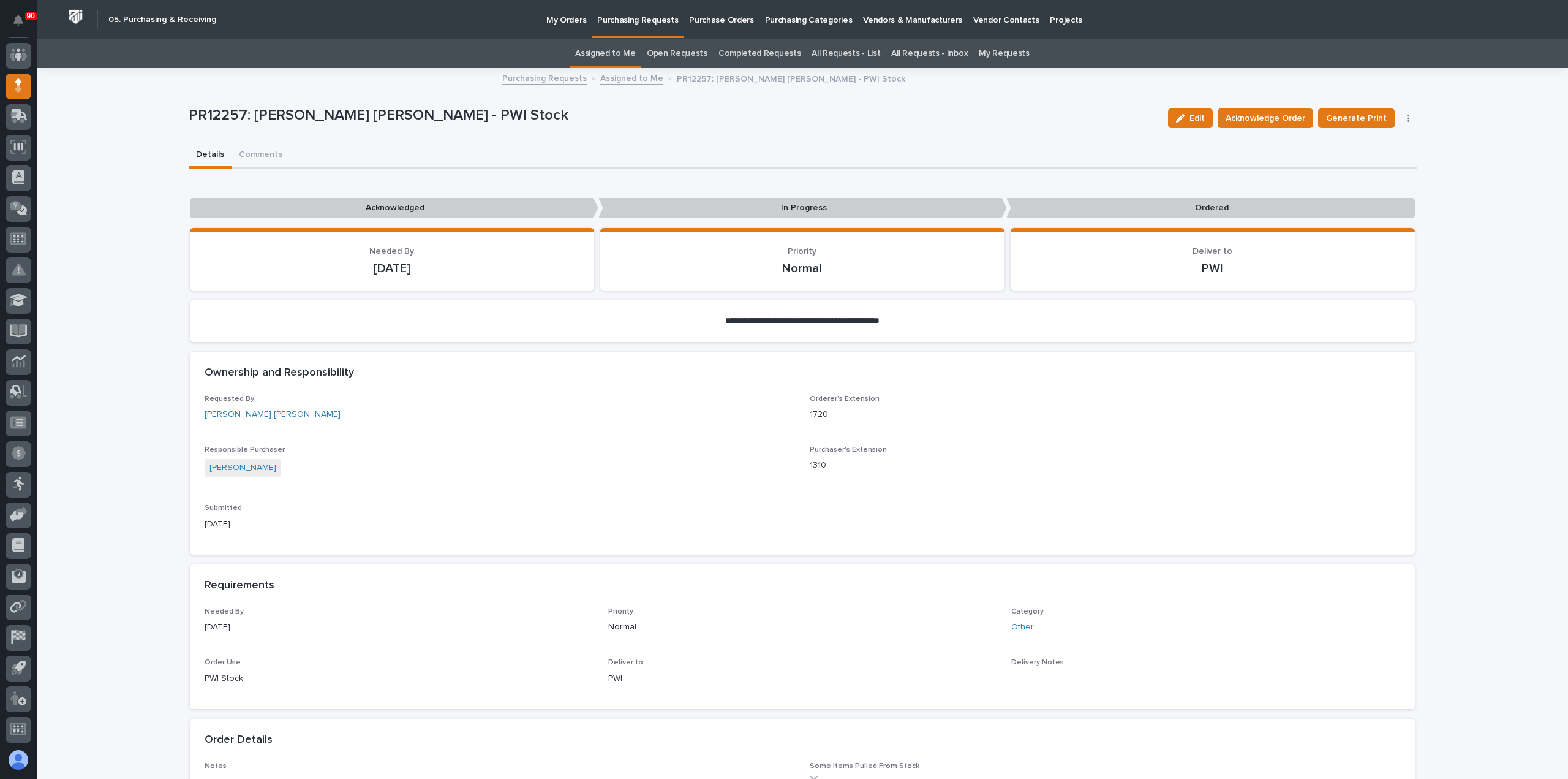
scroll to position [62, 0]
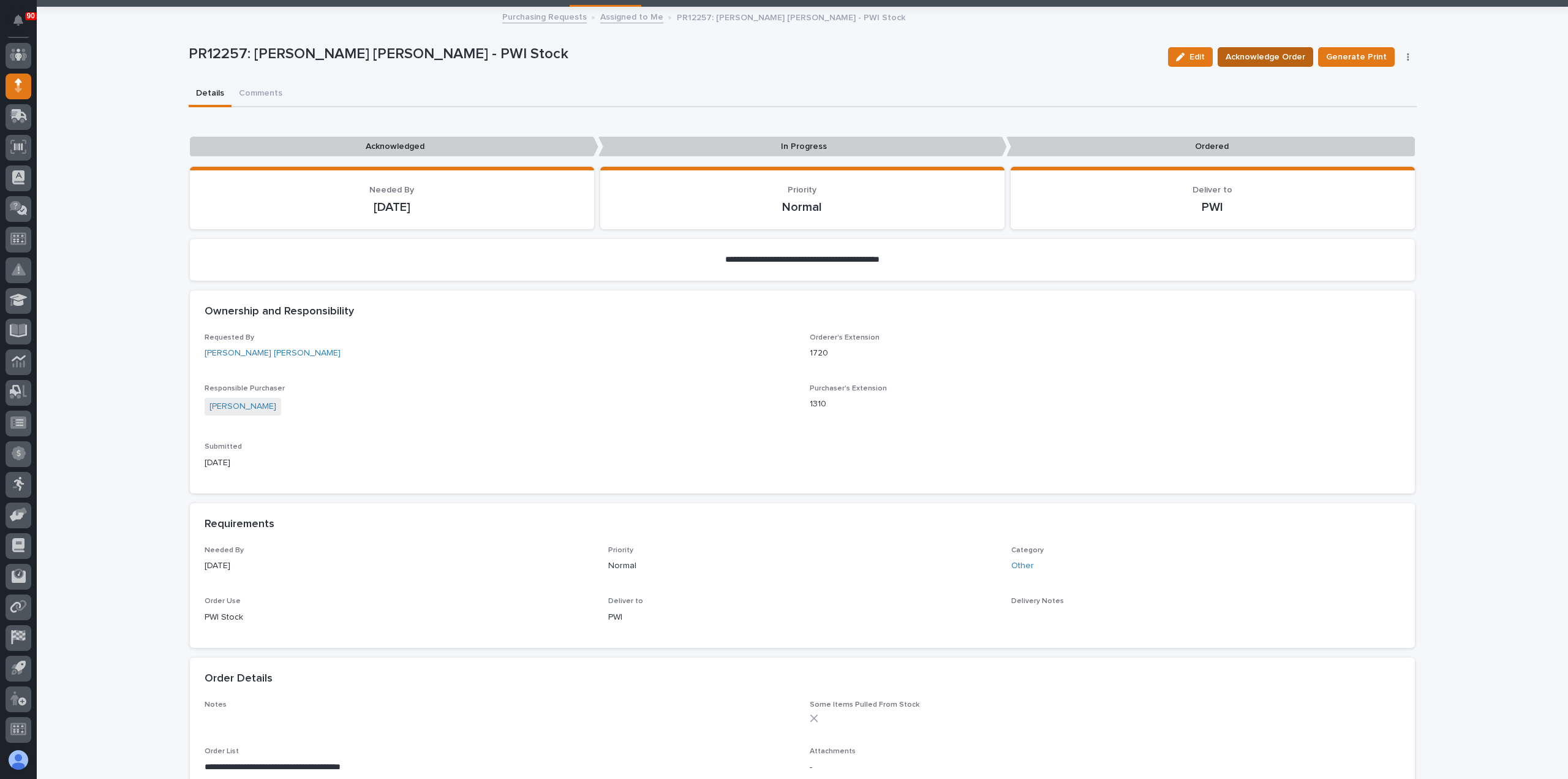
click at [1278, 52] on span "Acknowledge Order" at bounding box center [1265, 57] width 79 height 15
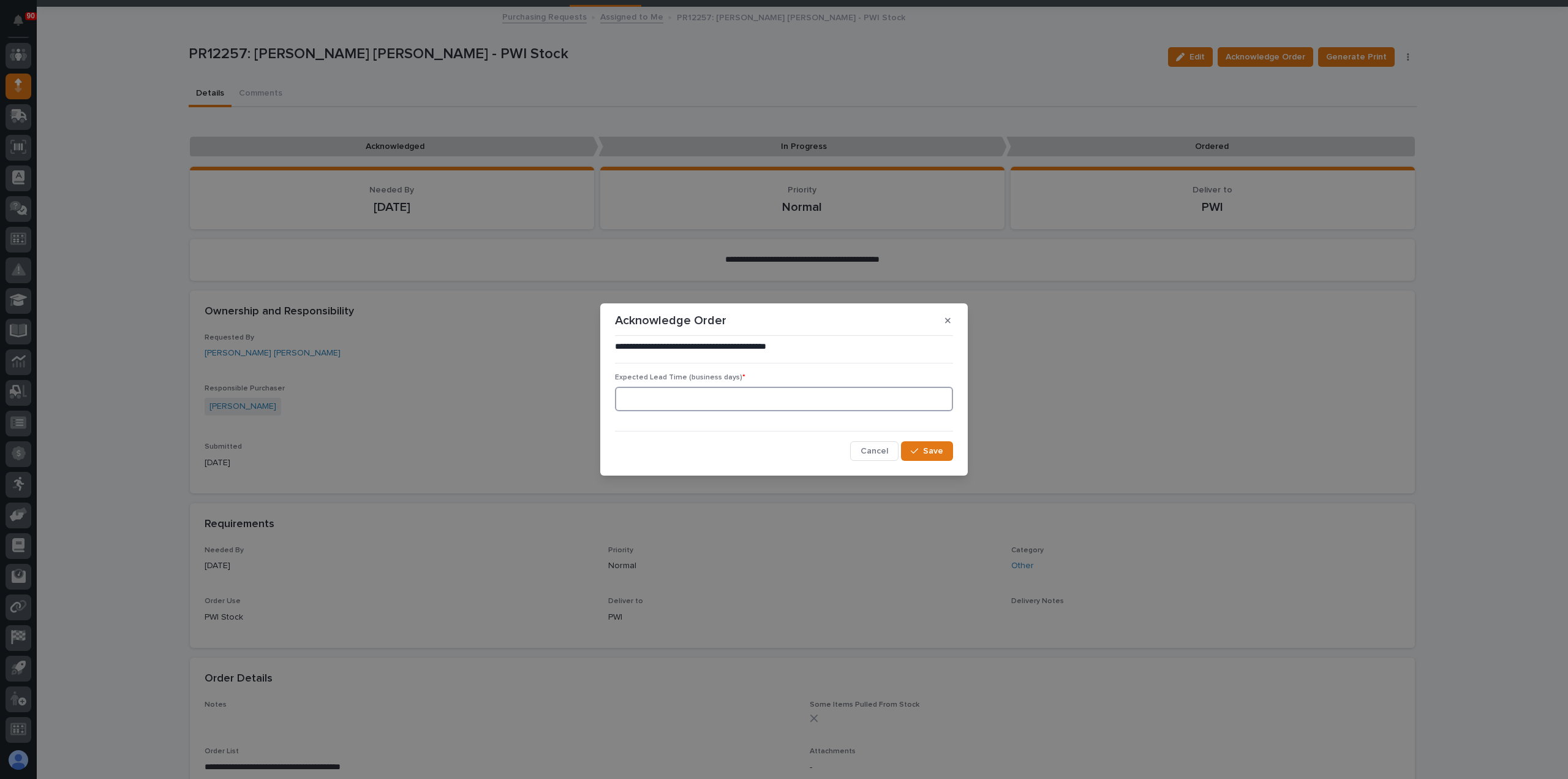
click at [785, 396] on input at bounding box center [784, 398] width 338 height 25
type input "4"
click at [942, 451] on span "Save" at bounding box center [933, 451] width 20 height 11
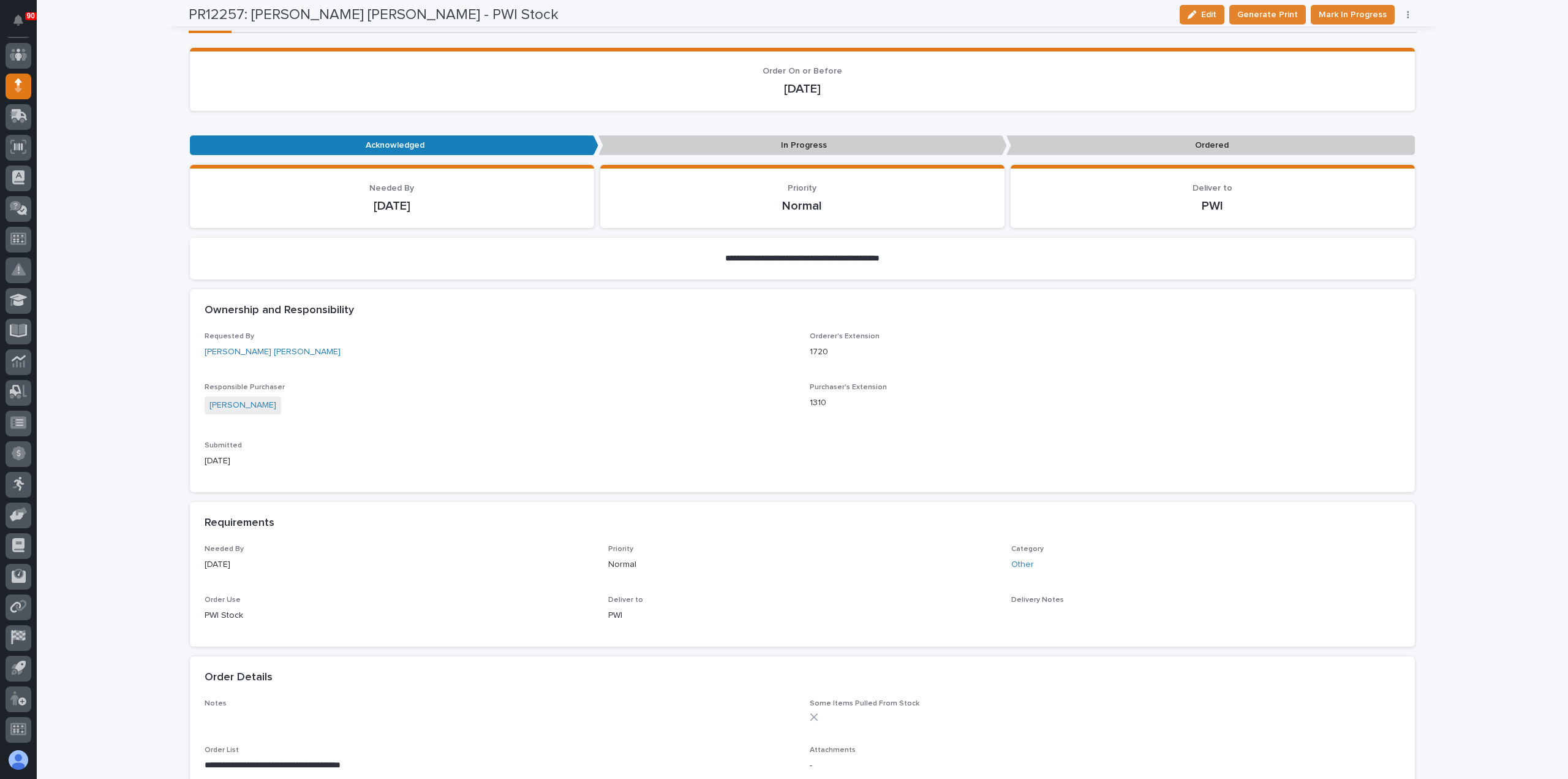
scroll to position [35, 0]
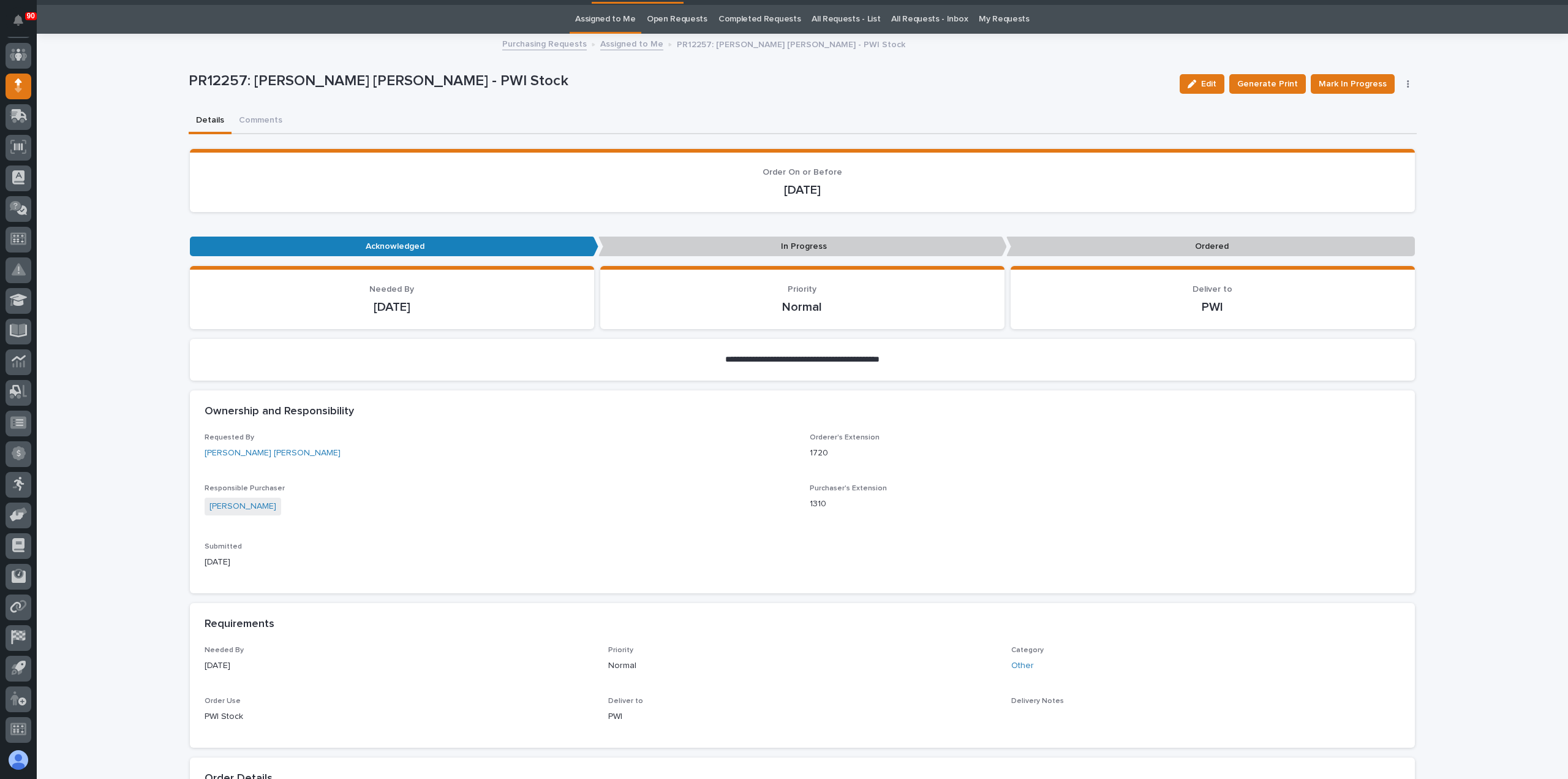
click at [1407, 85] on icon "button" at bounding box center [1408, 83] width 2 height 9
click at [1360, 127] on span "Edit Linked PO's" at bounding box center [1369, 128] width 63 height 15
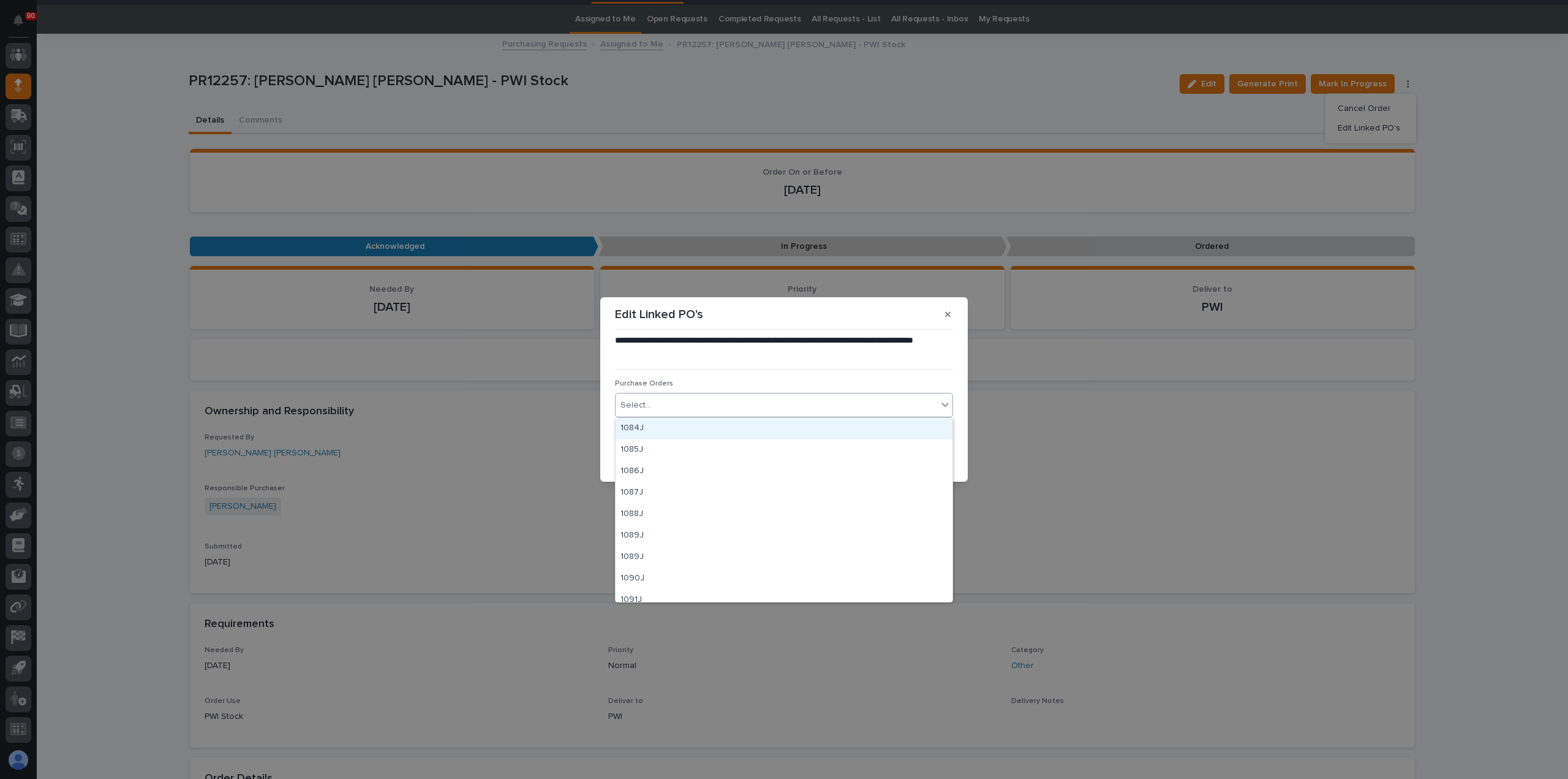
drag, startPoint x: 713, startPoint y: 396, endPoint x: 738, endPoint y: 398, distance: 25.1
click at [714, 396] on div "Select..." at bounding box center [776, 405] width 322 height 20
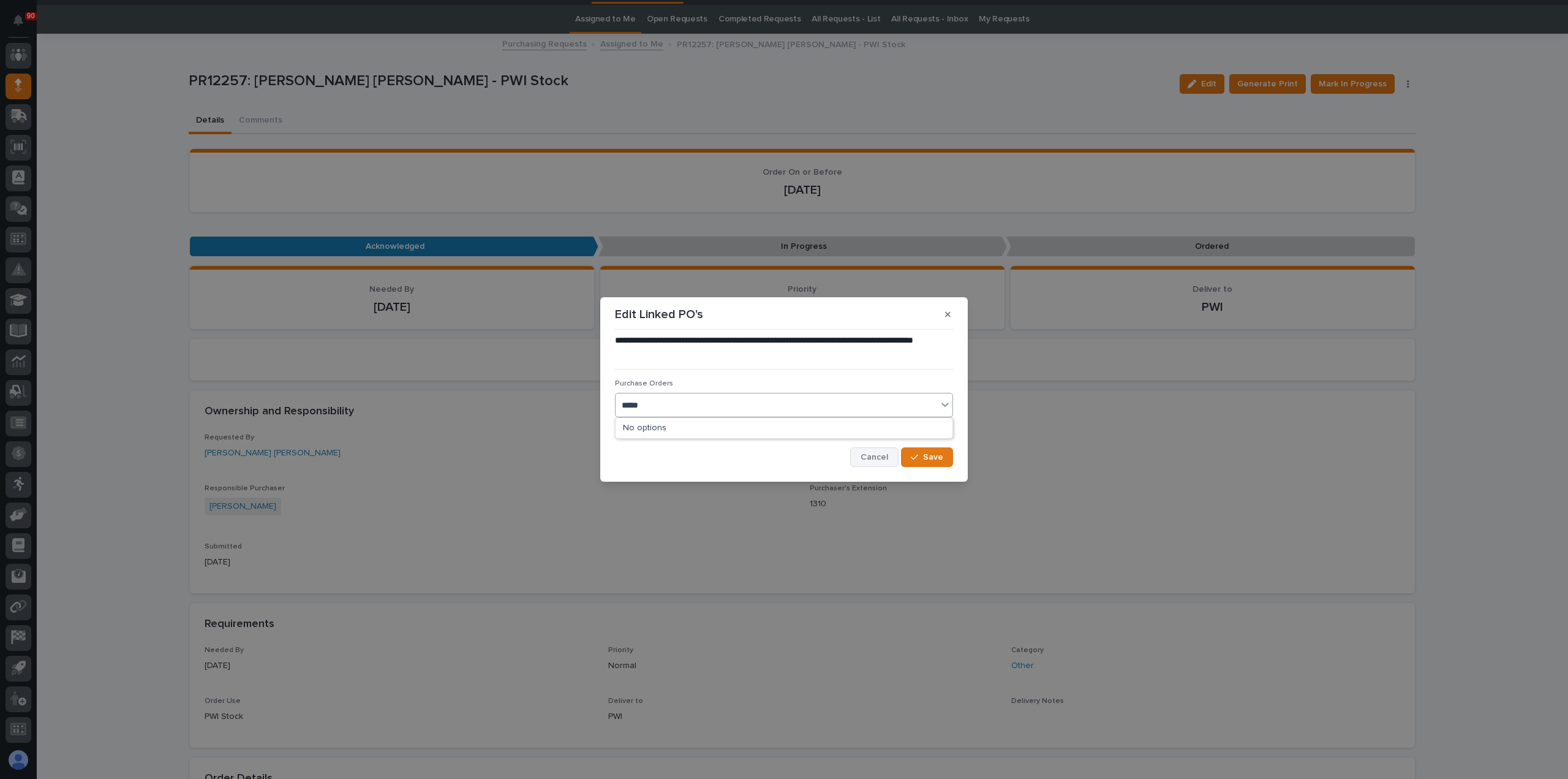
type input "*****"
click at [872, 458] on span "Cancel" at bounding box center [874, 456] width 28 height 11
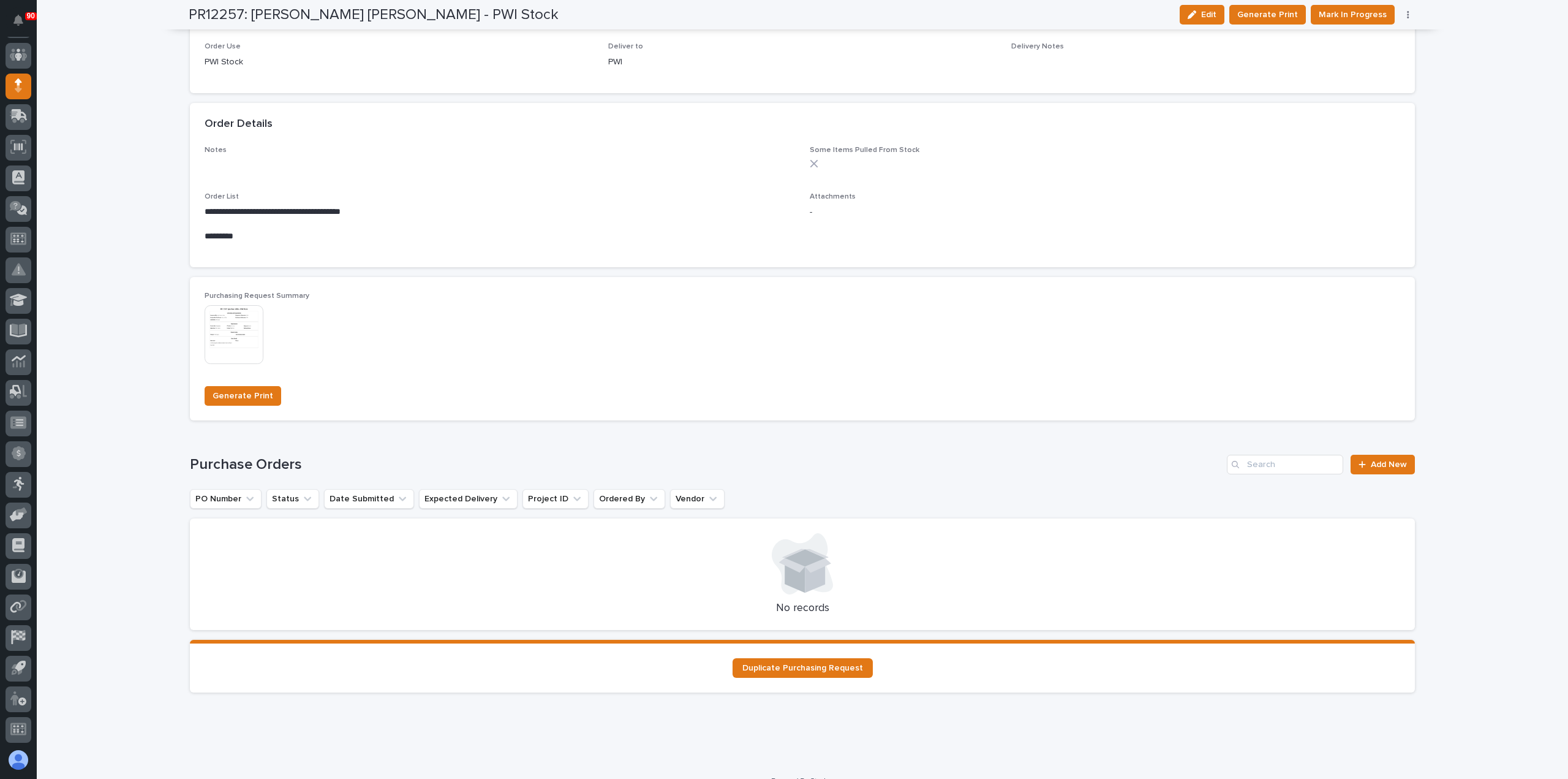
scroll to position [709, 0]
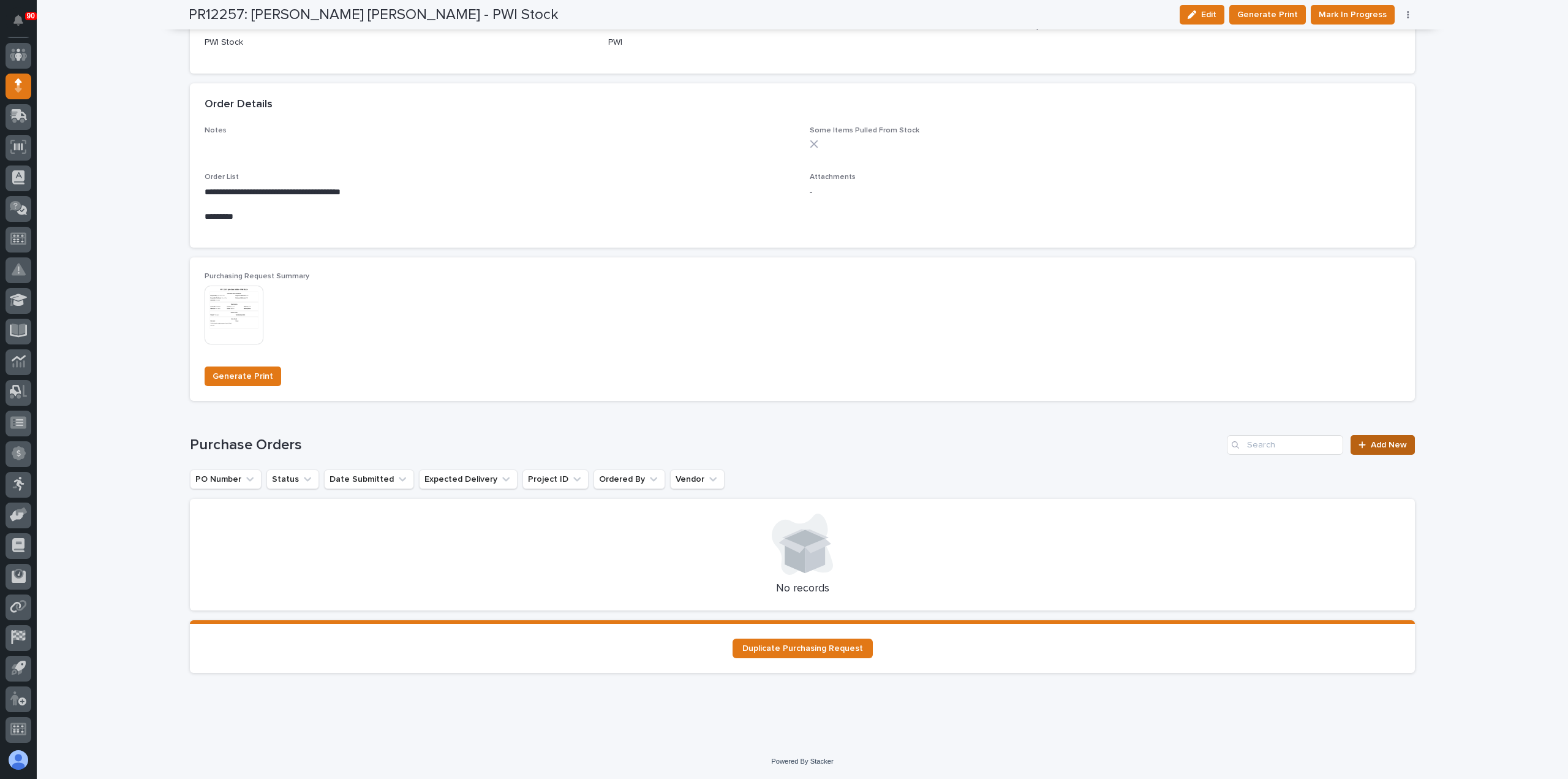
click at [1379, 440] on link "Add New" at bounding box center [1382, 445] width 65 height 20
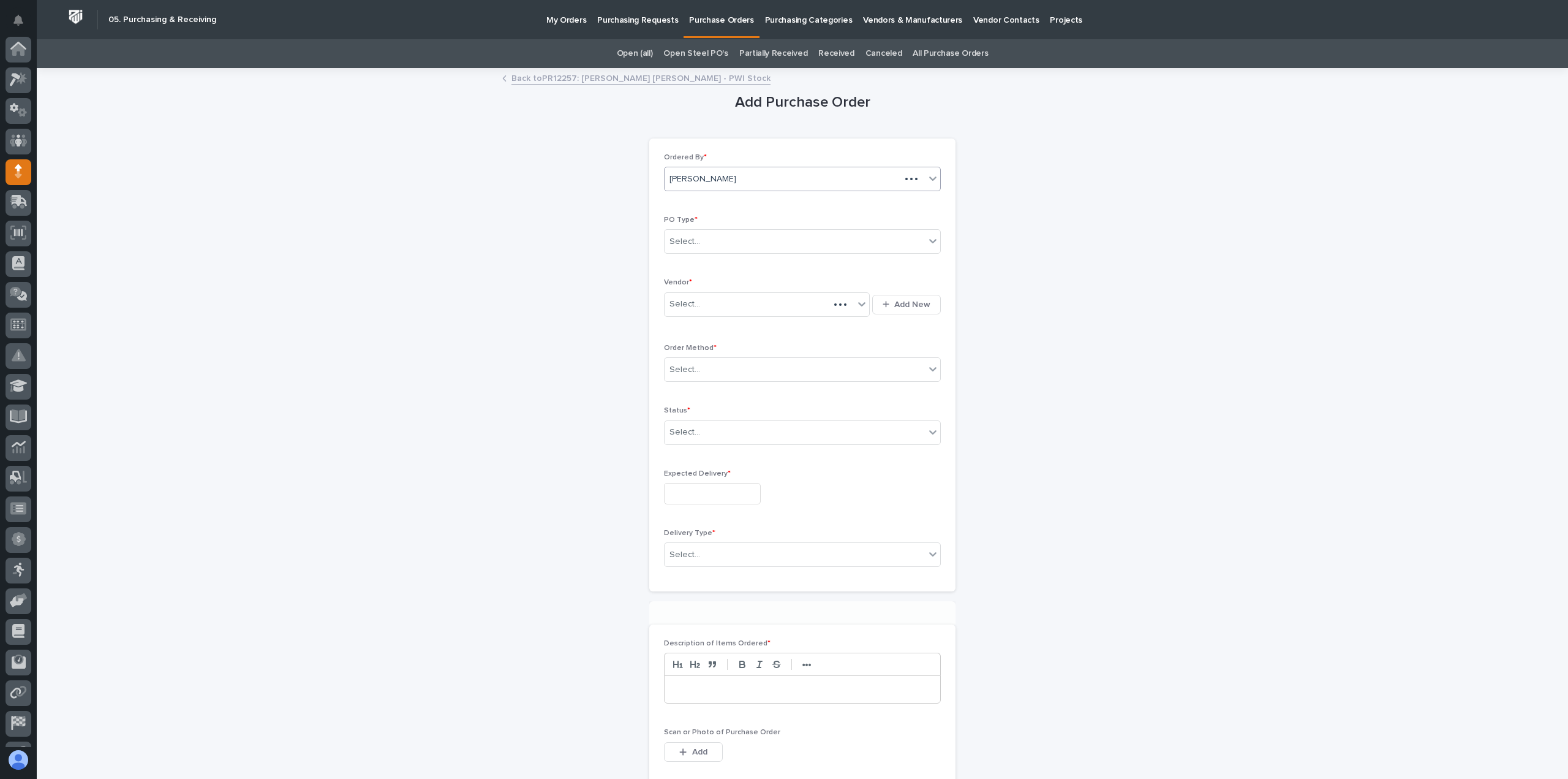
scroll to position [85, 0]
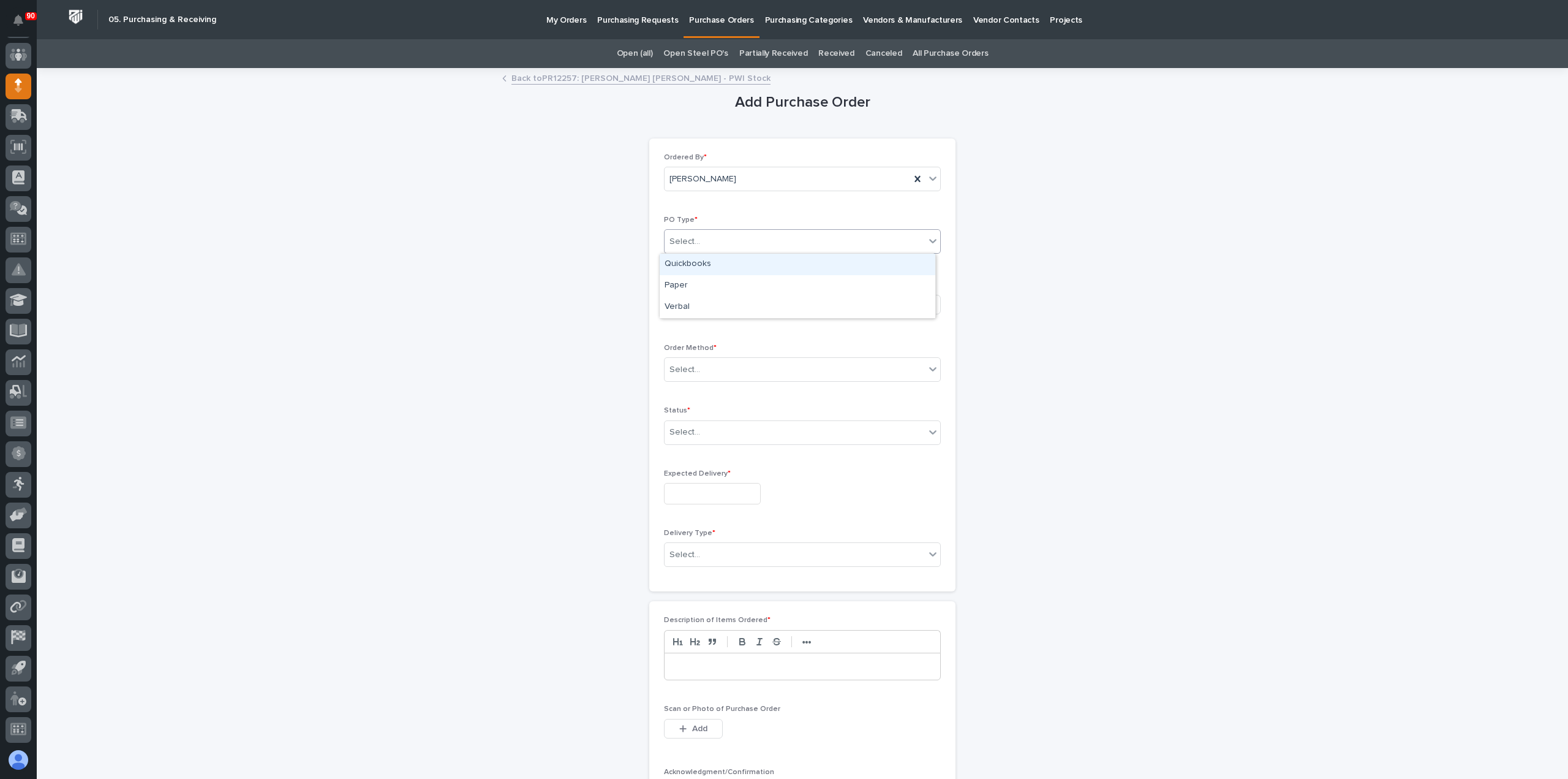
click at [723, 237] on div "Select..." at bounding box center [795, 241] width 260 height 20
click at [707, 285] on div "Paper" at bounding box center [798, 286] width 276 height 22
click at [706, 299] on div "Select..." at bounding box center [759, 304] width 190 height 20
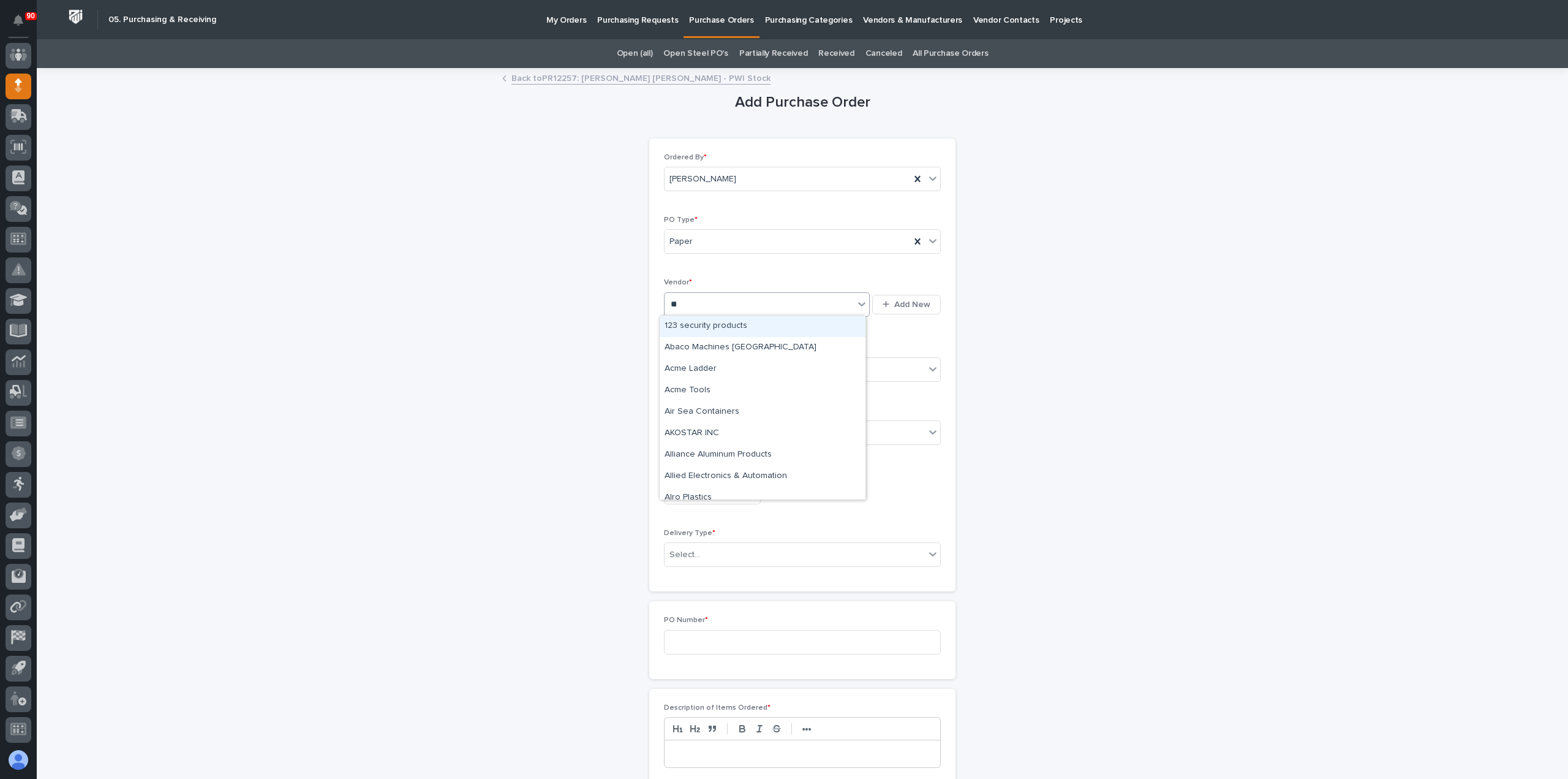
type input "***"
click at [697, 321] on div "Caplugs" at bounding box center [762, 326] width 205 height 22
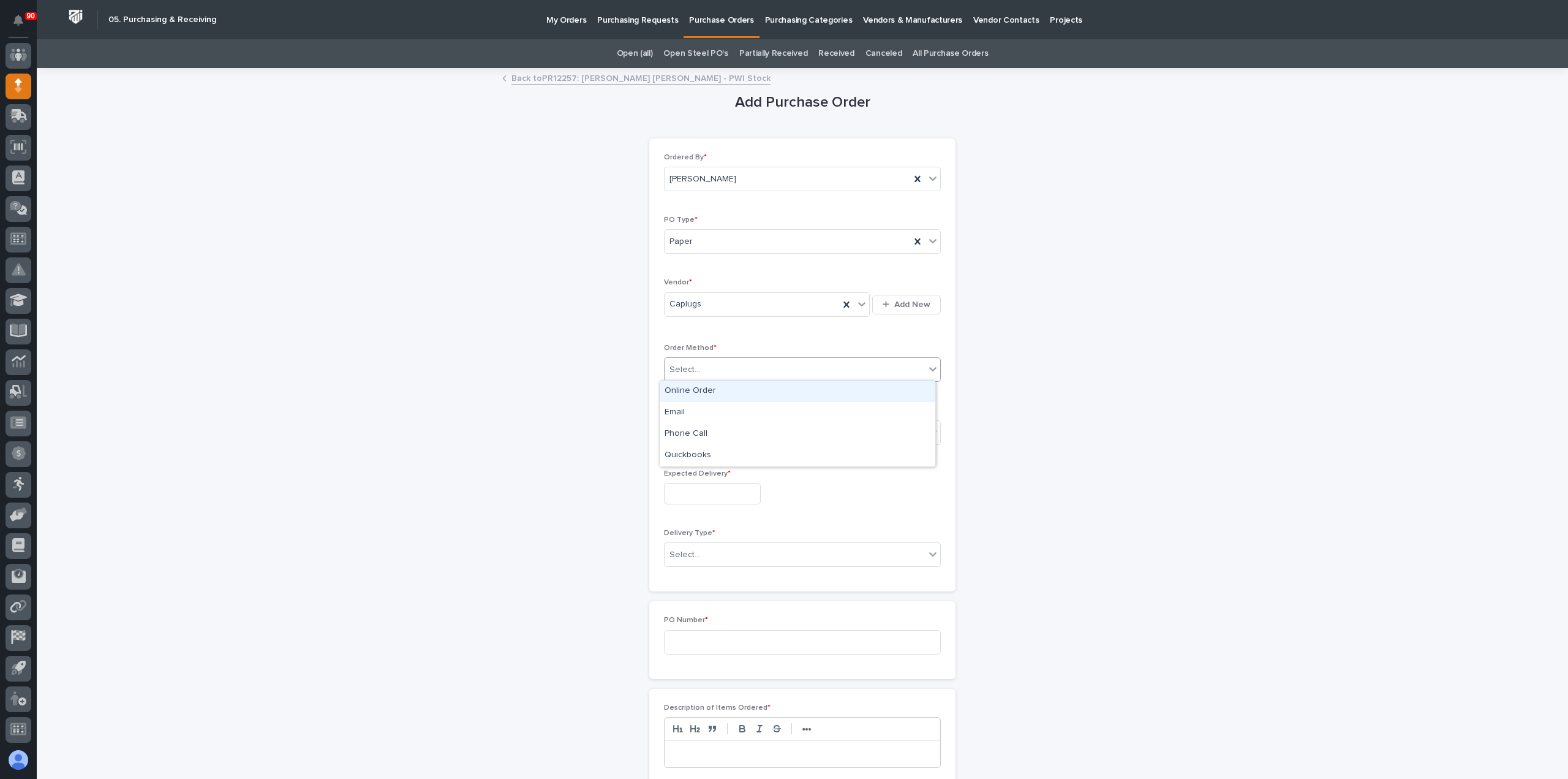
click at [716, 366] on div "Select..." at bounding box center [795, 369] width 260 height 20
click at [706, 387] on div "Online Order" at bounding box center [798, 391] width 276 height 22
click at [720, 432] on div "Select..." at bounding box center [795, 432] width 260 height 20
click at [699, 474] on div "Submitted" at bounding box center [798, 475] width 276 height 22
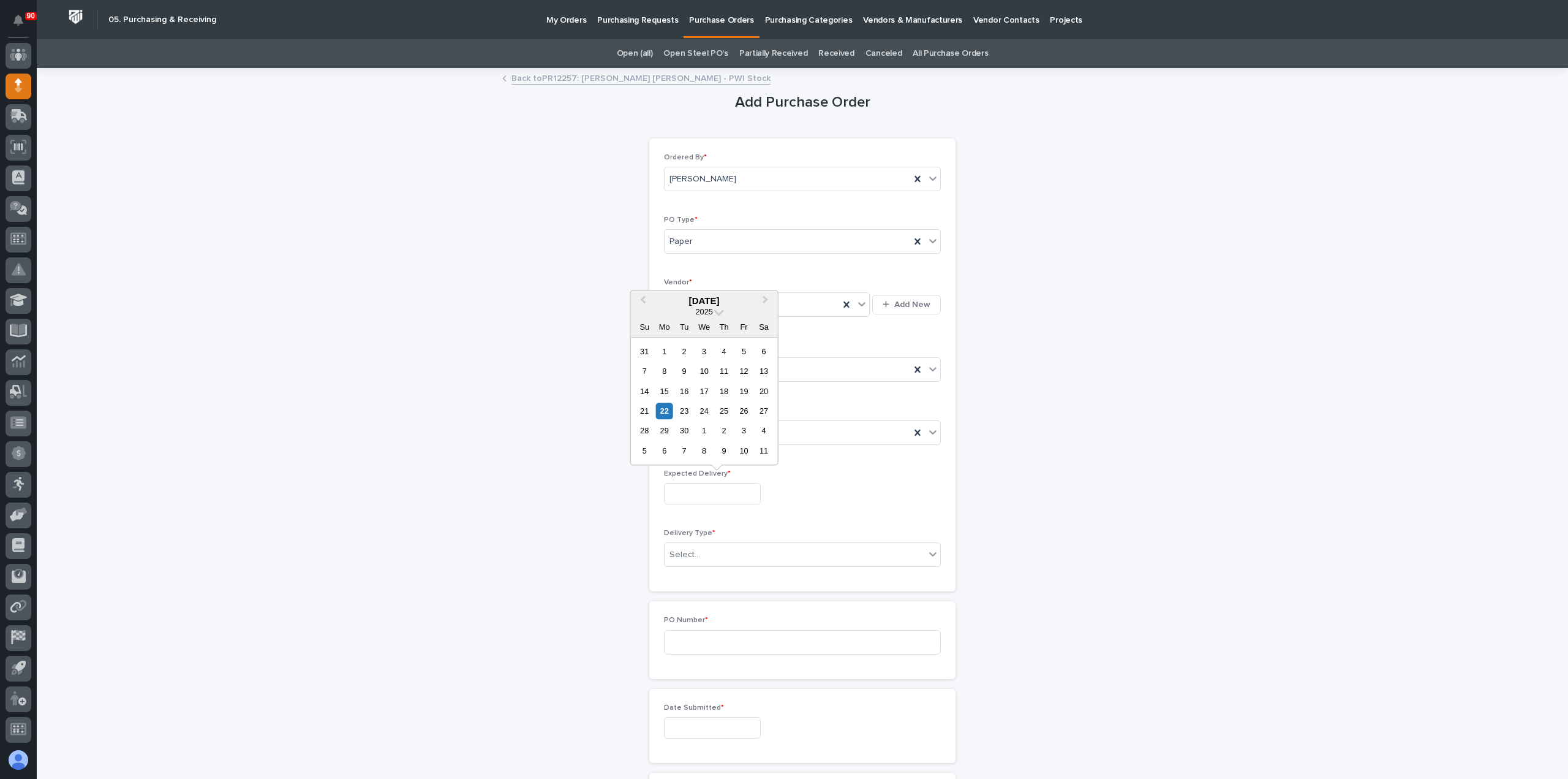
click at [712, 497] on input "text" at bounding box center [713, 493] width 97 height 22
click at [680, 410] on div "23" at bounding box center [684, 411] width 17 height 17
type input "**********"
click at [727, 547] on div "Select..." at bounding box center [795, 555] width 260 height 20
click at [714, 574] on div "Deliver to PWI" at bounding box center [798, 576] width 276 height 22
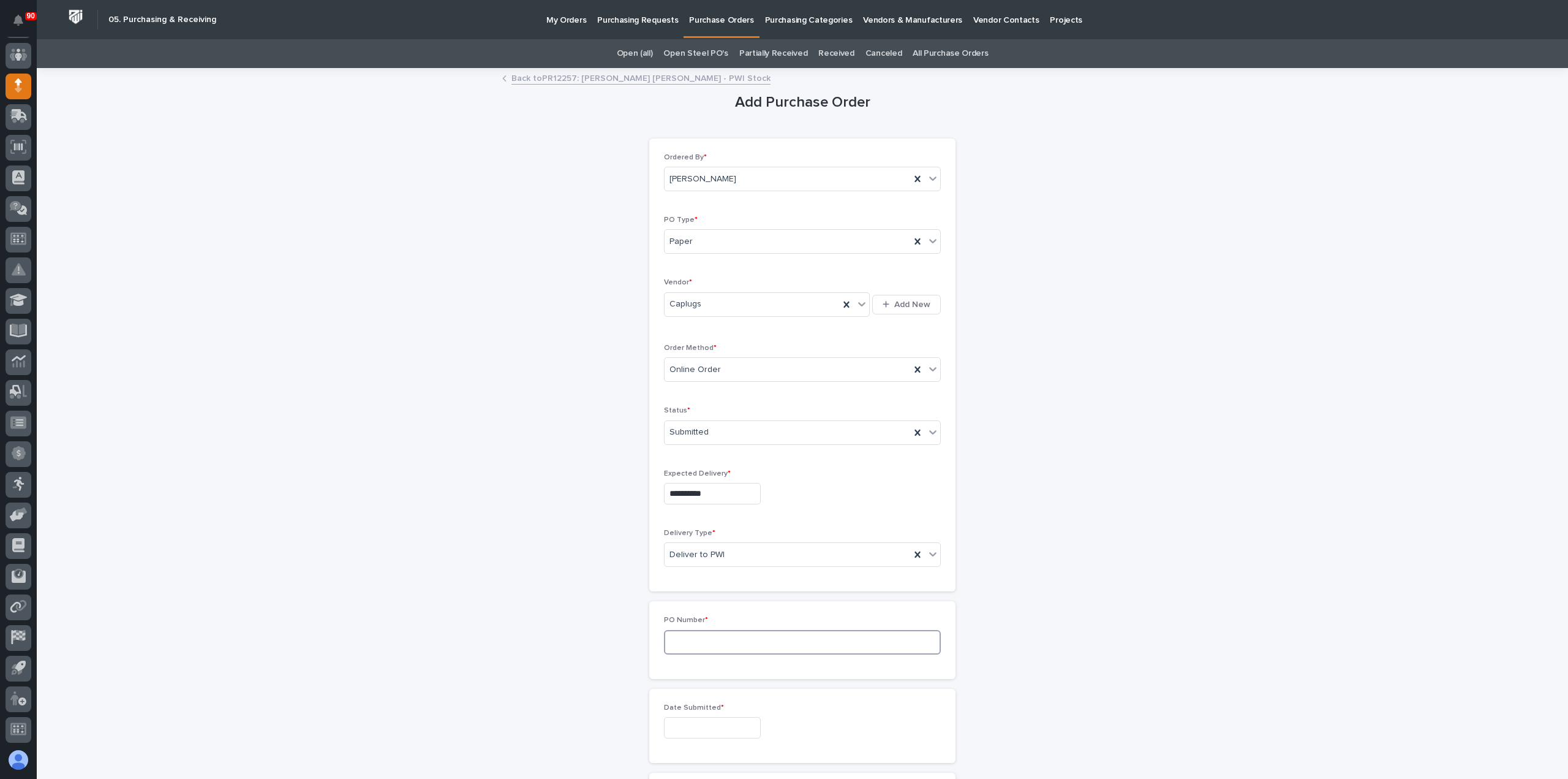
click at [715, 638] on input at bounding box center [802, 642] width 277 height 25
type input "18976"
click at [693, 719] on input "text" at bounding box center [713, 727] width 97 height 22
click at [725, 624] on div "18" at bounding box center [724, 624] width 17 height 17
type input "**********"
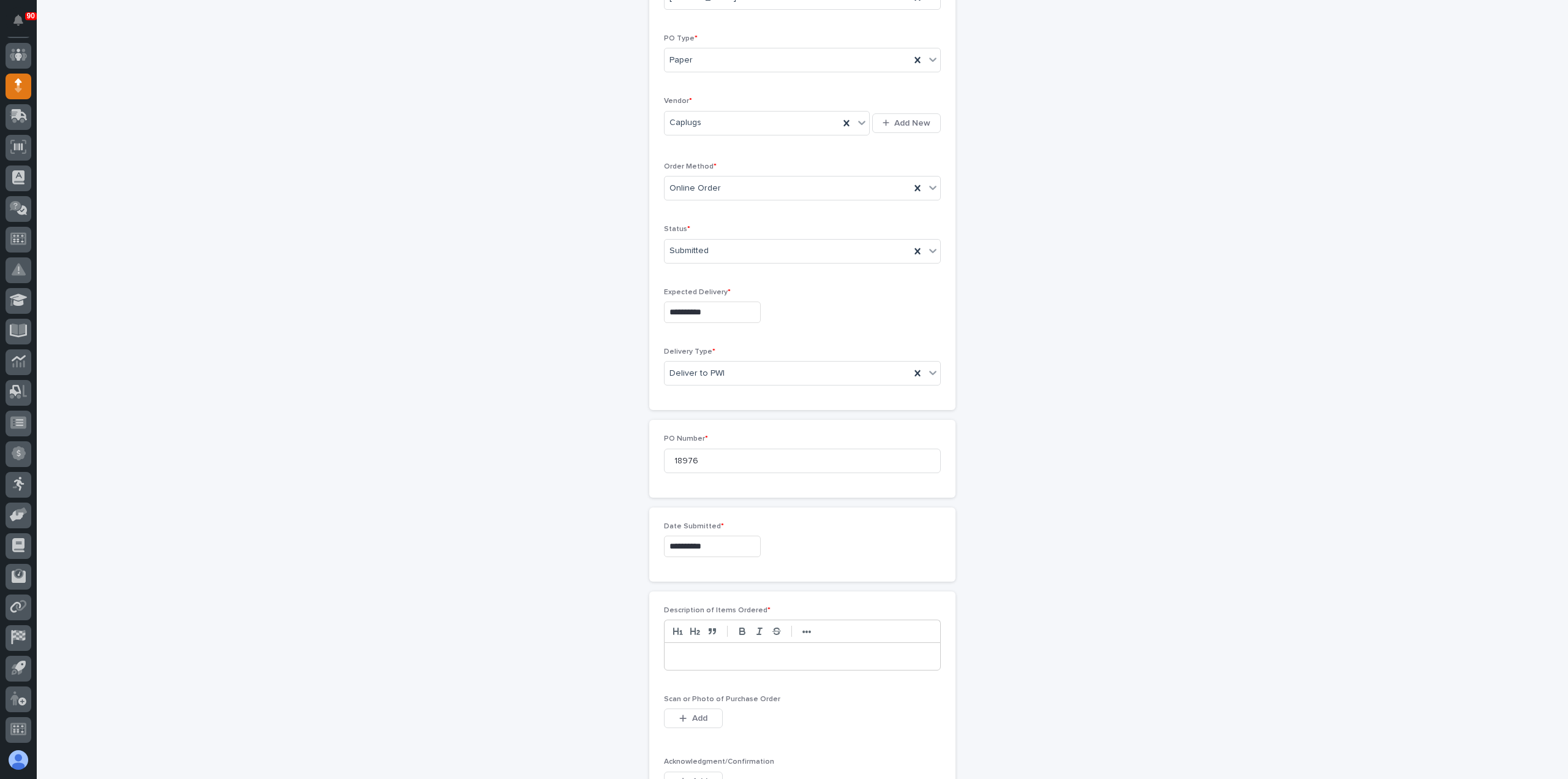
scroll to position [184, 0]
click at [715, 650] on p at bounding box center [802, 653] width 257 height 12
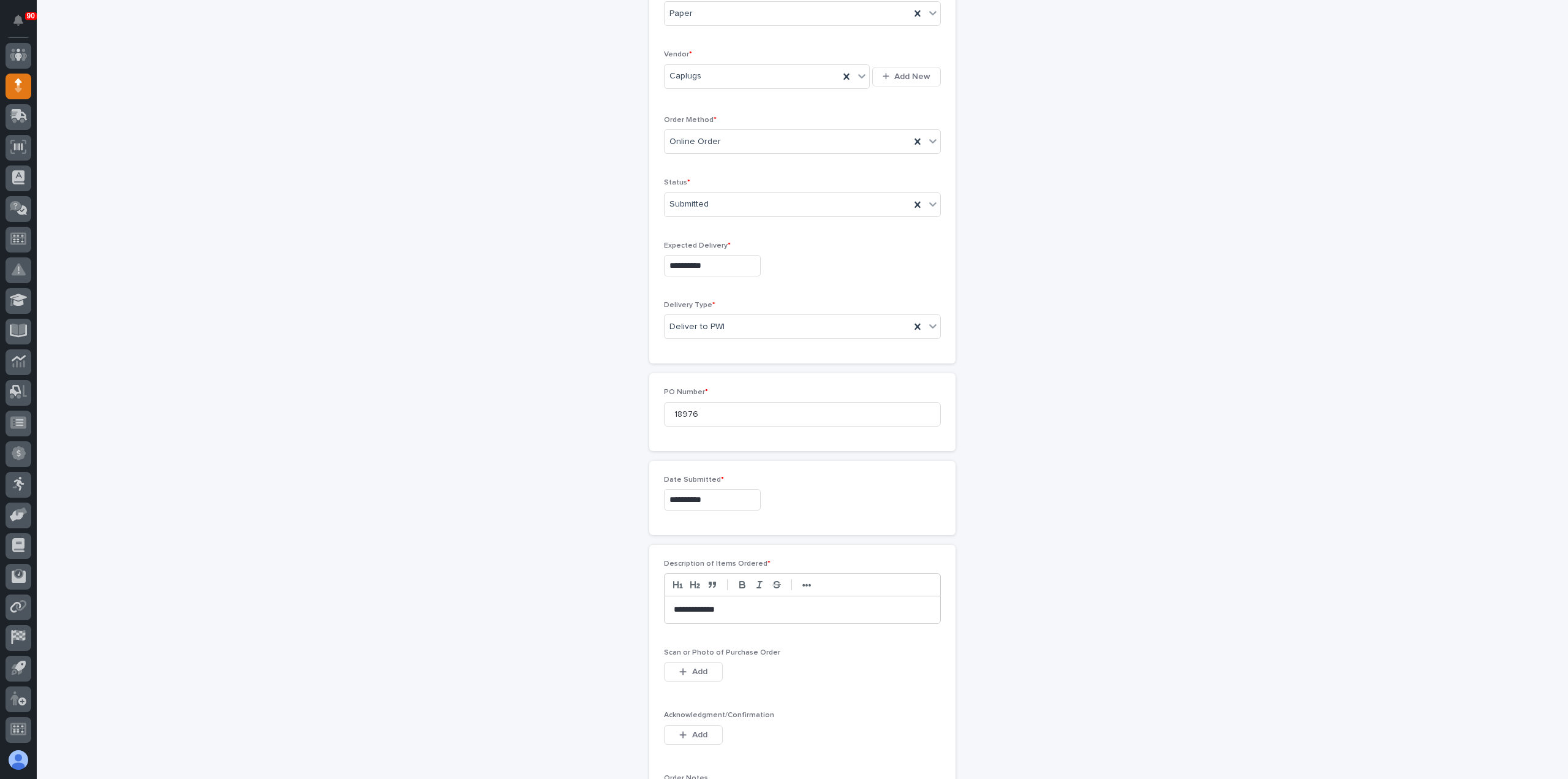
scroll to position [245, 0]
click at [693, 649] on span "Add" at bounding box center [700, 654] width 15 height 11
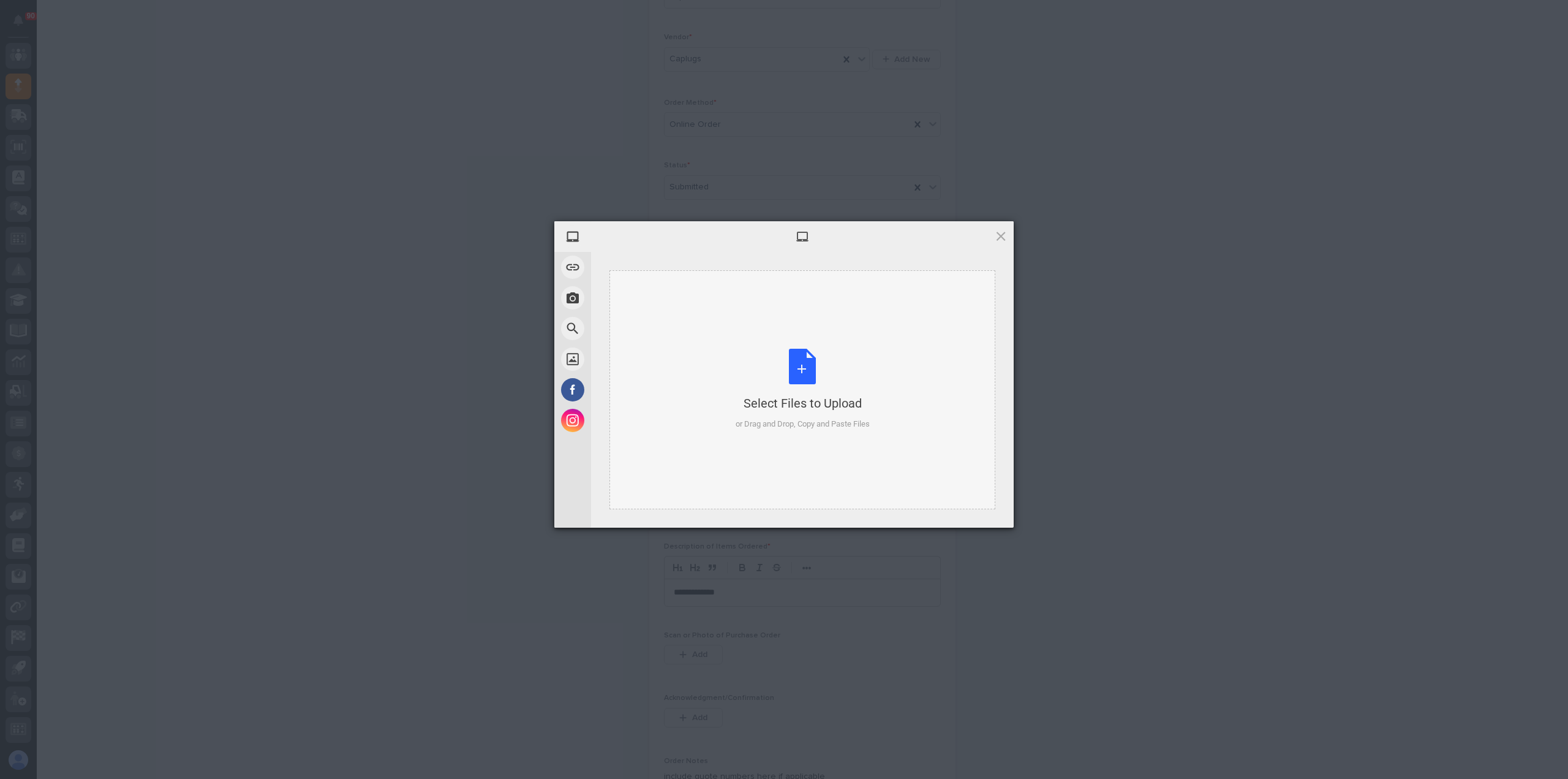
click at [798, 375] on div "Select Files to Upload or Drag and Drop, Copy and Paste Files" at bounding box center [802, 389] width 134 height 81
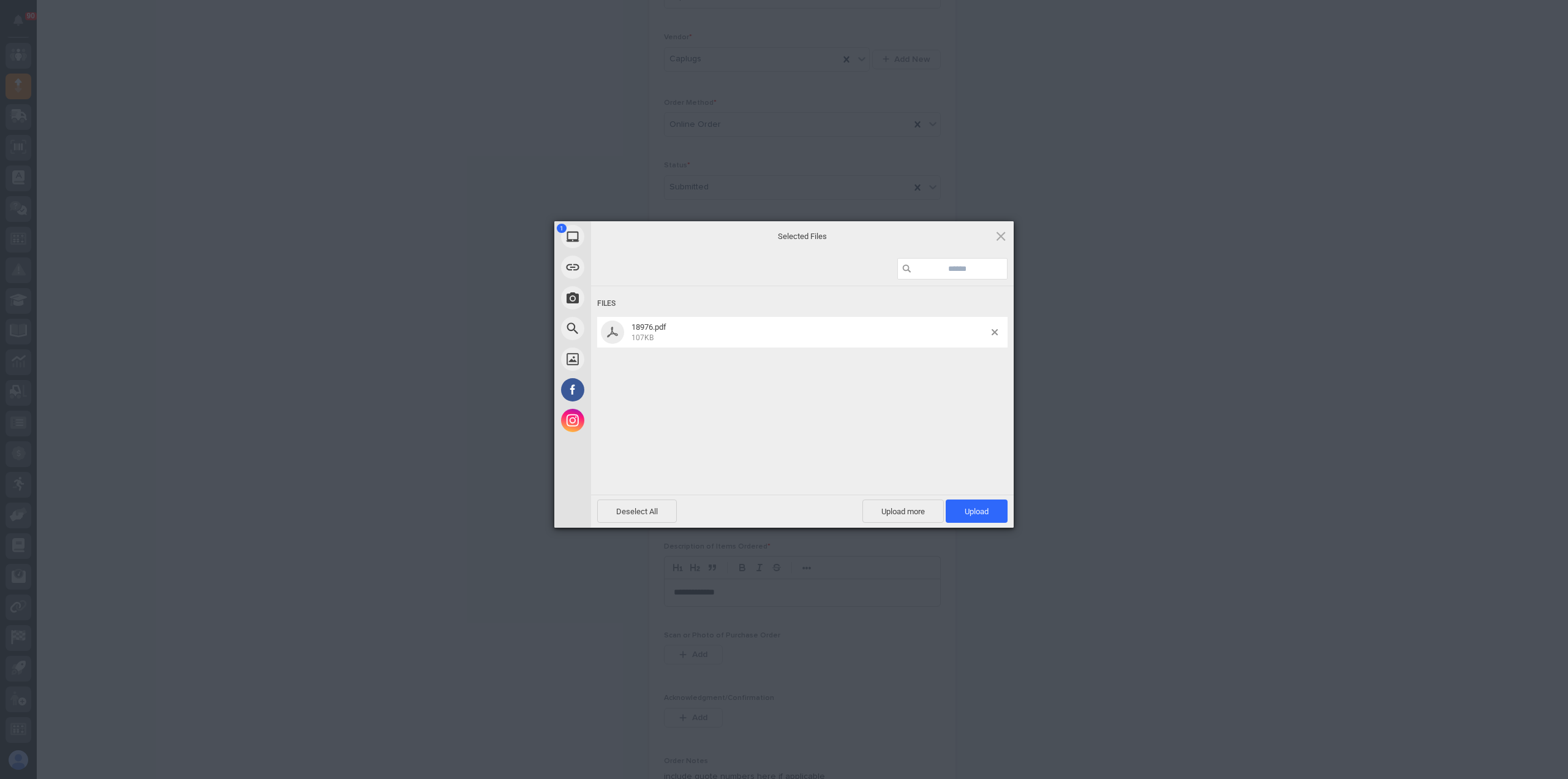
drag, startPoint x: 980, startPoint y: 505, endPoint x: 973, endPoint y: 500, distance: 8.6
click at [979, 506] on span "Upload 1" at bounding box center [977, 510] width 62 height 23
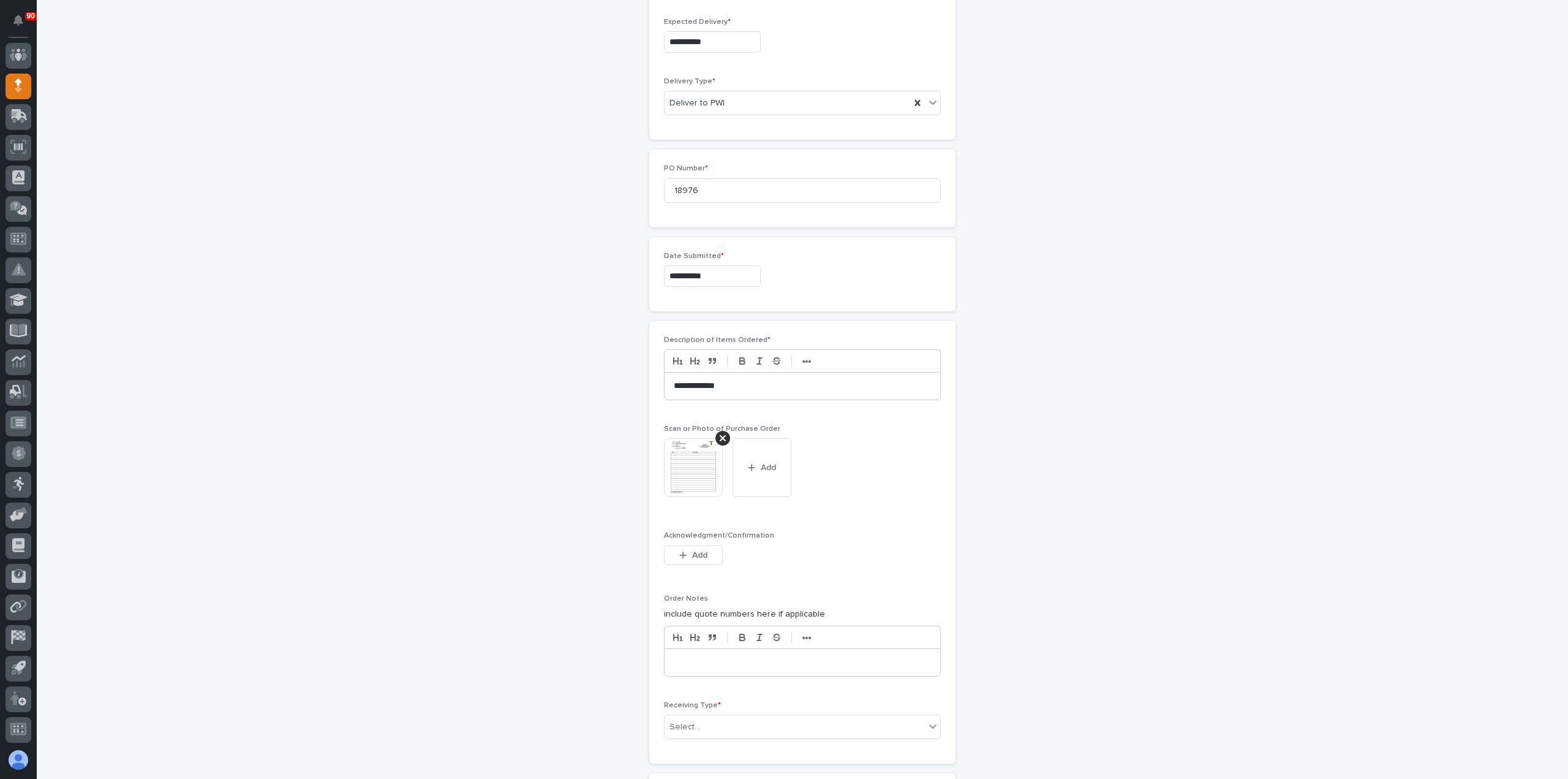
scroll to position [512, 0]
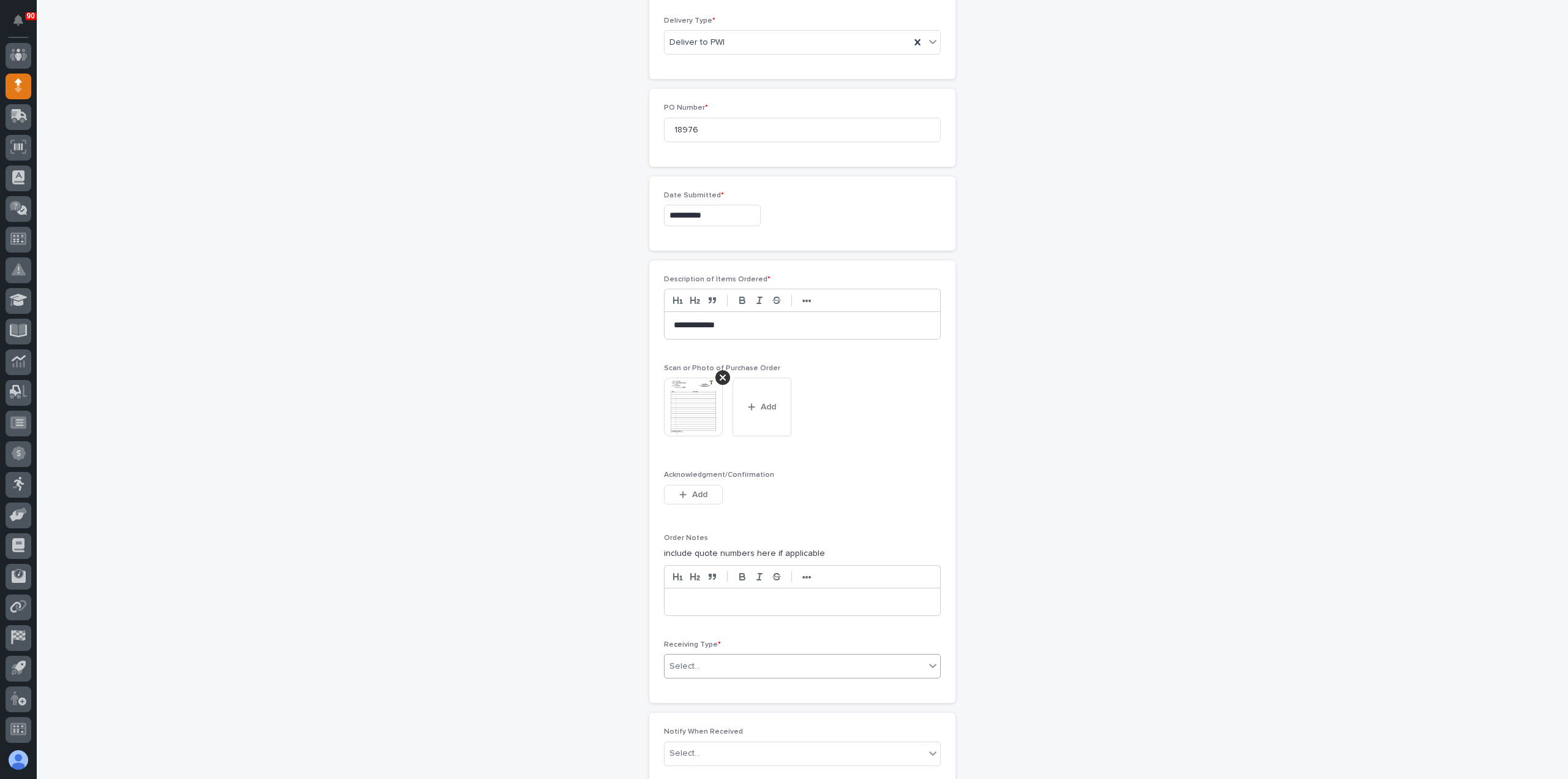
click at [737, 656] on div "Select..." at bounding box center [795, 666] width 260 height 20
click at [710, 746] on div "Deliver to" at bounding box center [798, 749] width 276 height 22
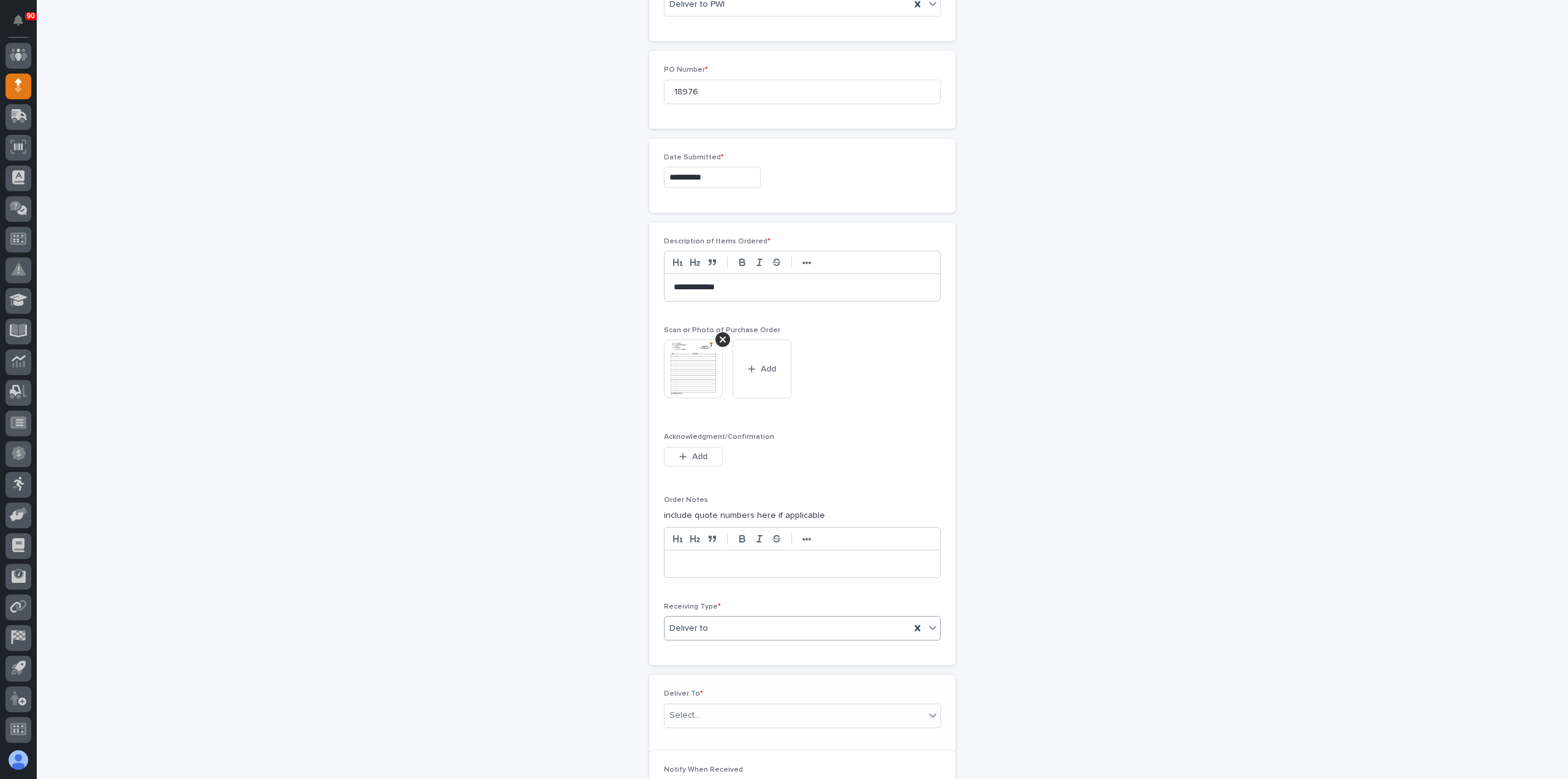
scroll to position [556, 0]
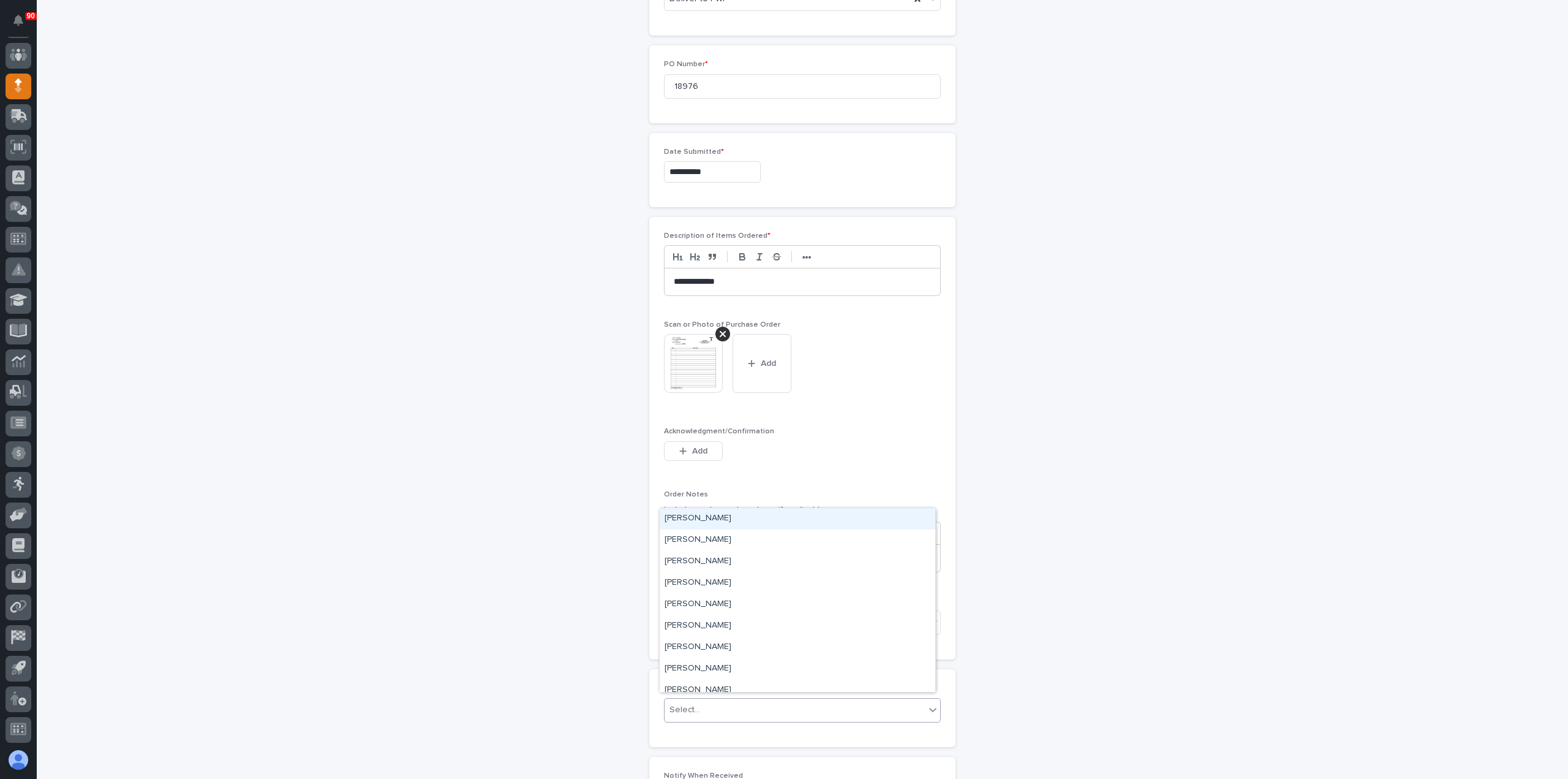
click at [715, 702] on div "Select..." at bounding box center [795, 710] width 260 height 20
type input "***"
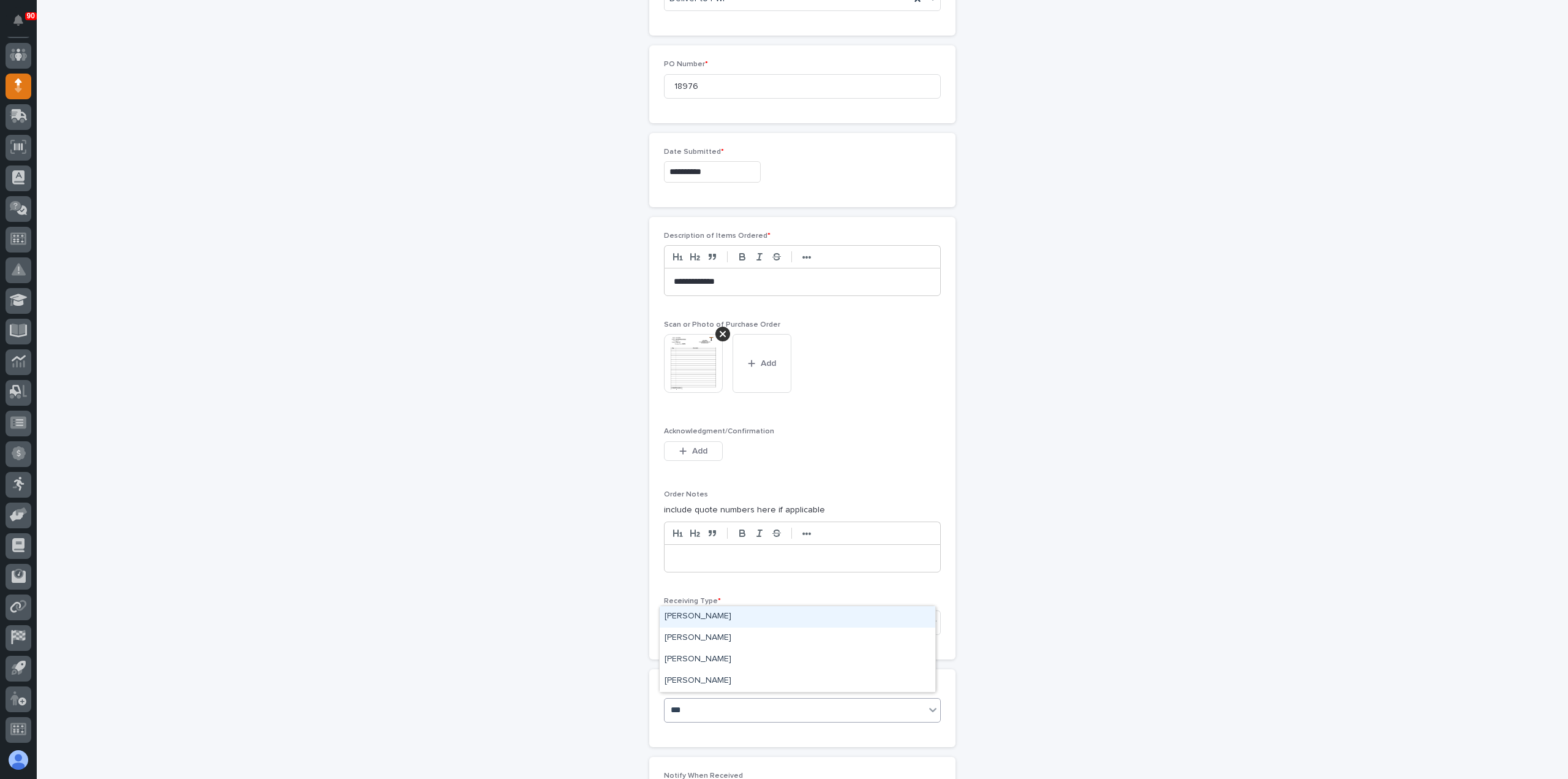
click at [729, 619] on div "[PERSON_NAME]" at bounding box center [798, 616] width 276 height 22
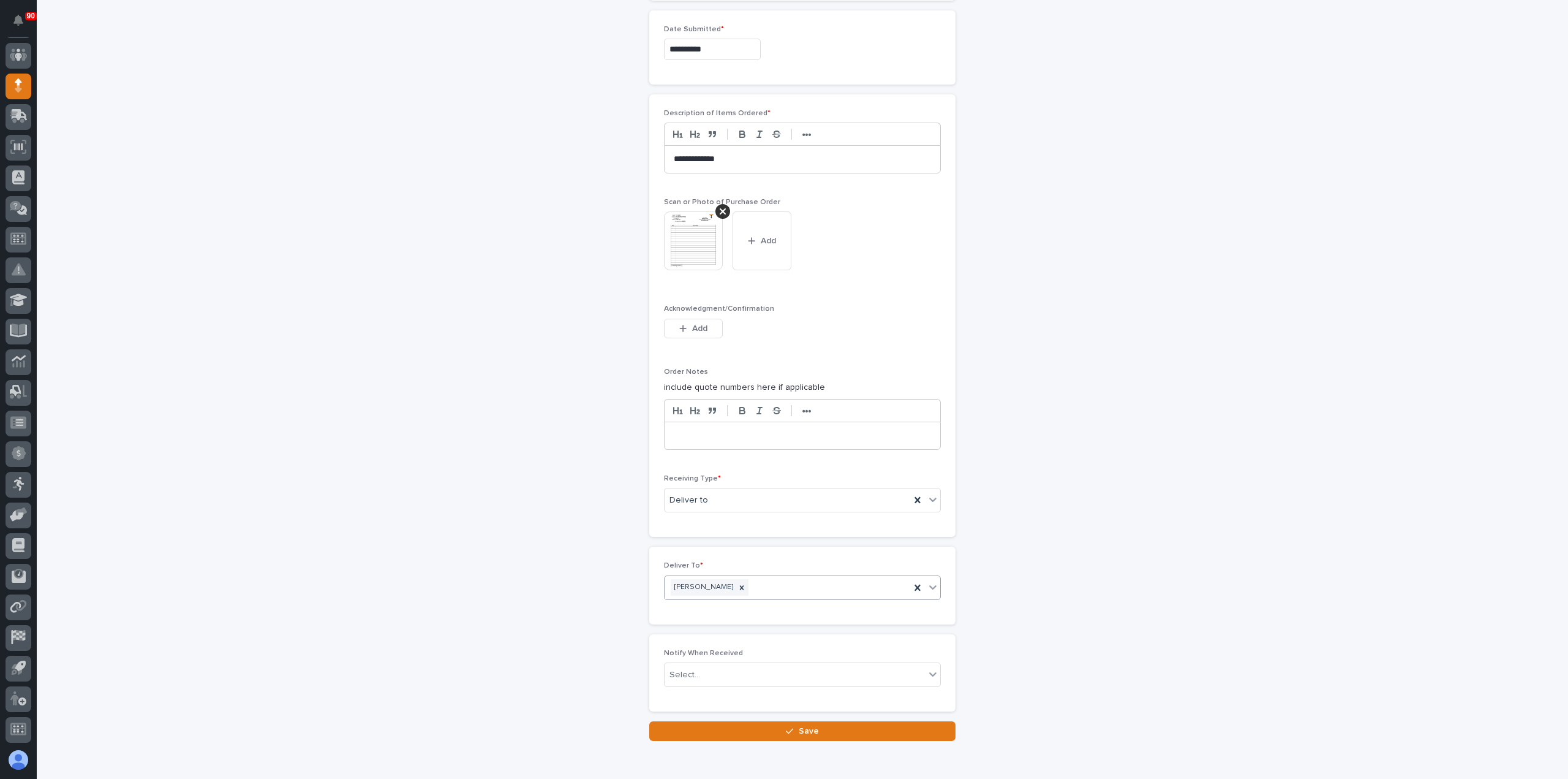
scroll to position [730, 0]
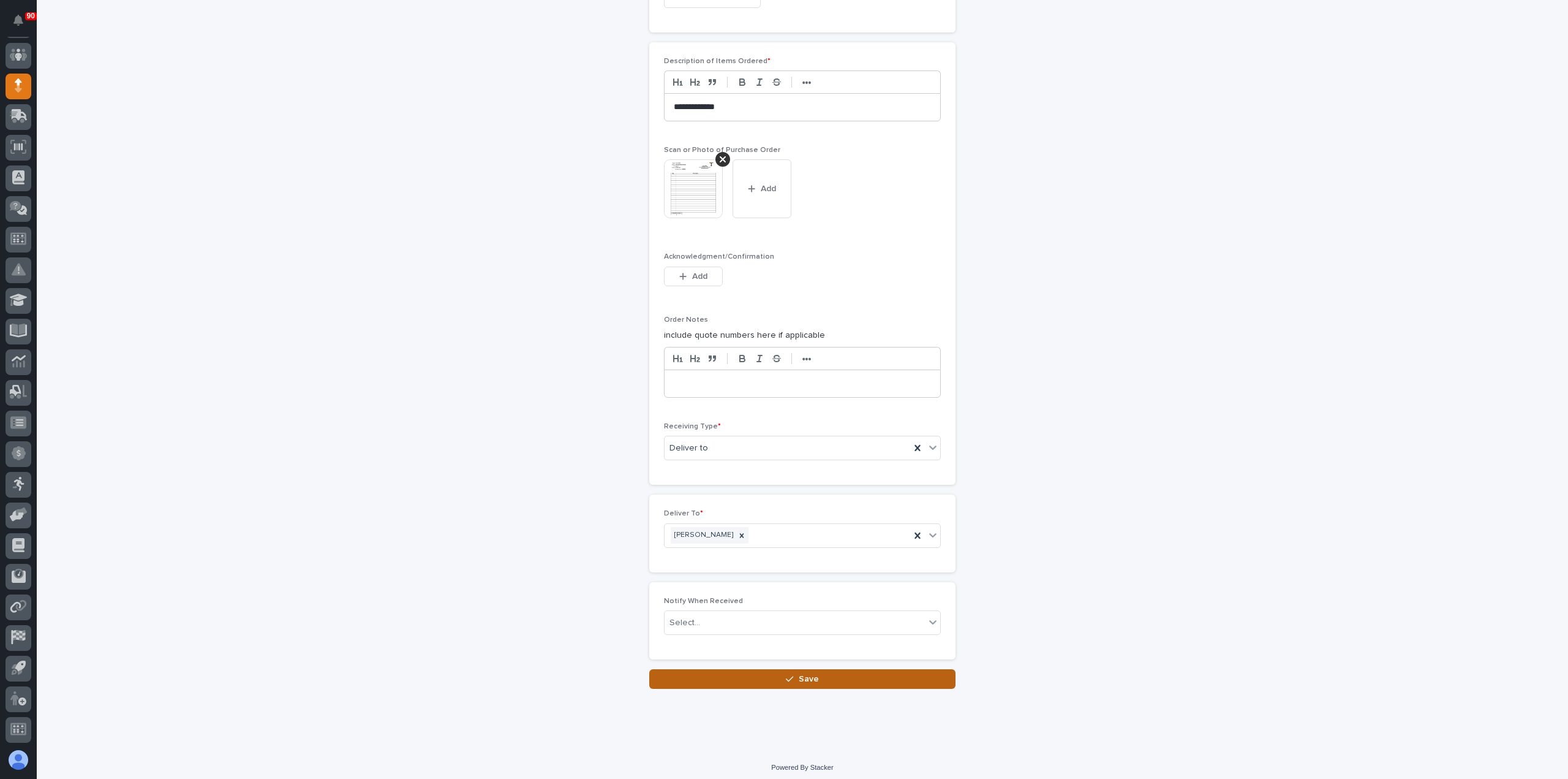
click at [813, 674] on span "Save" at bounding box center [809, 678] width 20 height 11
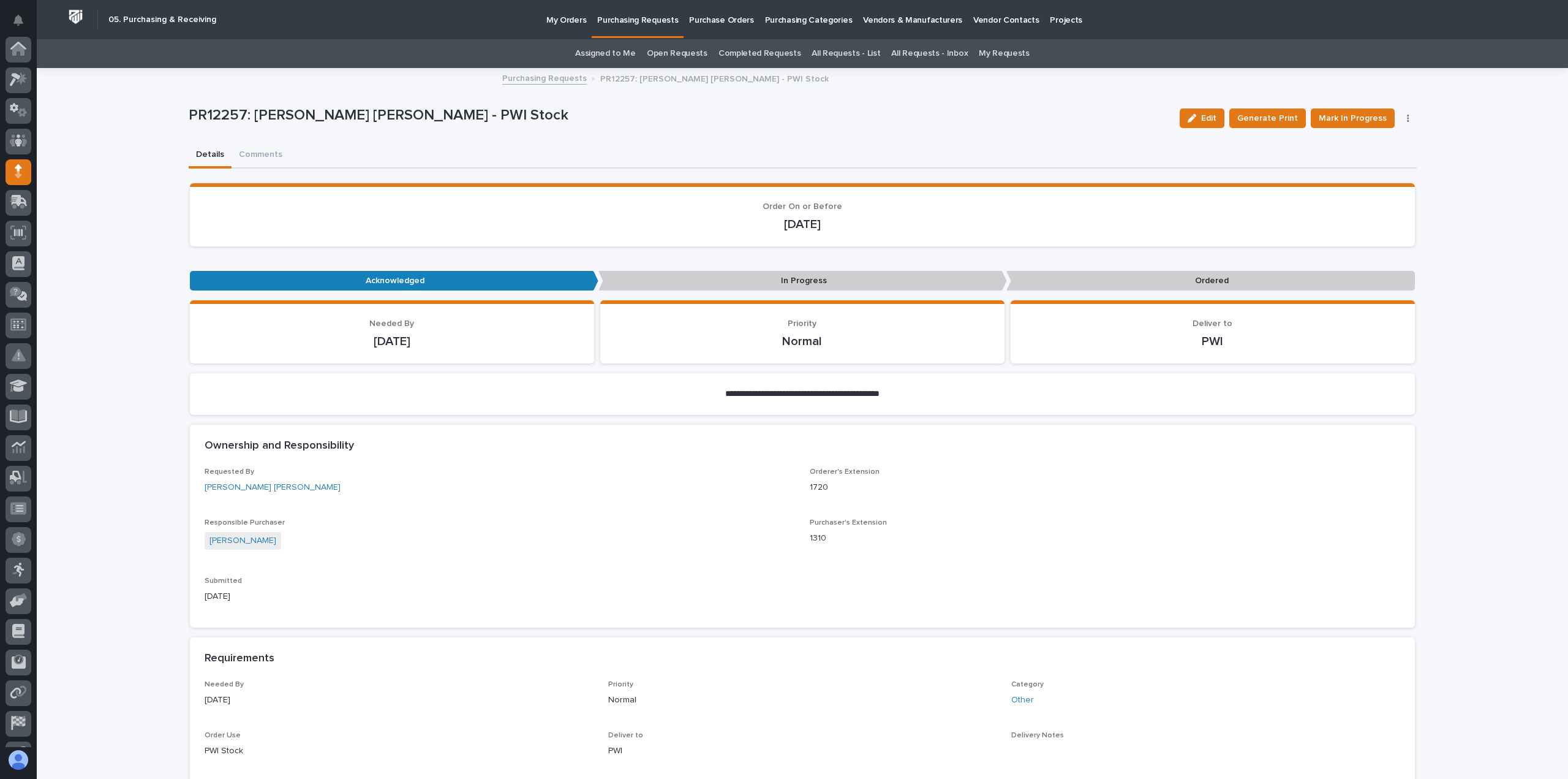
scroll to position [85, 0]
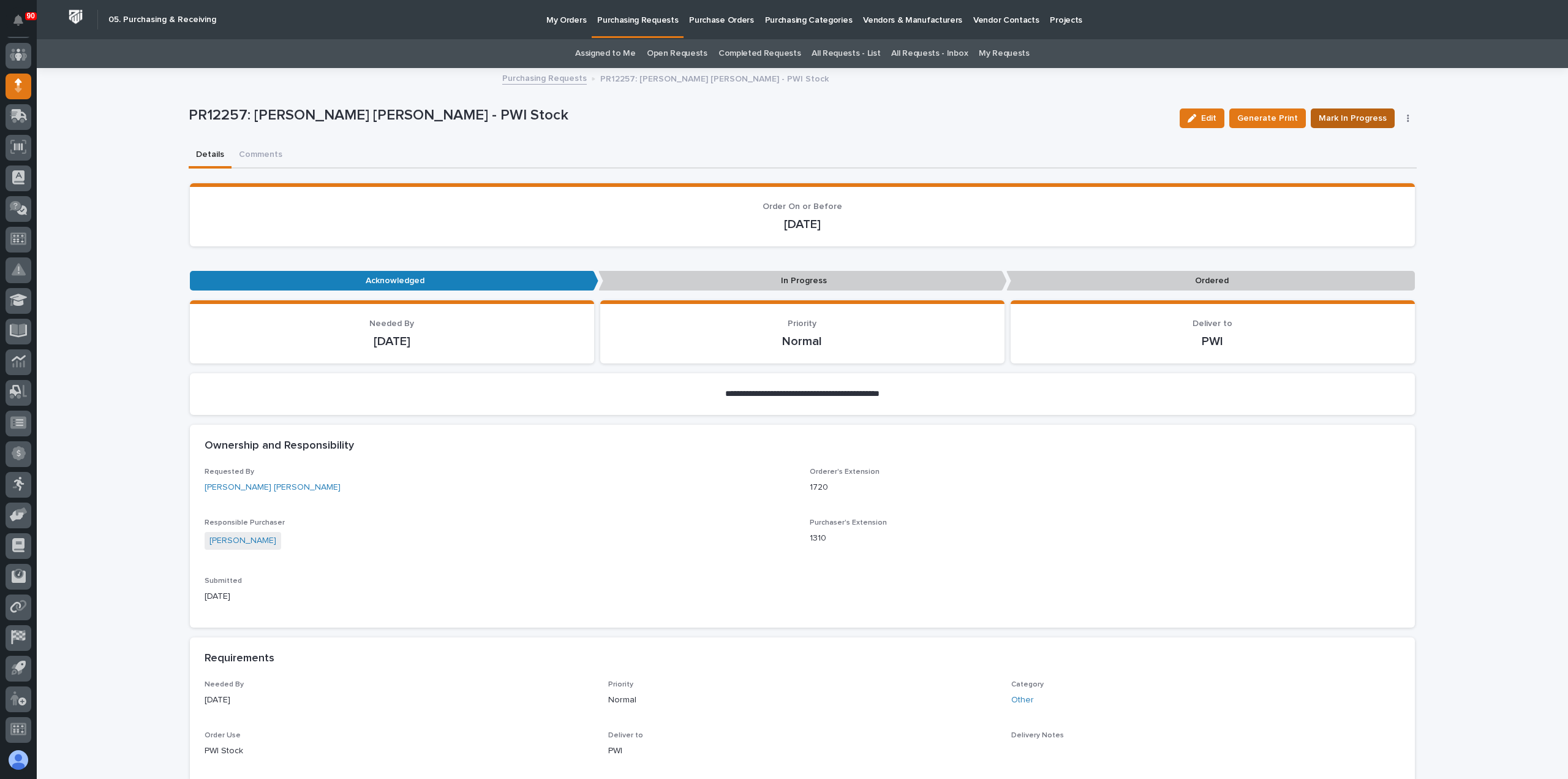
click at [1356, 116] on span "Mark In Progress" at bounding box center [1353, 118] width 68 height 15
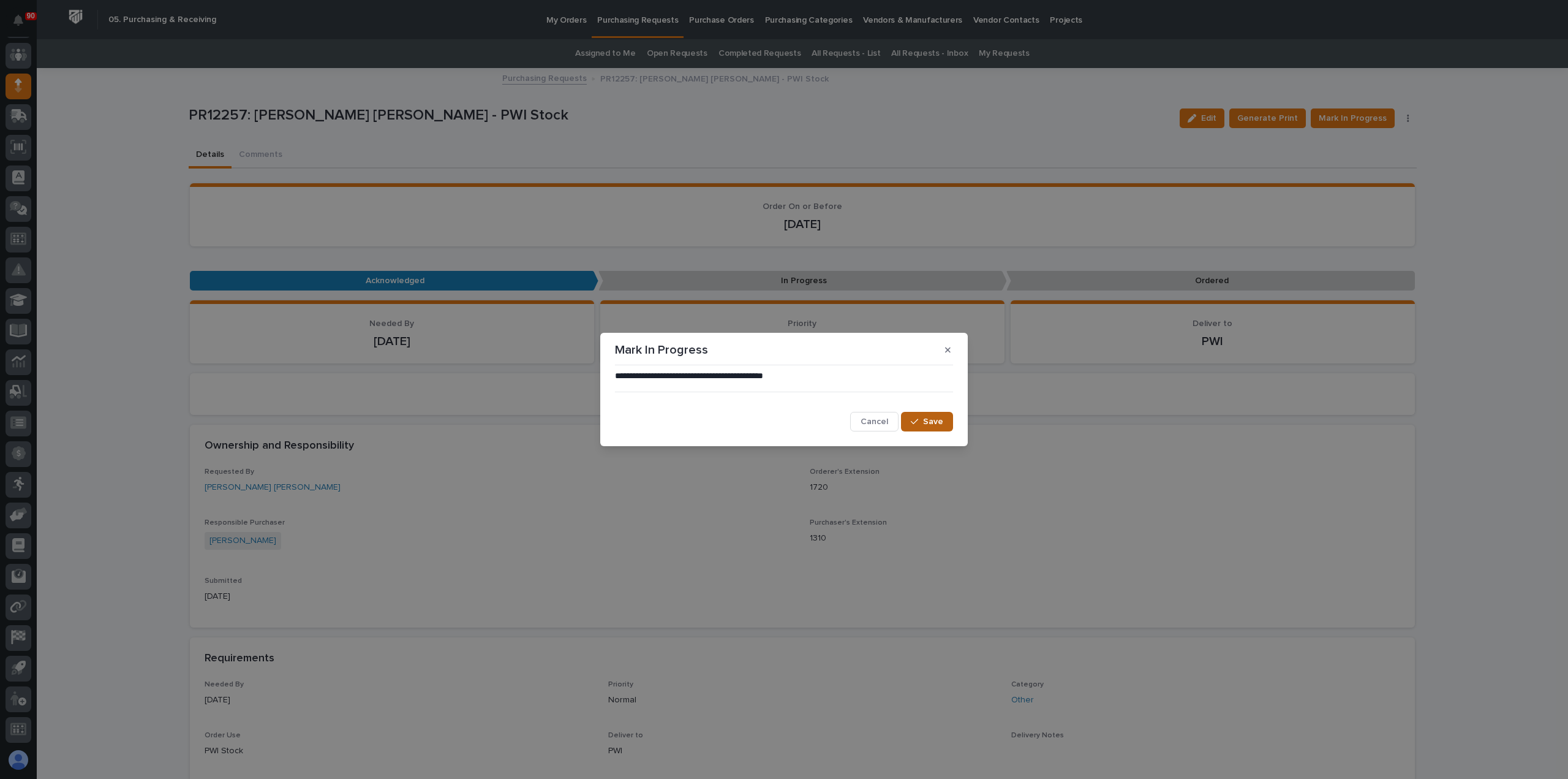
click at [925, 419] on span "Save" at bounding box center [933, 421] width 20 height 11
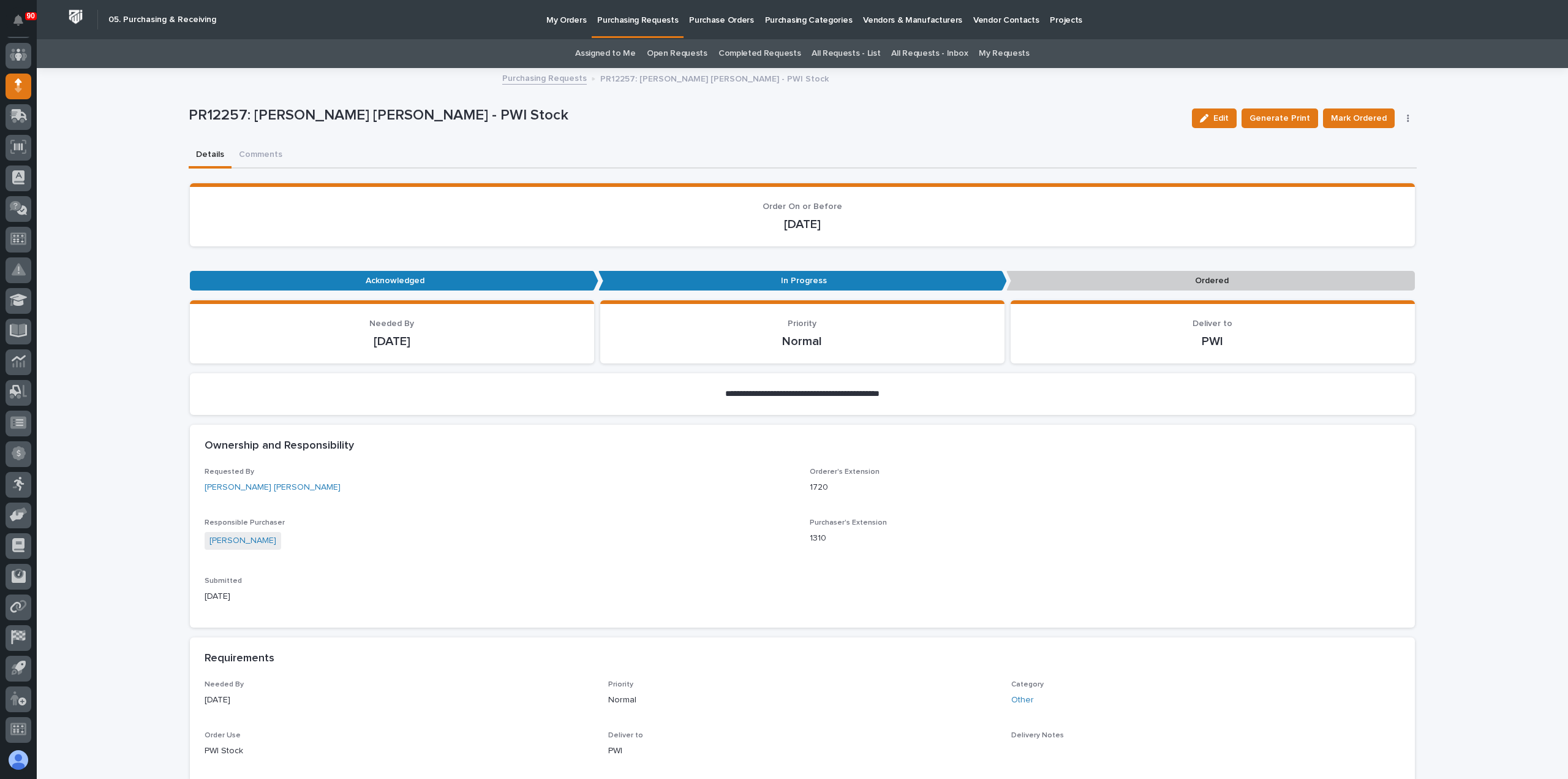
click at [1372, 118] on span "Mark Ordered" at bounding box center [1359, 118] width 56 height 15
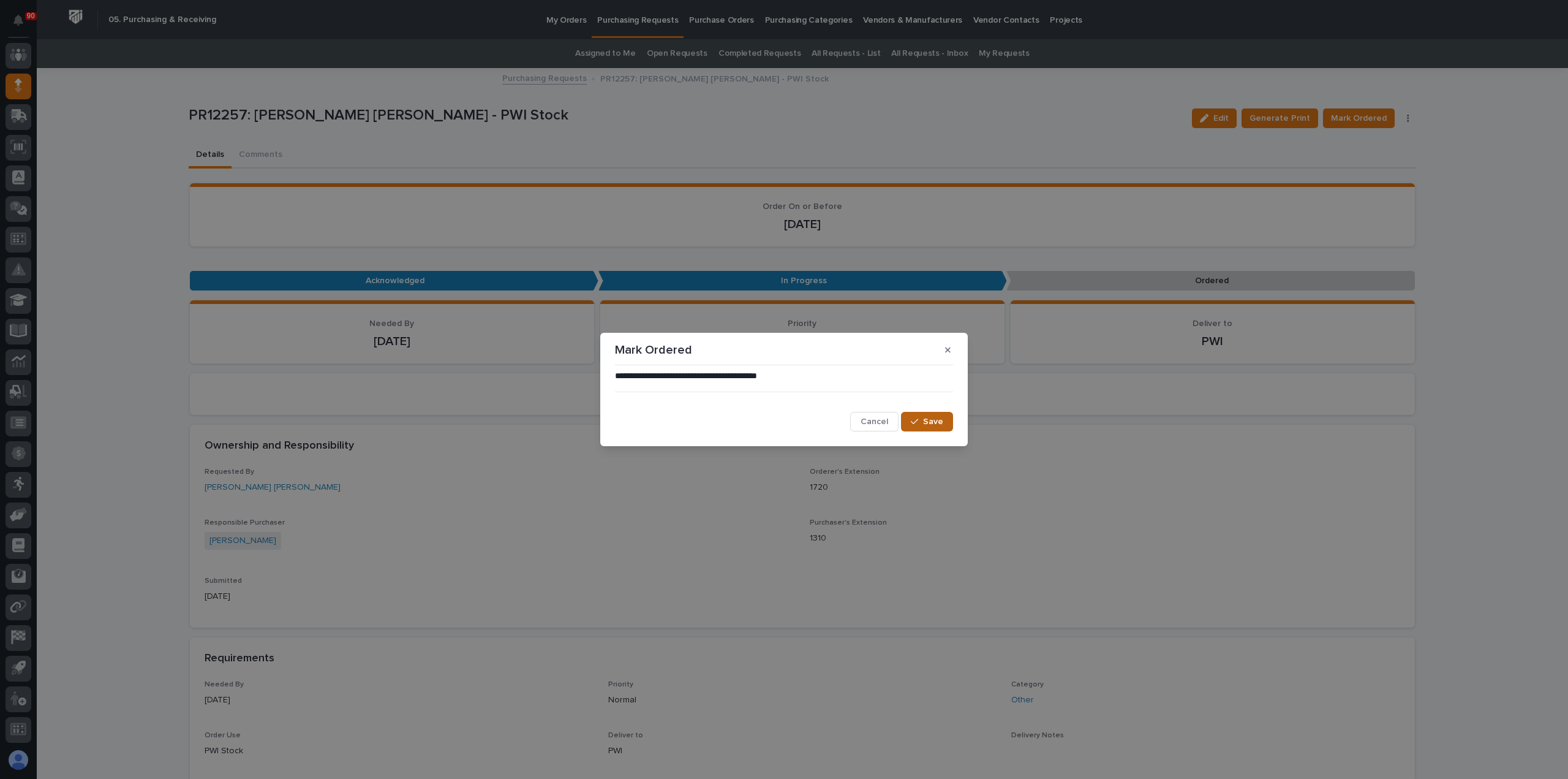
click at [936, 420] on span "Save" at bounding box center [933, 421] width 20 height 11
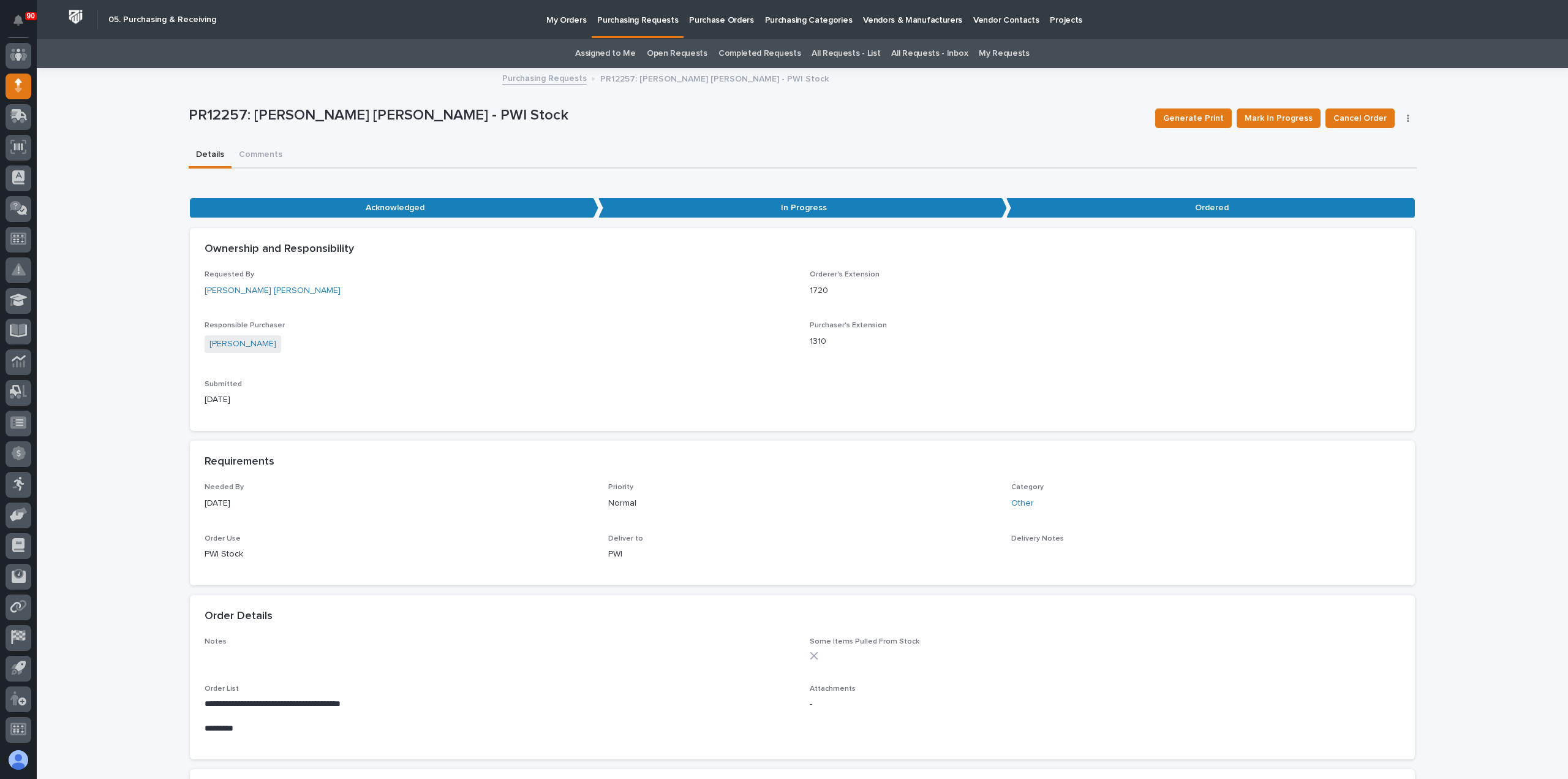
click at [621, 19] on p "Purchasing Requests" at bounding box center [637, 13] width 80 height 26
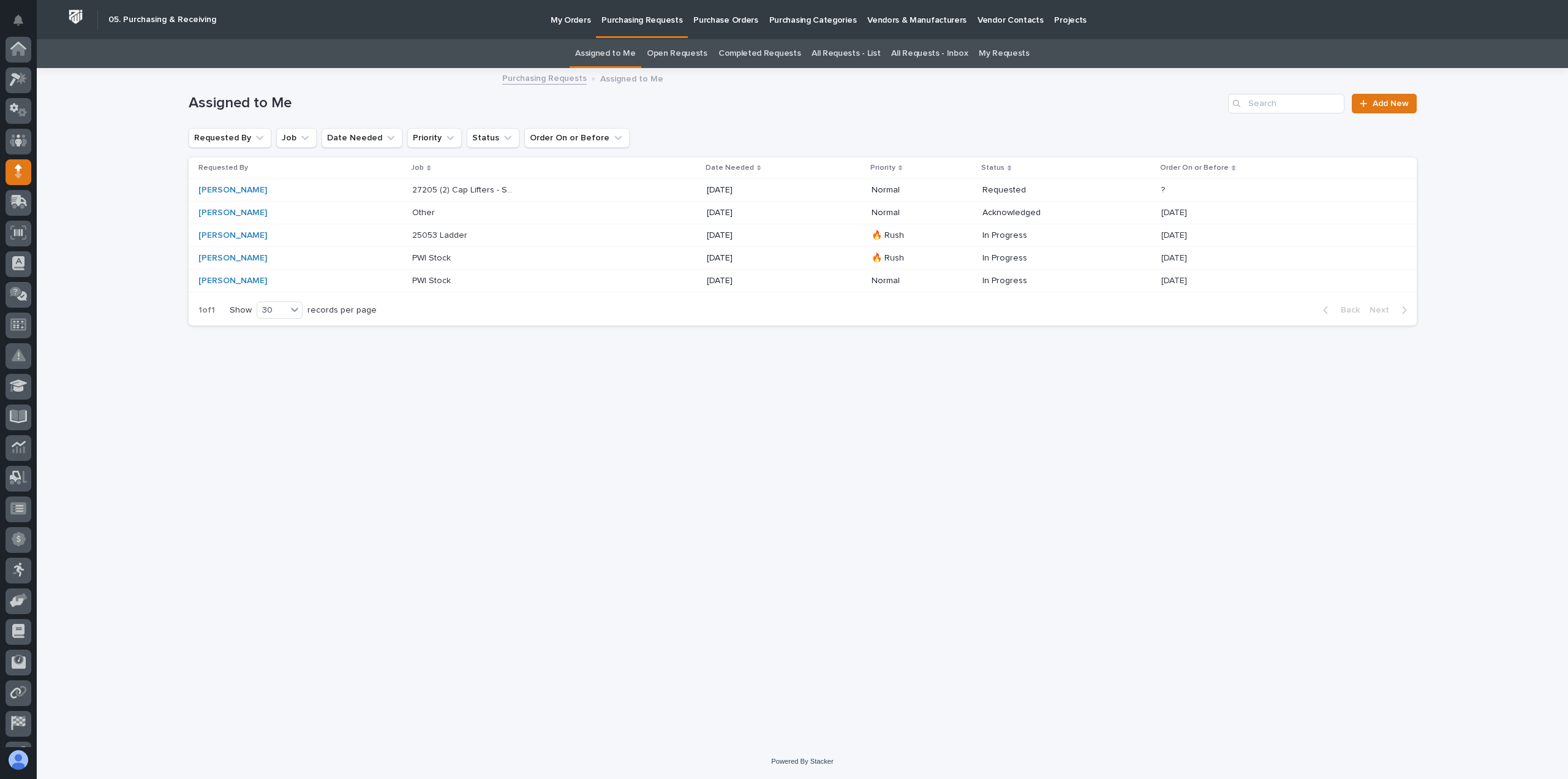
scroll to position [85, 0]
